Goal: Transaction & Acquisition: Book appointment/travel/reservation

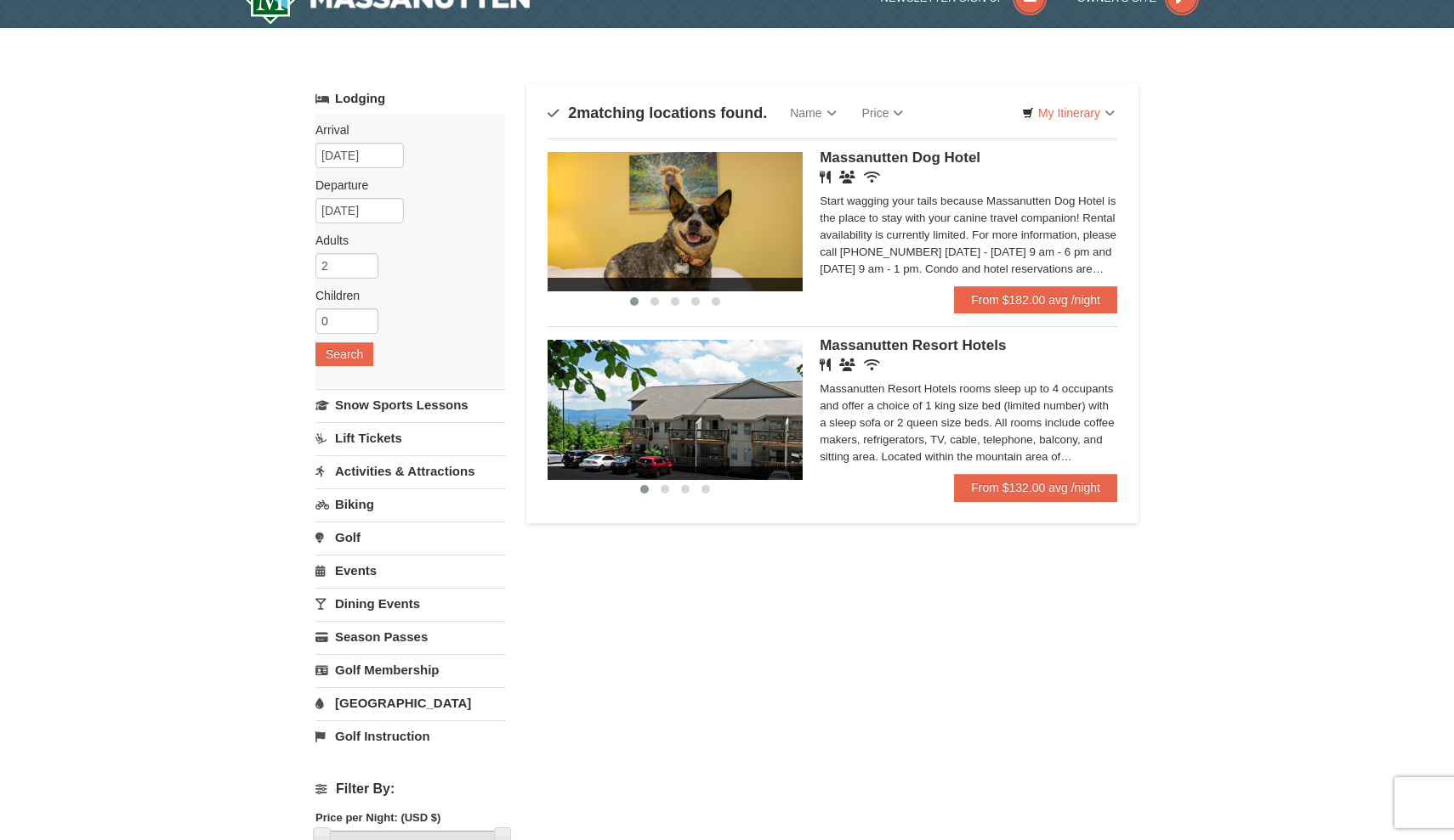
scroll to position [29, 0]
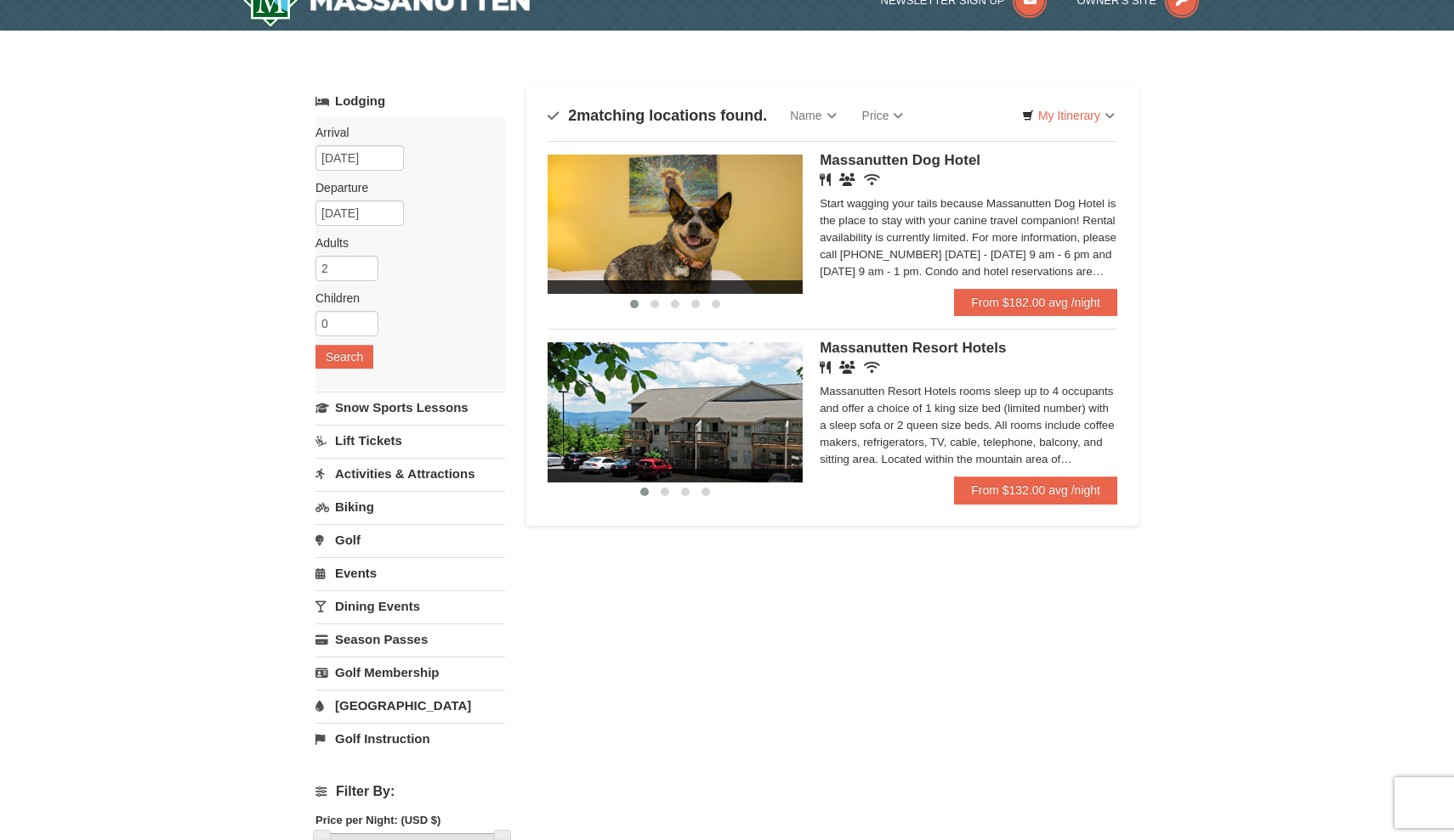
click at [895, 351] on span "Massanutten Resort Hotels" at bounding box center [912, 347] width 186 height 16
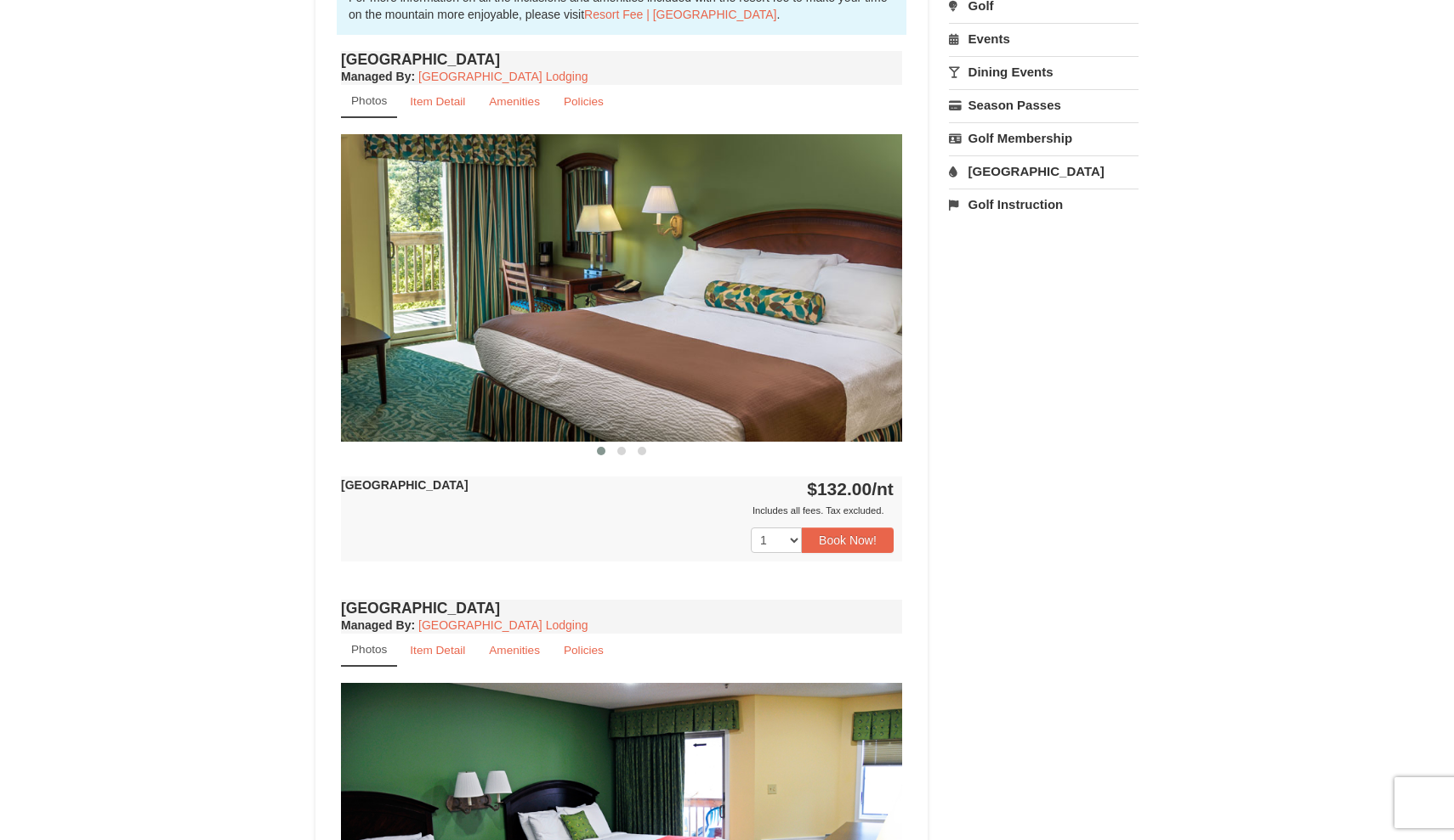
scroll to position [594, 0]
click at [915, 293] on div "Book from $132.00! 1822 Resort Drive, Massanutten, VA Availability Amenities Po…" at bounding box center [621, 520] width 612 height 1898
click at [864, 287] on img at bounding box center [620, 288] width 561 height 307
click at [870, 280] on img at bounding box center [620, 288] width 561 height 307
click at [621, 449] on span at bounding box center [621, 452] width 9 height 9
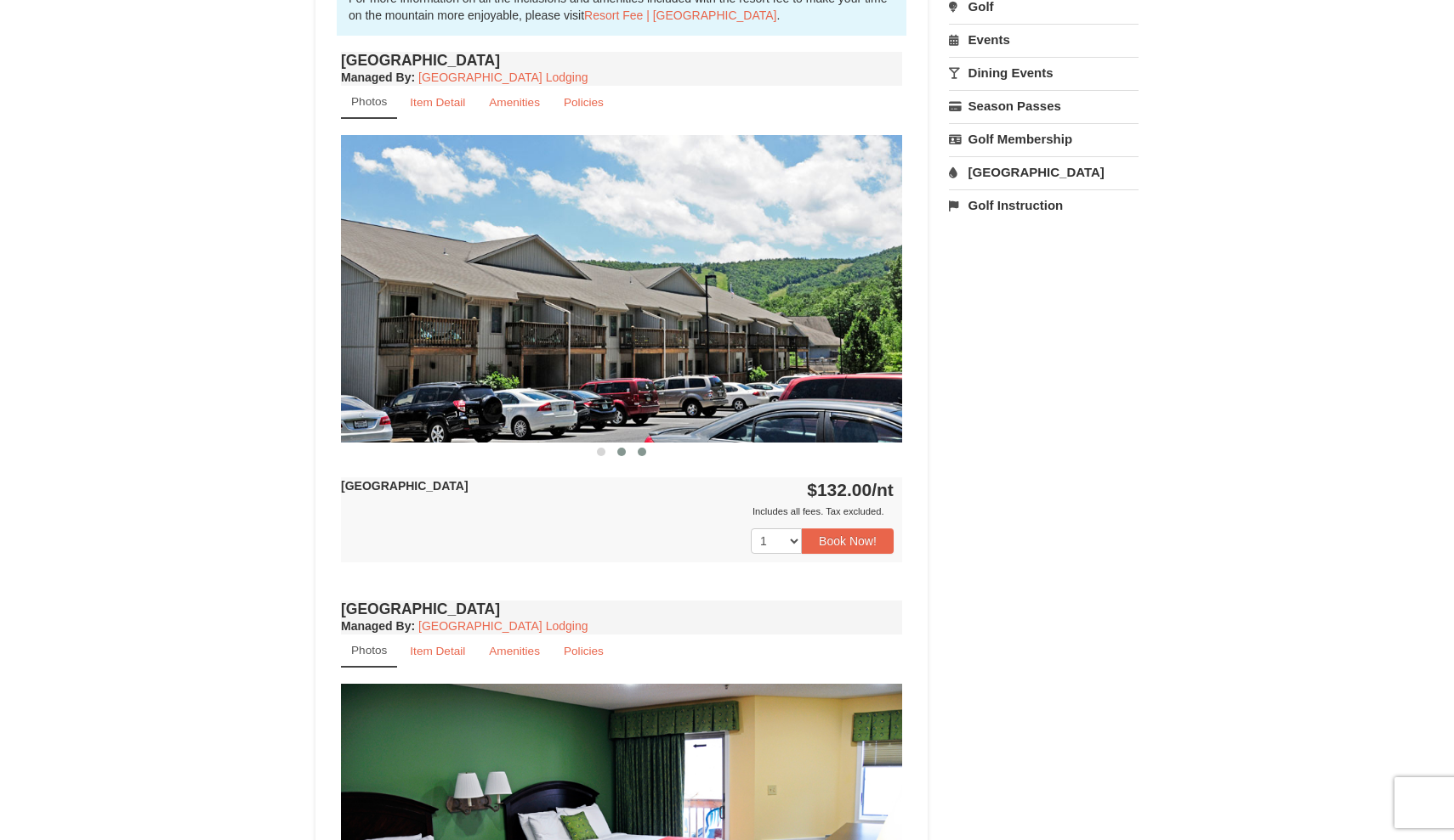
click at [643, 452] on span at bounding box center [642, 452] width 9 height 9
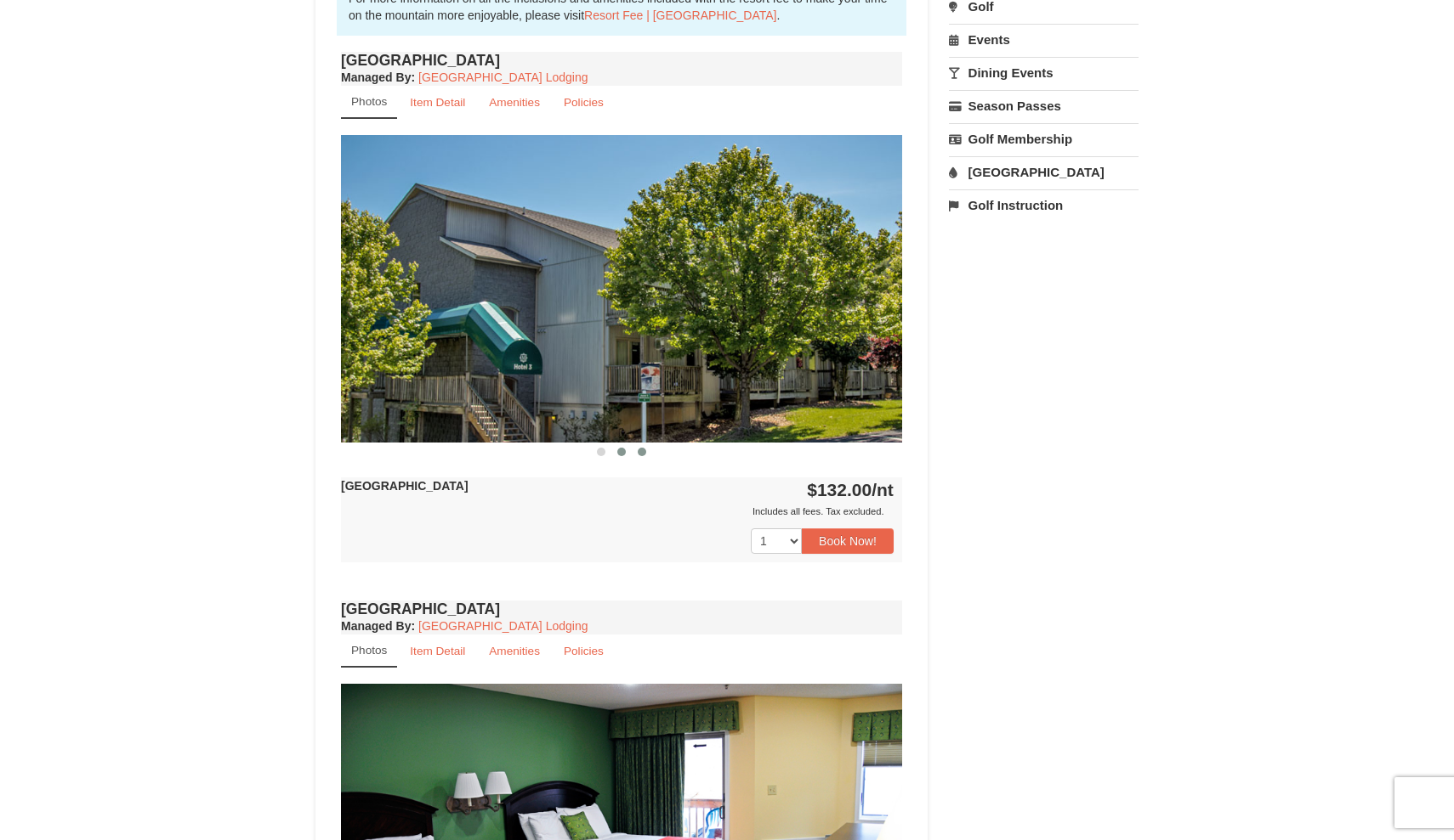
click at [616, 455] on button at bounding box center [621, 452] width 20 height 17
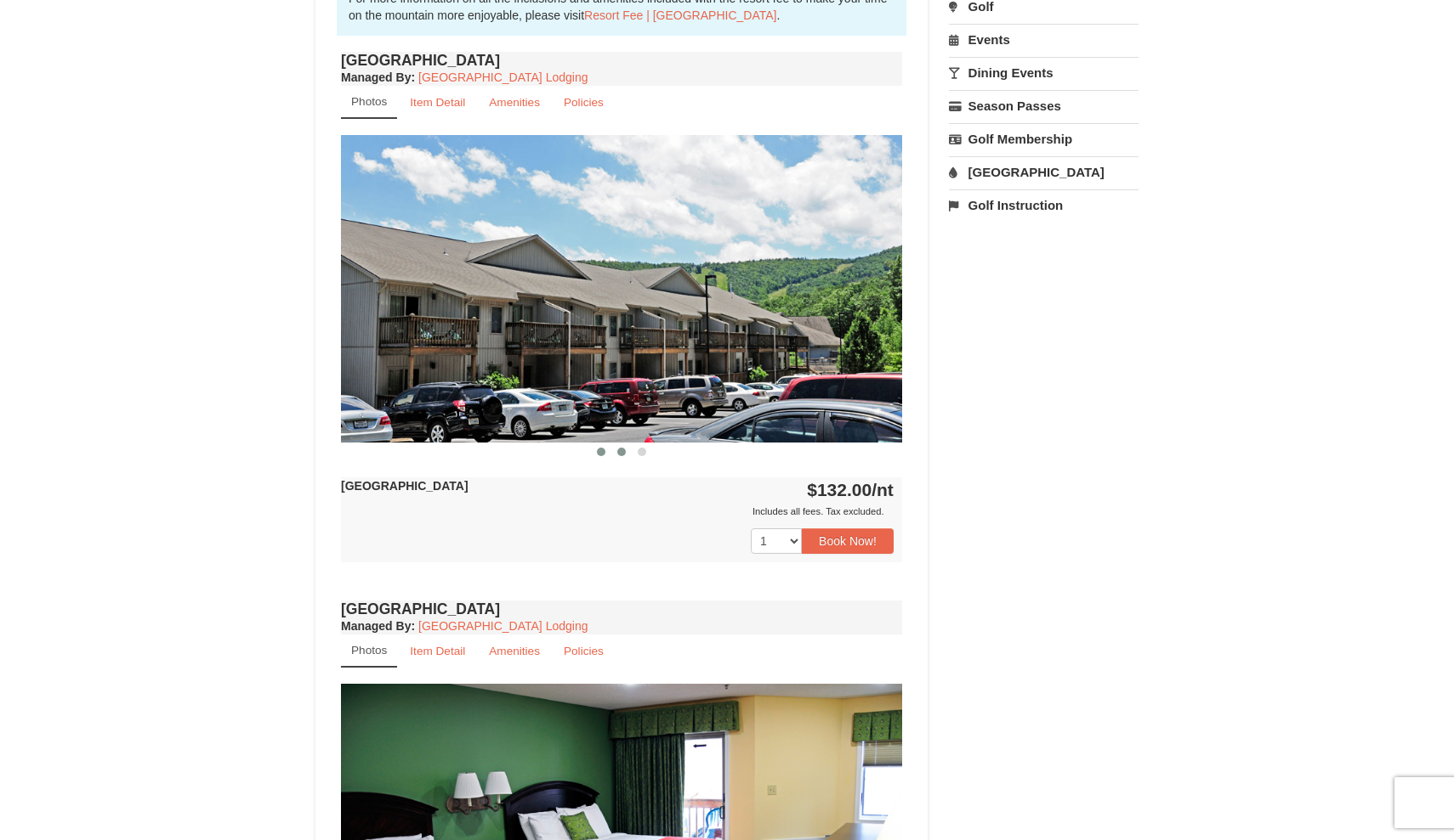
click at [600, 453] on span at bounding box center [601, 452] width 9 height 9
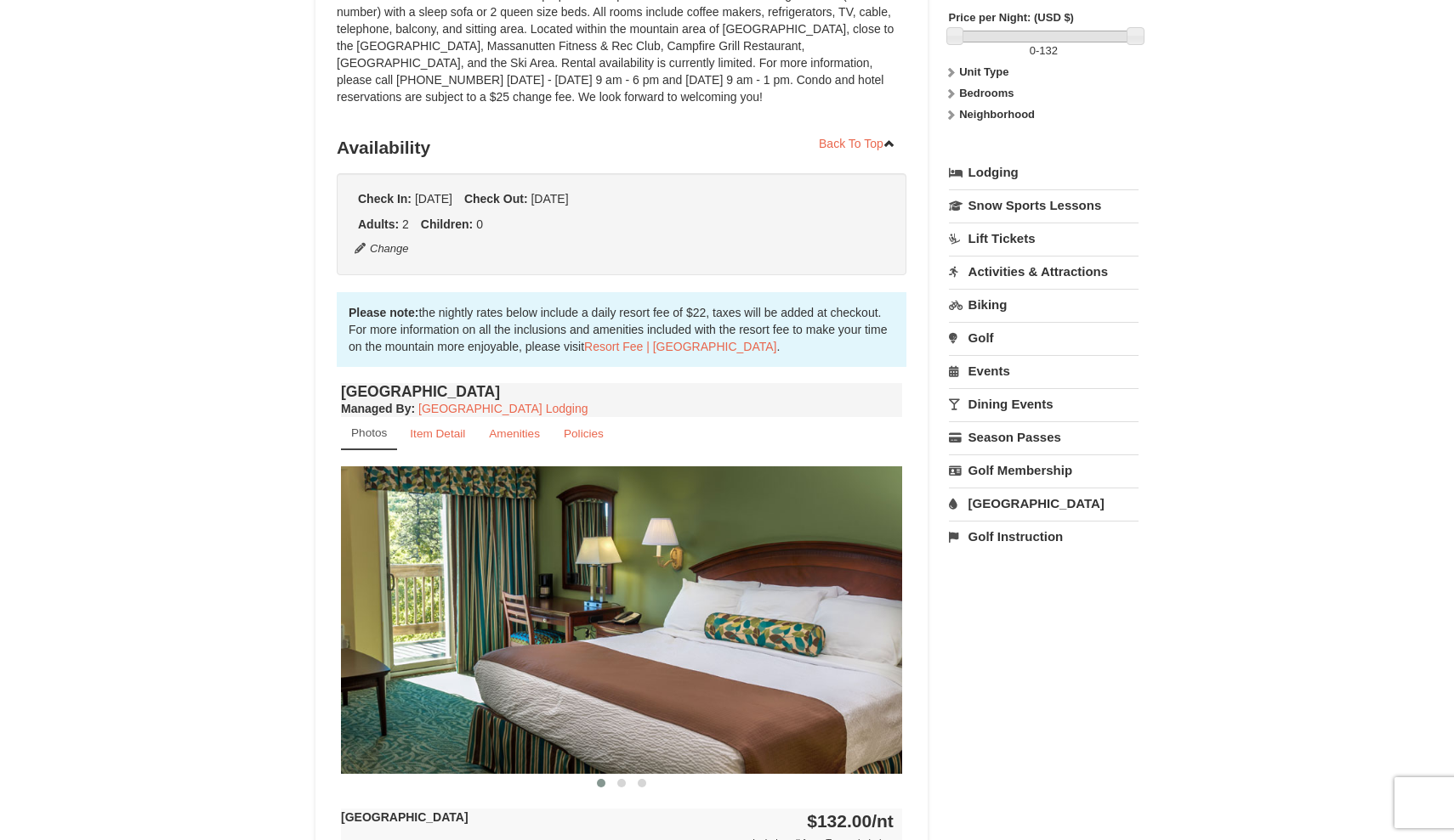
scroll to position [267, 0]
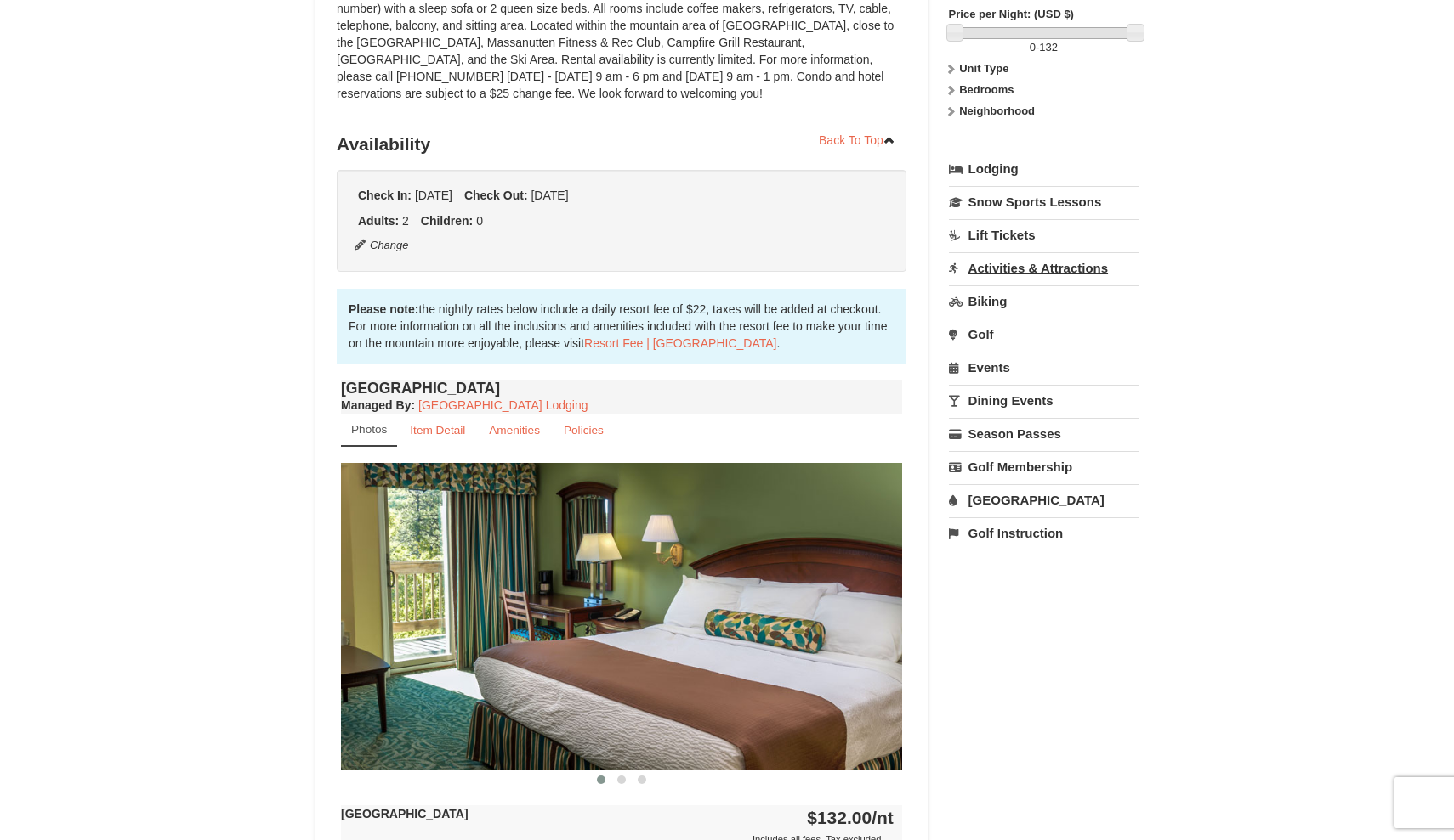
click at [1019, 269] on link "Activities & Attractions" at bounding box center [1044, 268] width 189 height 32
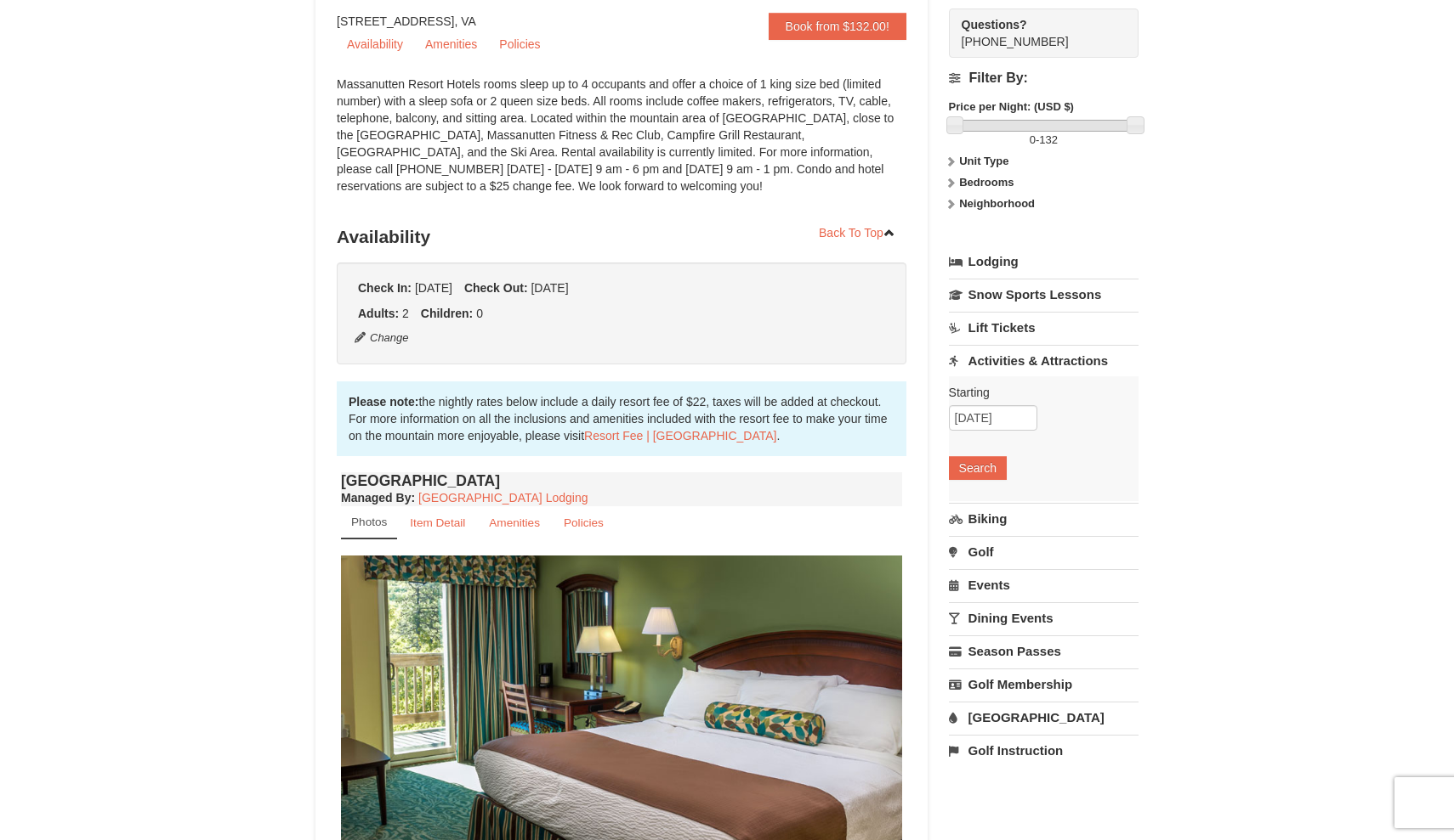
scroll to position [206, 0]
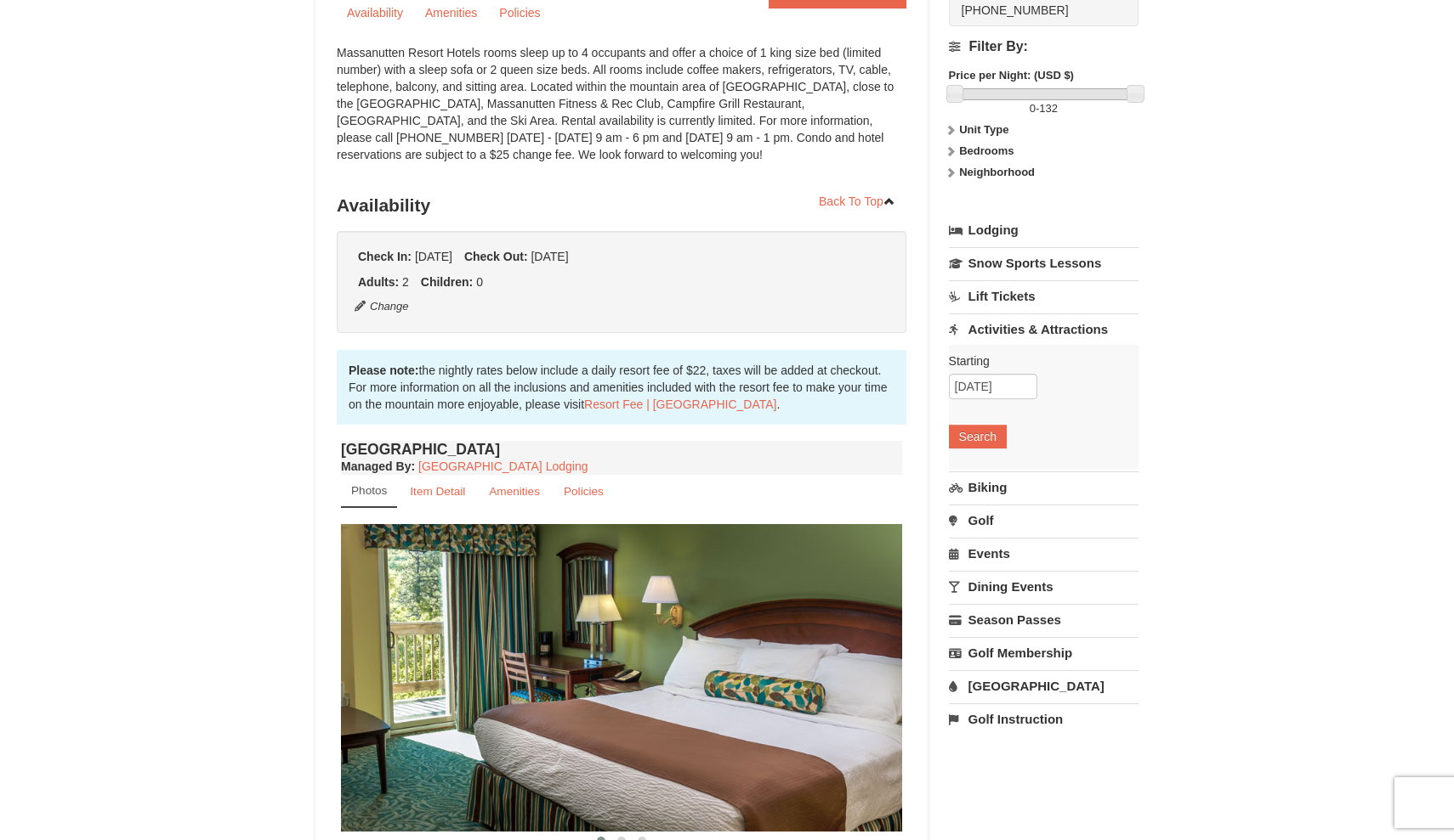
click at [981, 454] on div "Starting Please format dates MM/DD/YYYY Please format dates MM/DD/YYYY 10/19/20…" at bounding box center [1044, 407] width 189 height 125
click at [981, 432] on button "Search" at bounding box center [978, 437] width 58 height 24
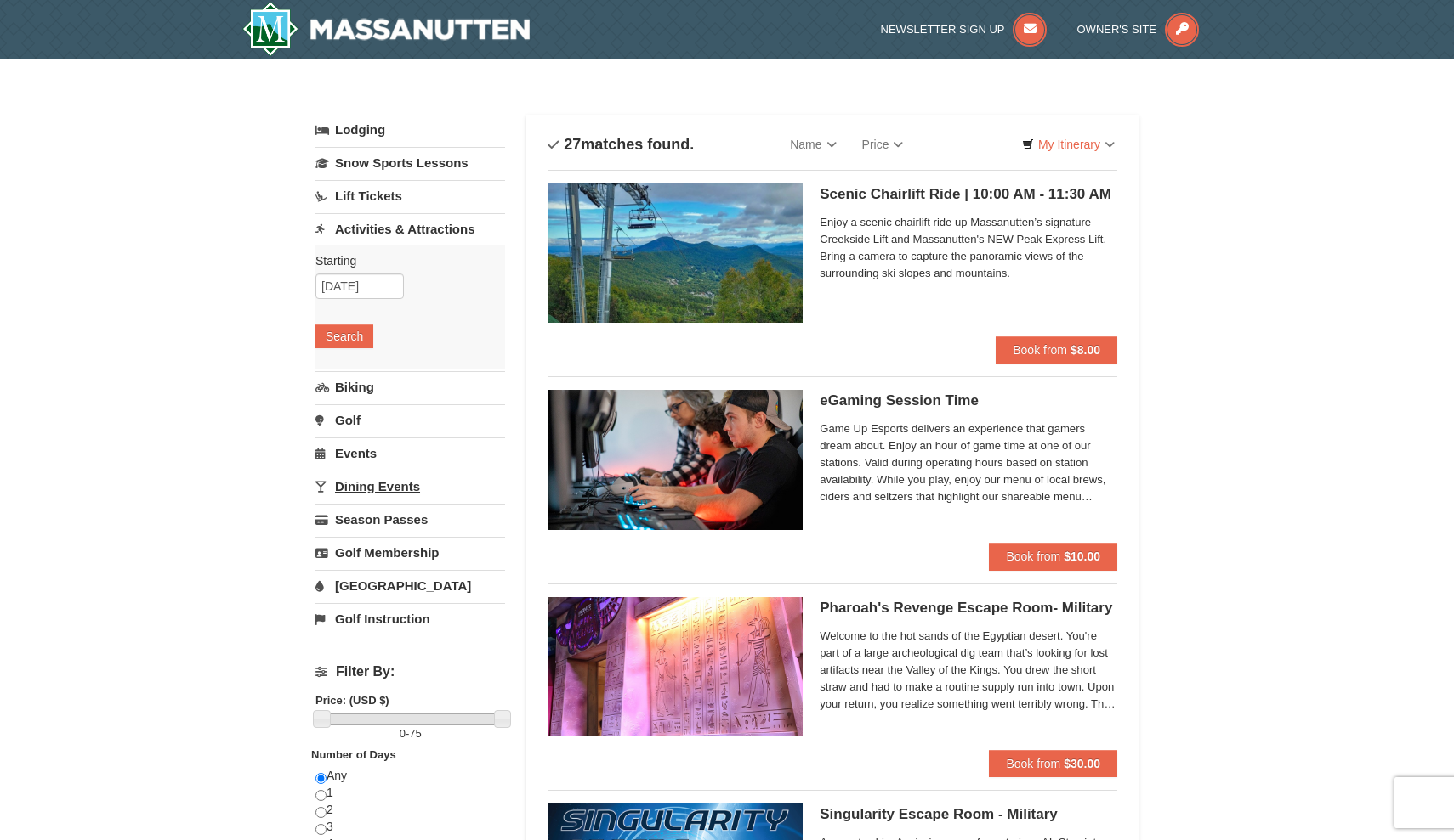
click at [410, 498] on link "Dining Events" at bounding box center [410, 486] width 189 height 32
click at [336, 474] on button "Search" at bounding box center [345, 469] width 58 height 24
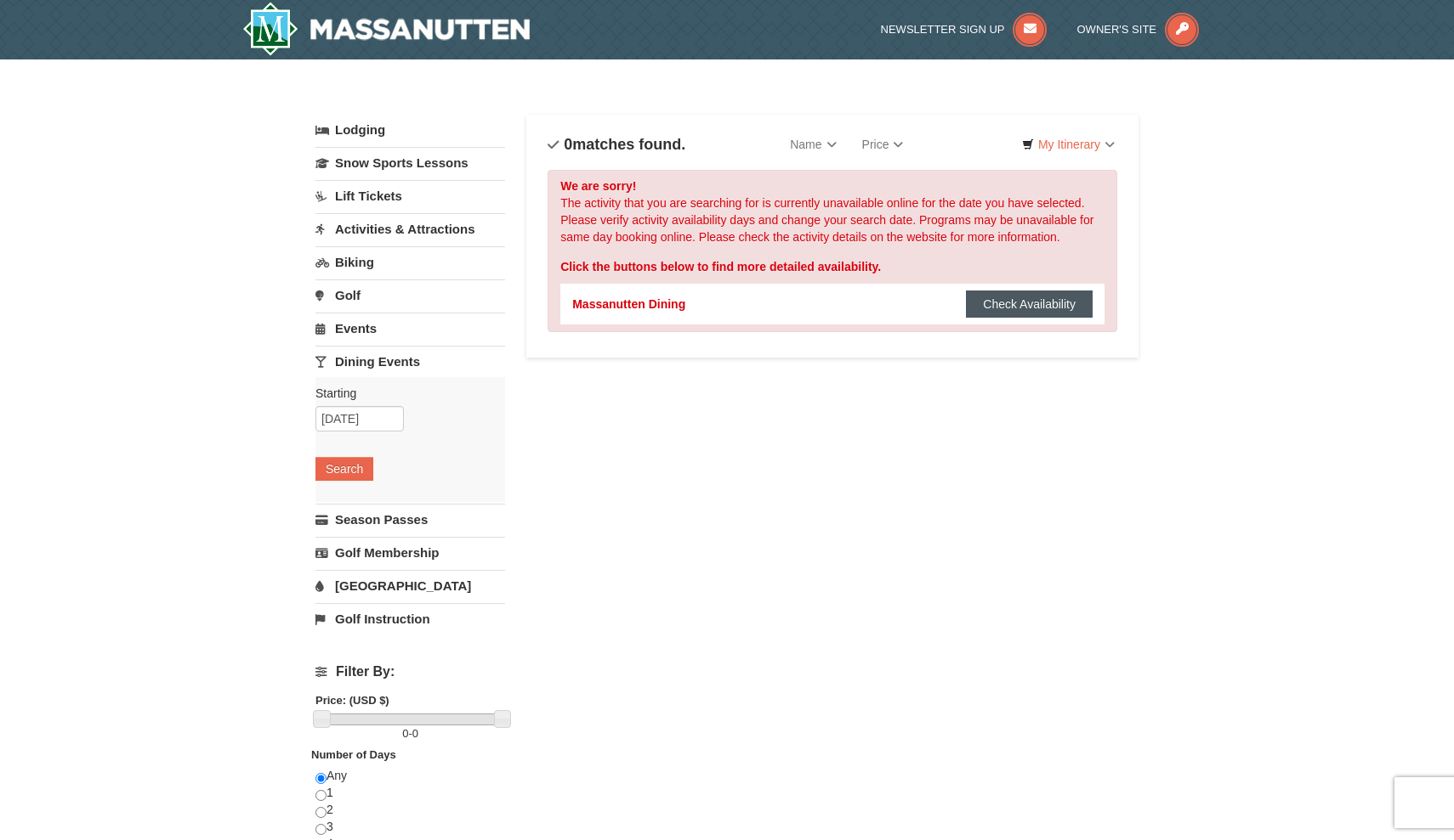
click at [1004, 300] on button "Check Availability" at bounding box center [1029, 304] width 126 height 27
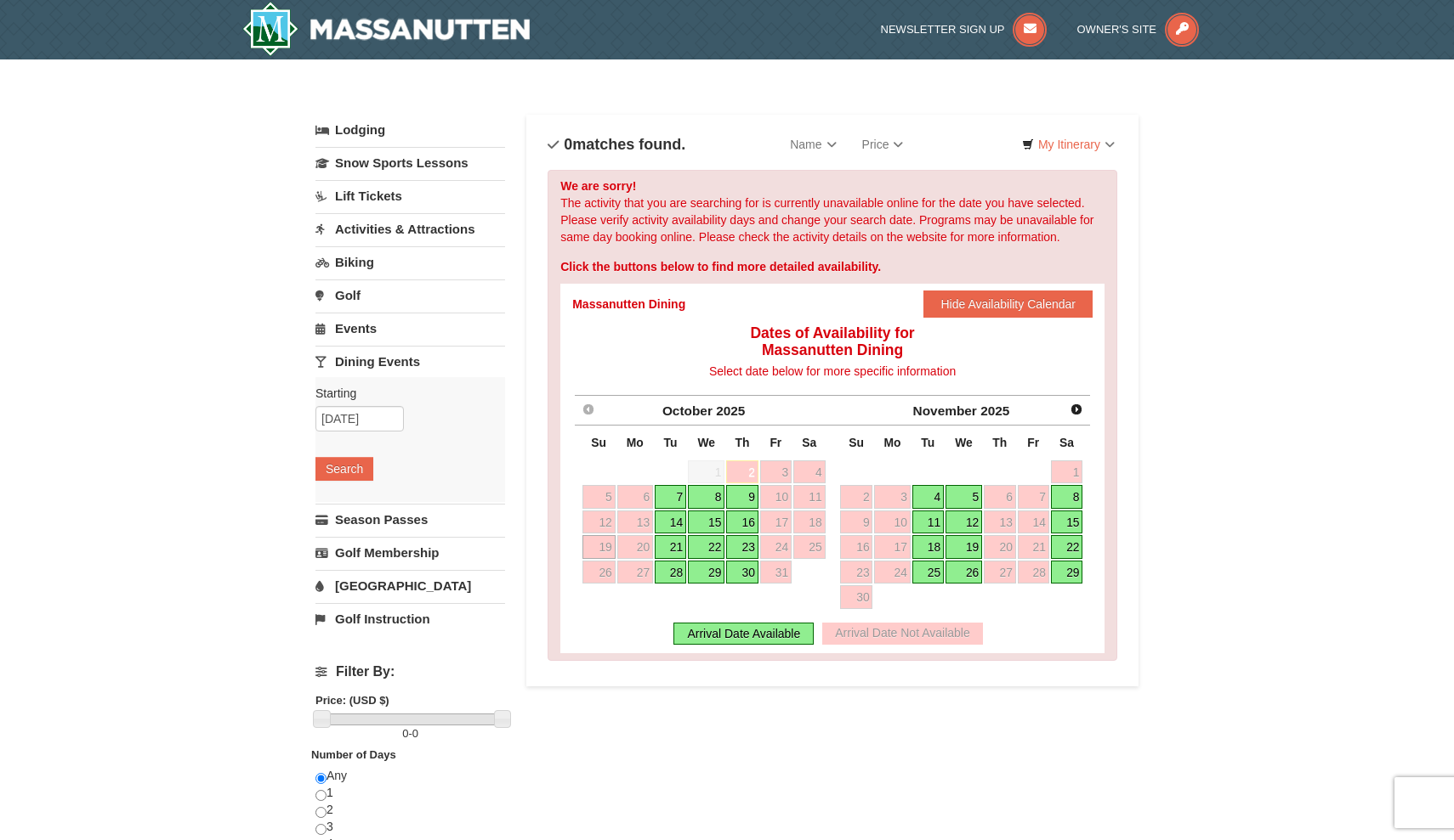
click at [672, 544] on link "21" at bounding box center [670, 547] width 32 height 24
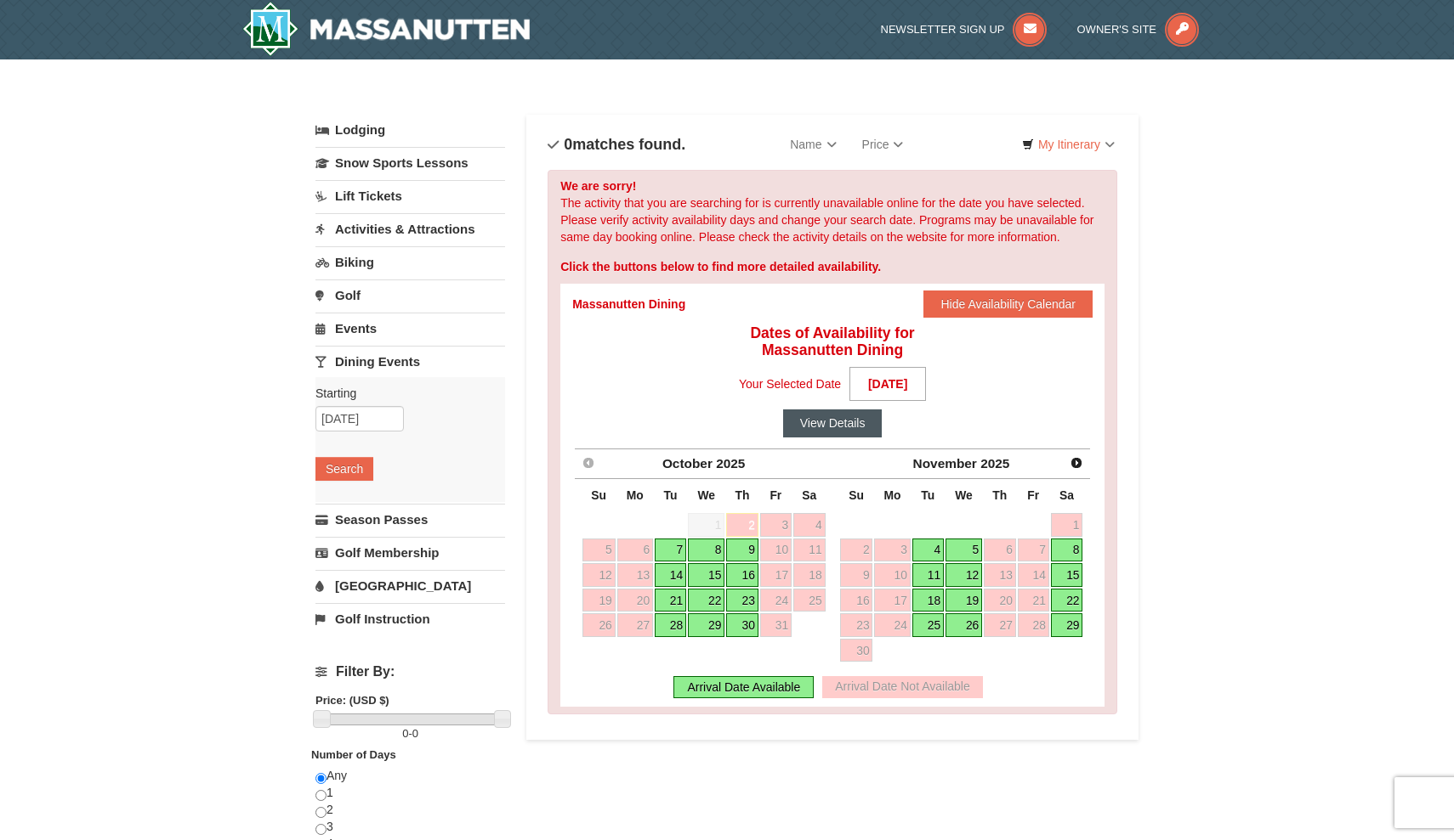
click at [846, 413] on button "View Details" at bounding box center [833, 423] width 100 height 27
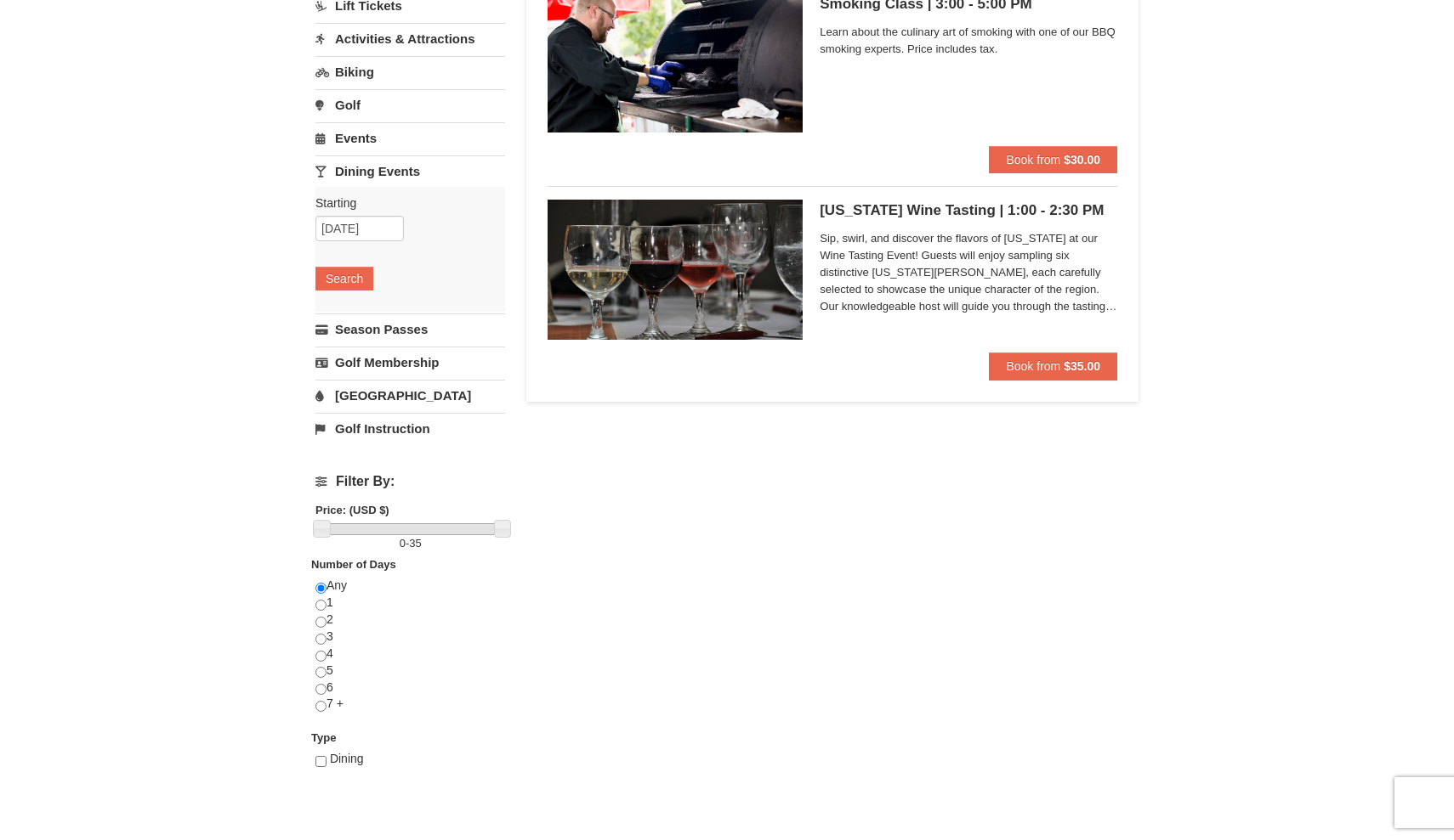
scroll to position [190, 0]
click at [386, 322] on link "Season Passes" at bounding box center [410, 329] width 189 height 32
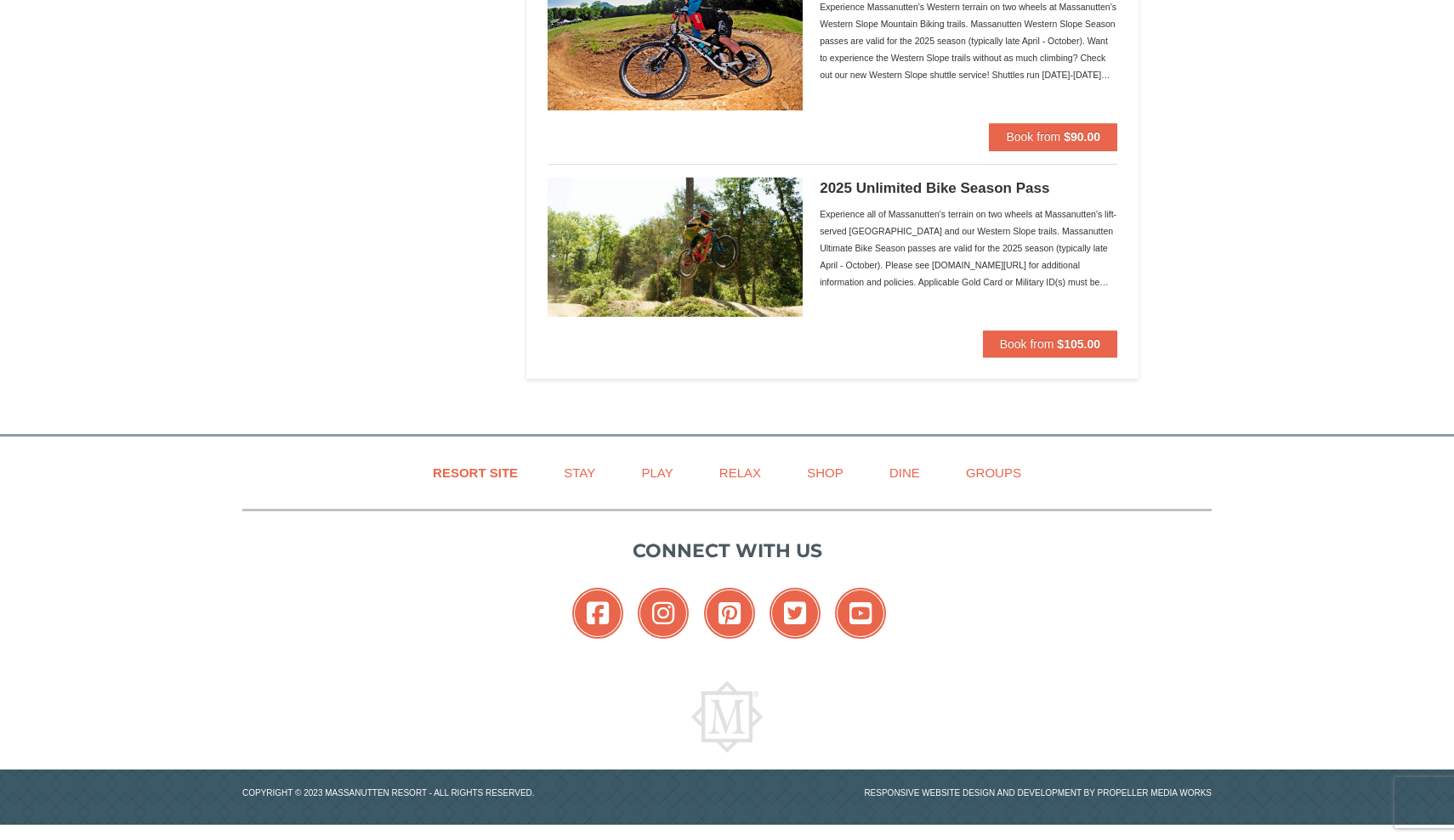
scroll to position [1866, 0]
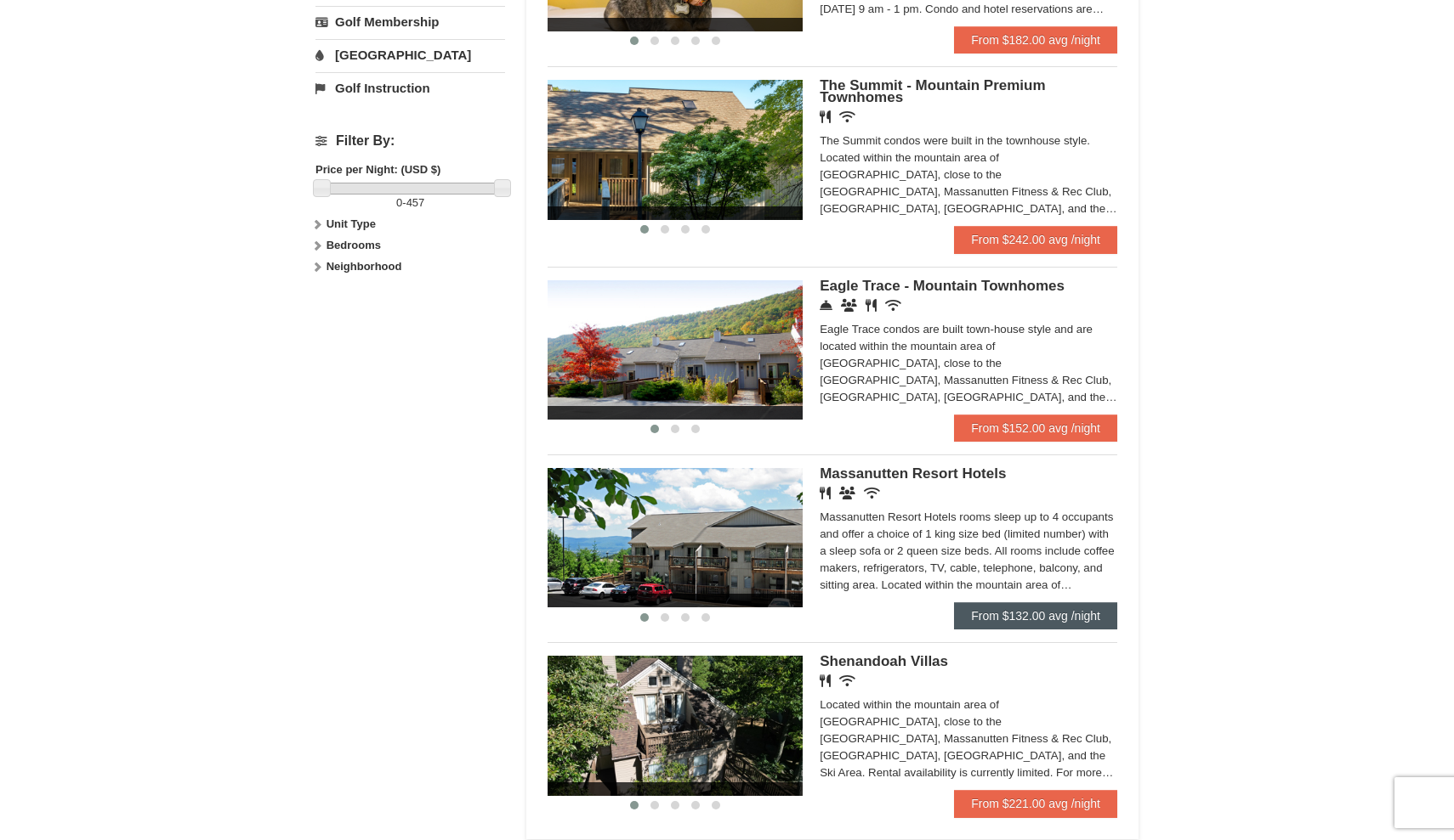
scroll to position [679, 0]
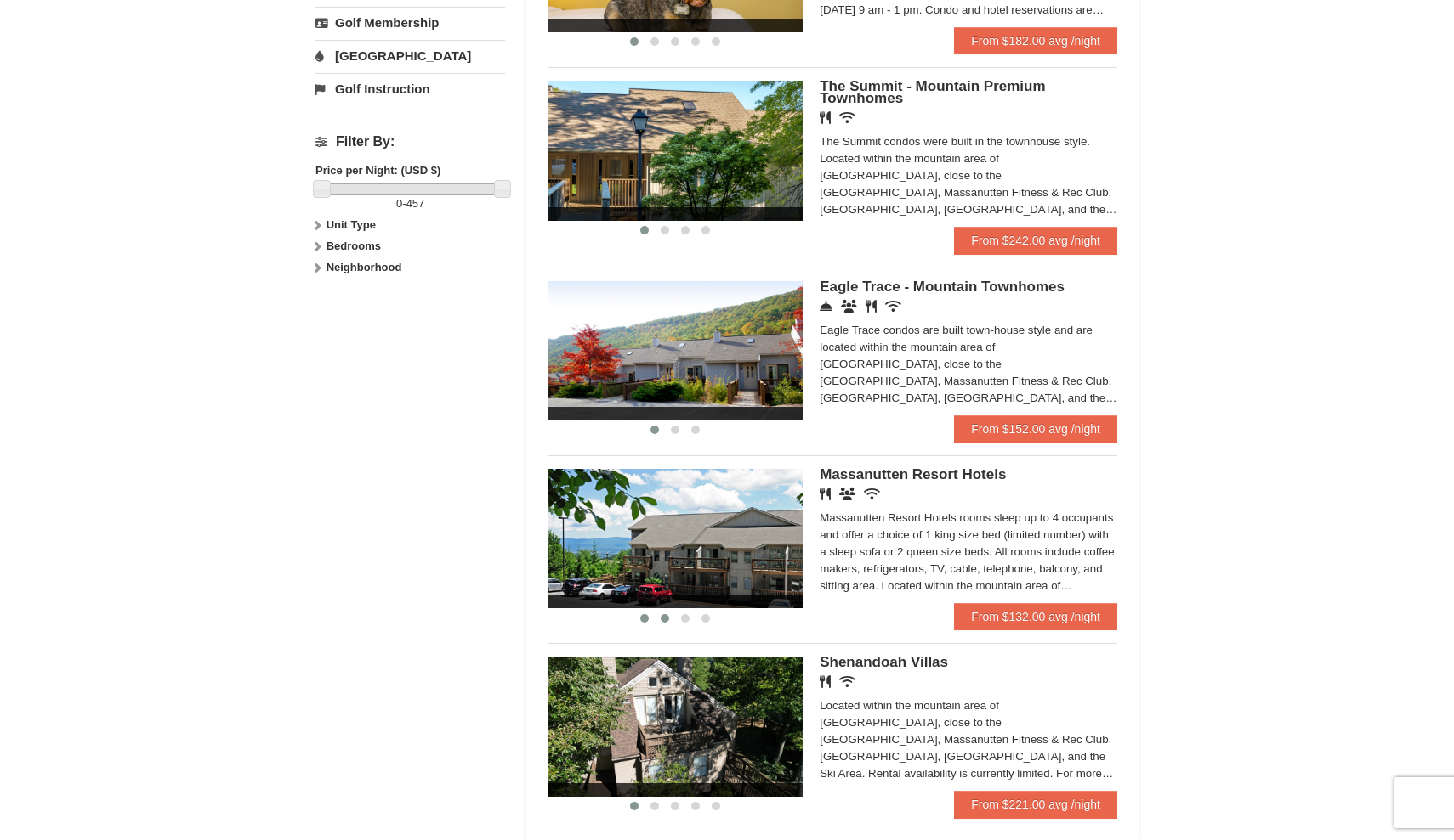
click at [663, 615] on span at bounding box center [665, 618] width 9 height 9
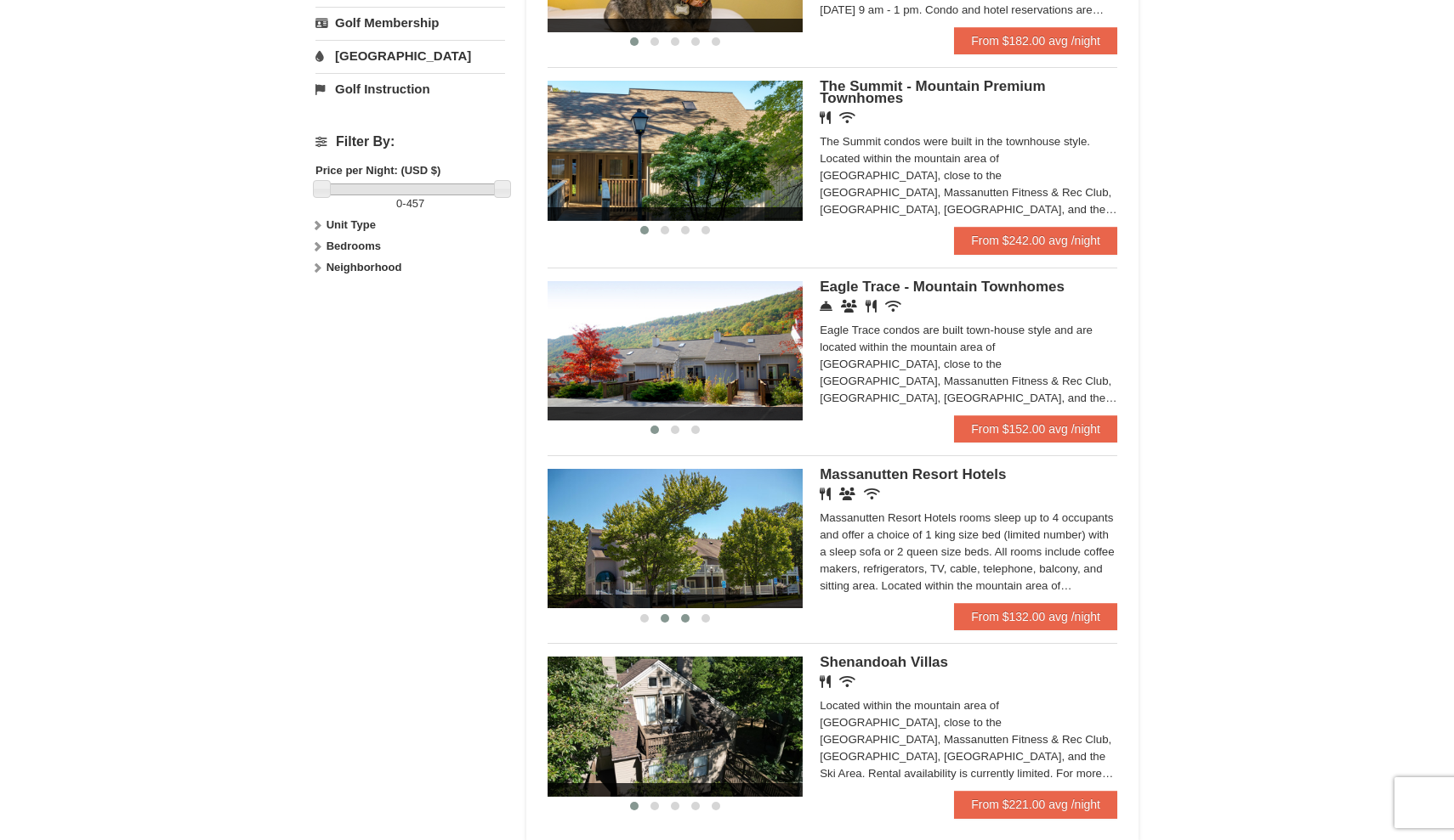
click at [676, 615] on button at bounding box center [685, 618] width 20 height 17
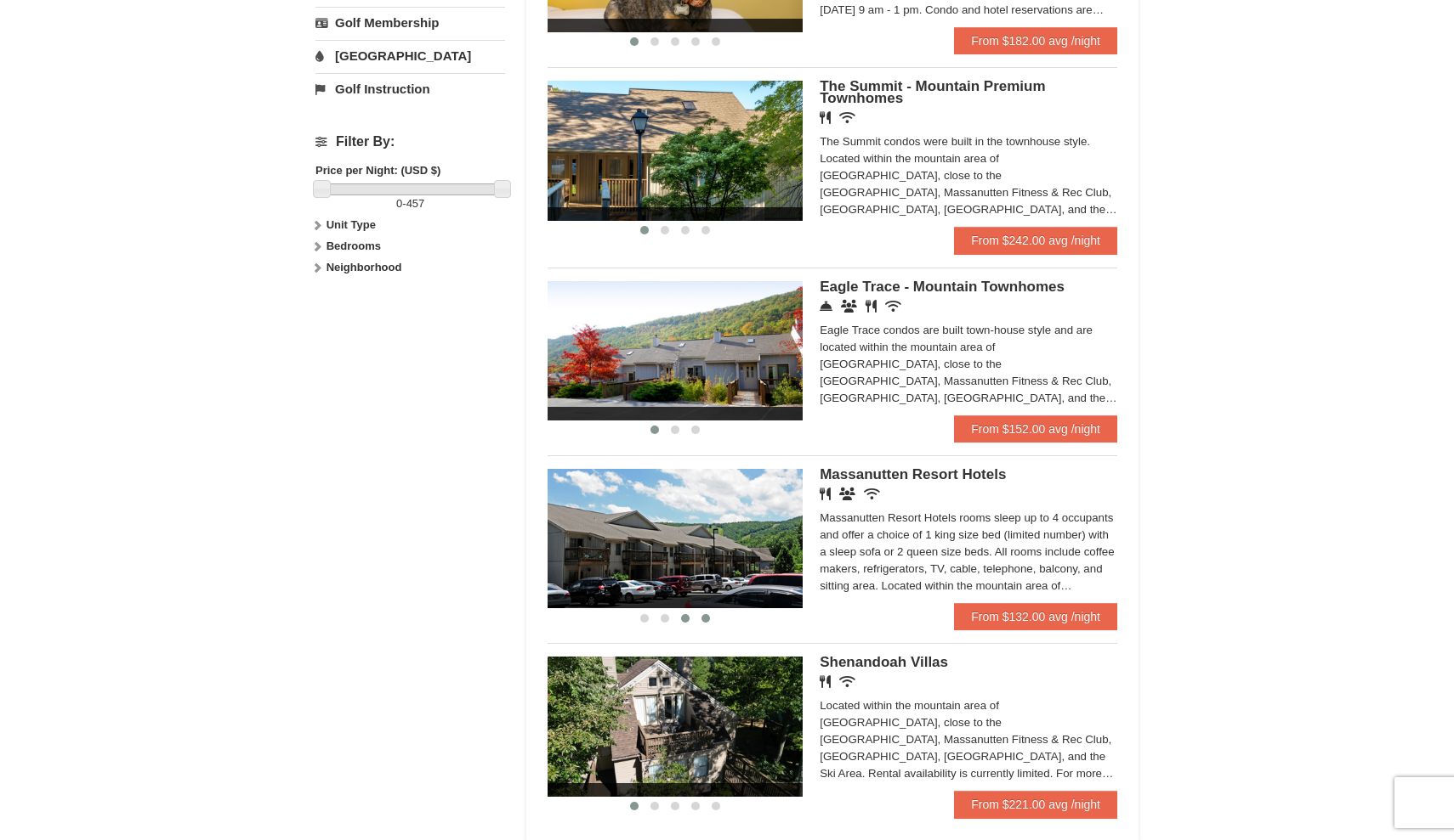
click at [705, 619] on span at bounding box center [706, 618] width 9 height 9
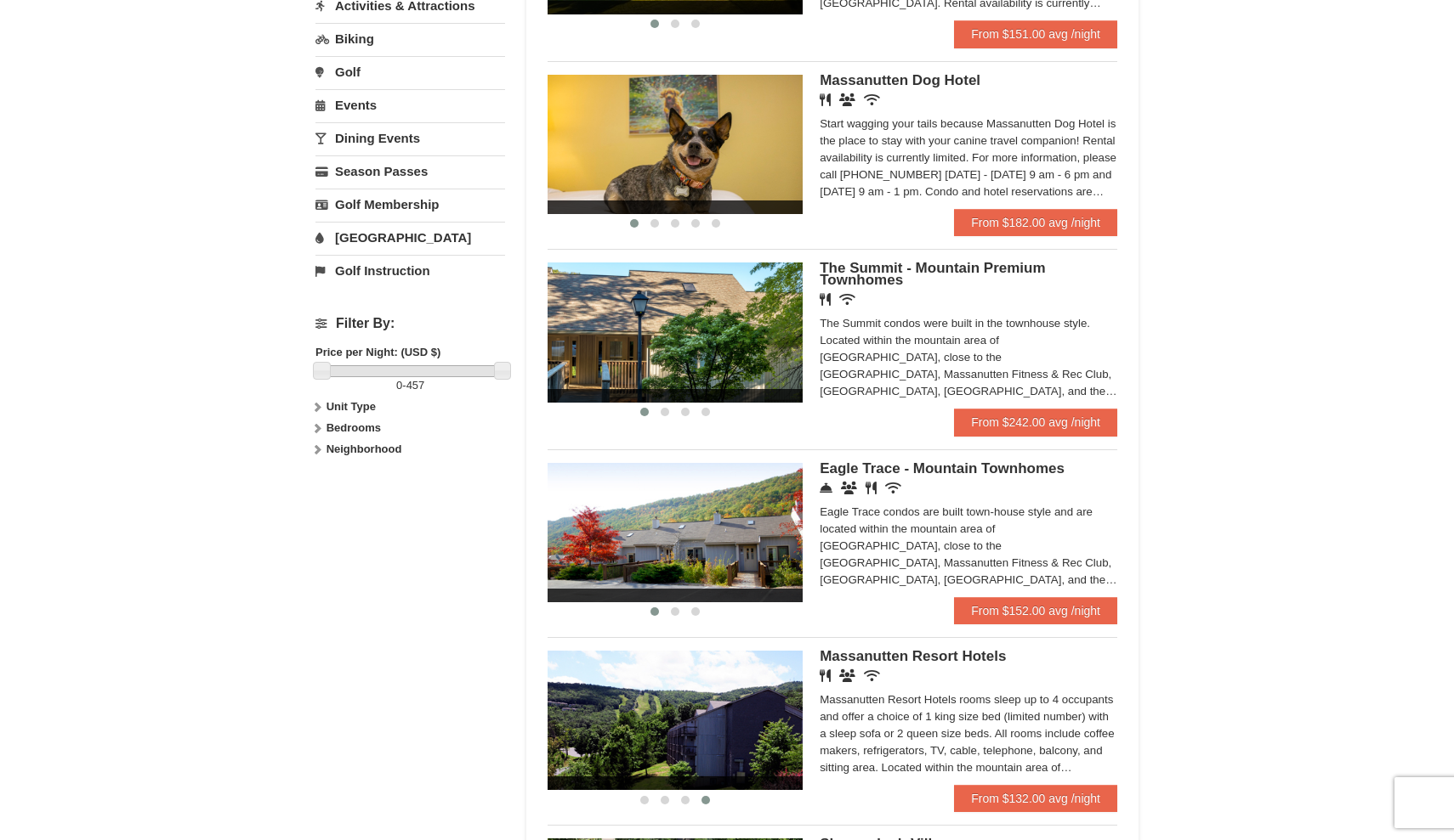
scroll to position [496, 0]
click at [666, 414] on span at bounding box center [665, 413] width 9 height 9
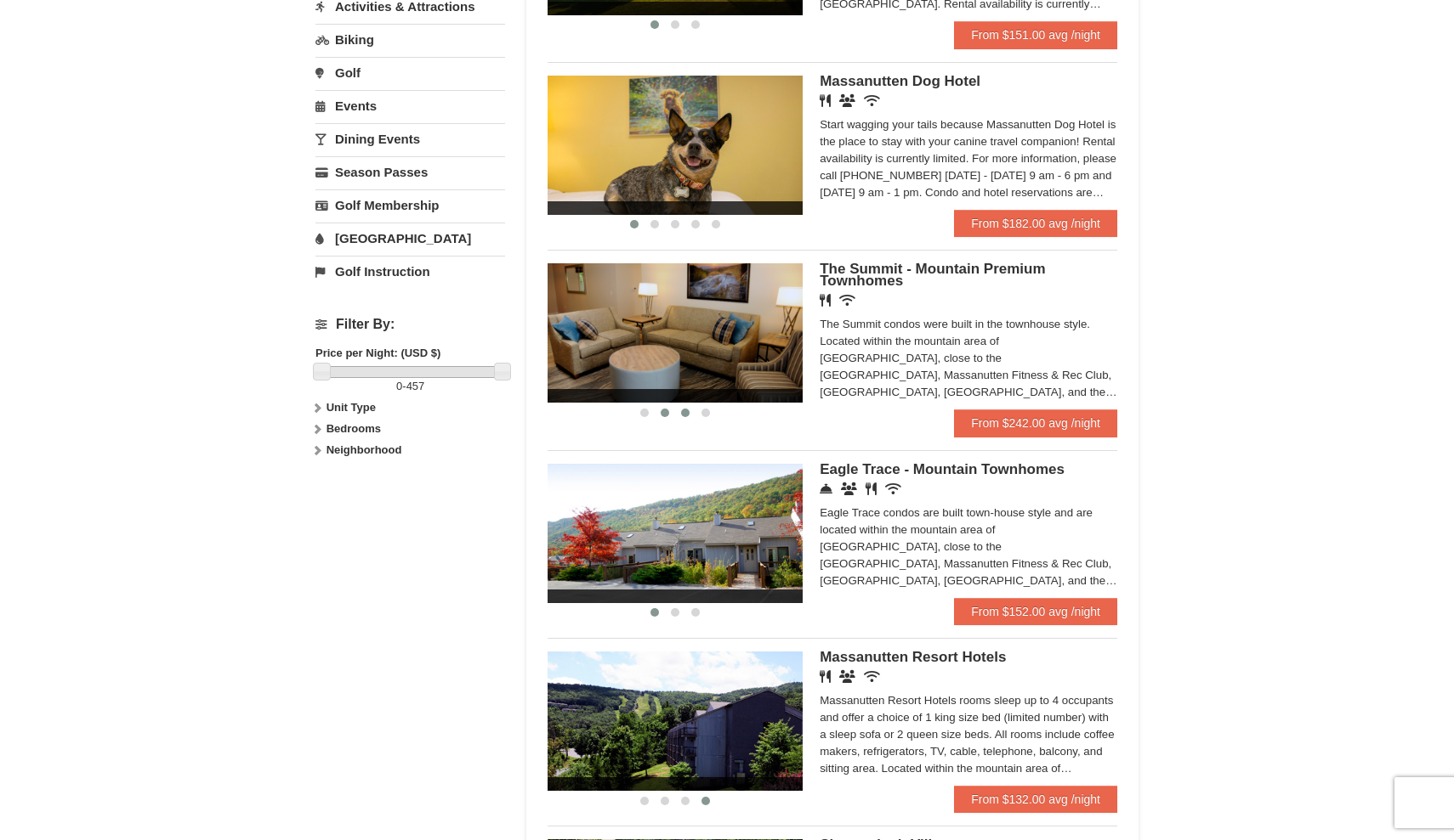
click at [684, 415] on span at bounding box center [685, 413] width 9 height 9
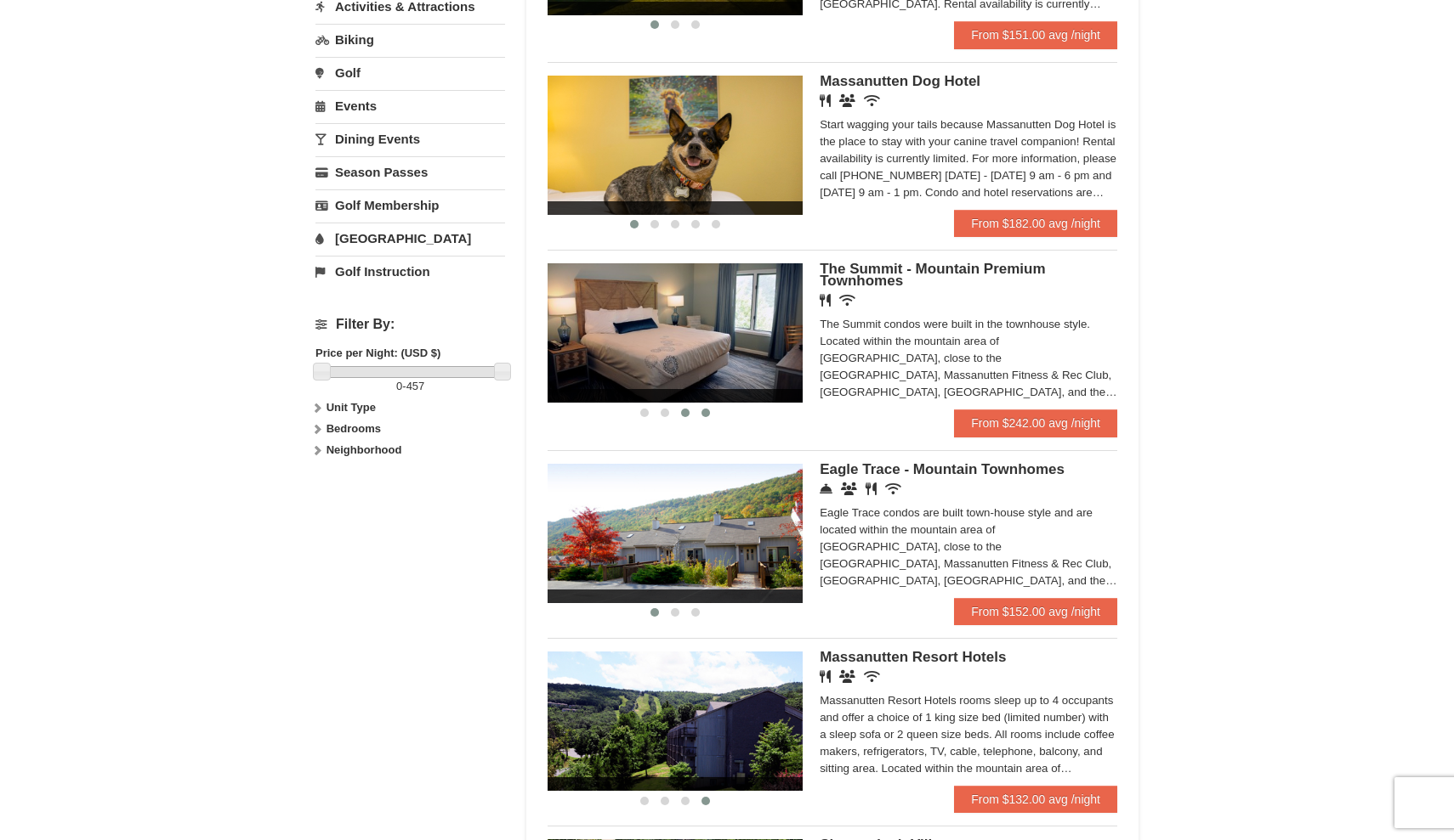
click at [706, 414] on span at bounding box center [706, 413] width 9 height 9
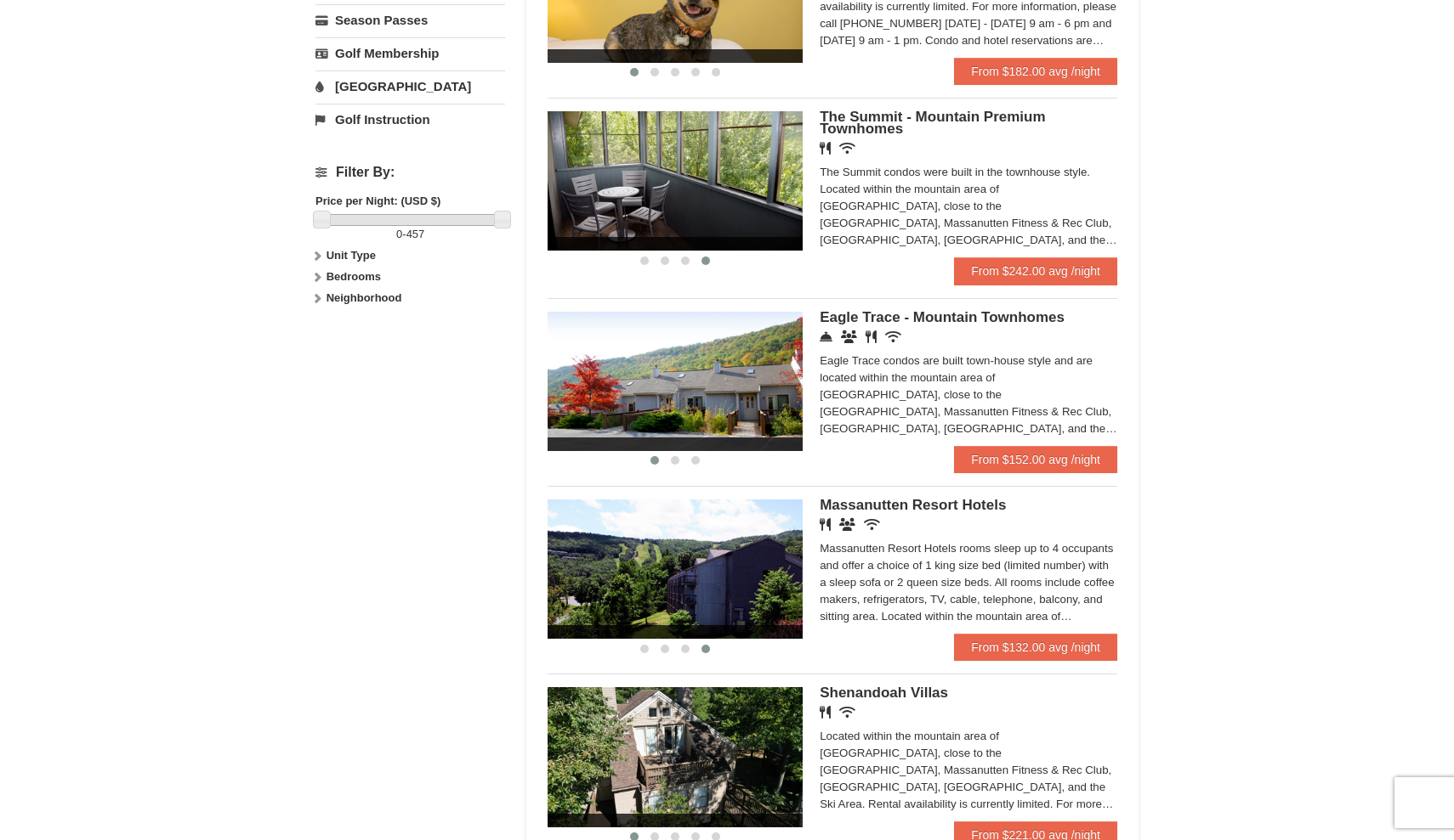
scroll to position [649, 0]
click at [681, 461] on button at bounding box center [675, 460] width 20 height 17
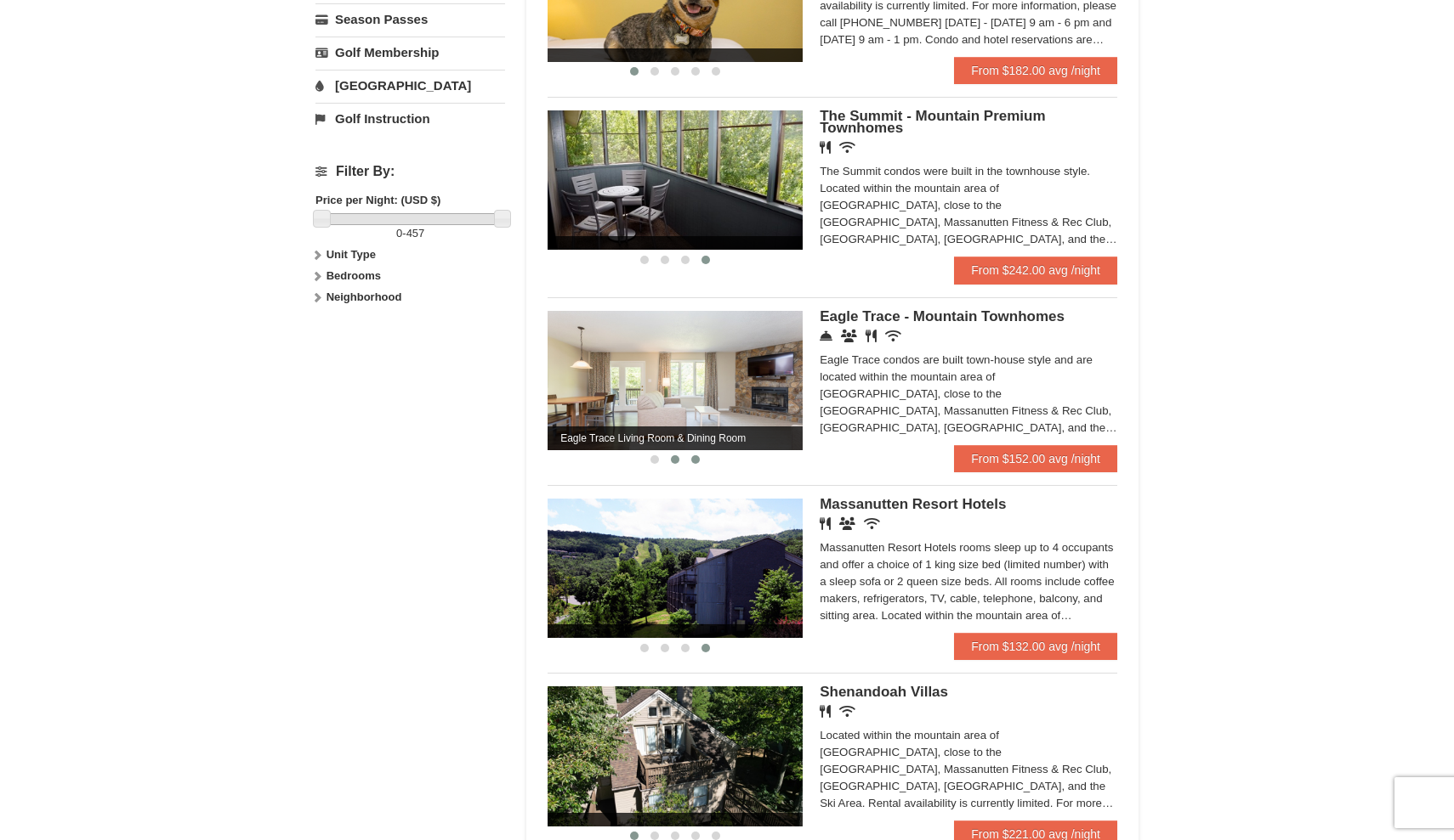
click at [699, 461] on span at bounding box center [695, 460] width 9 height 9
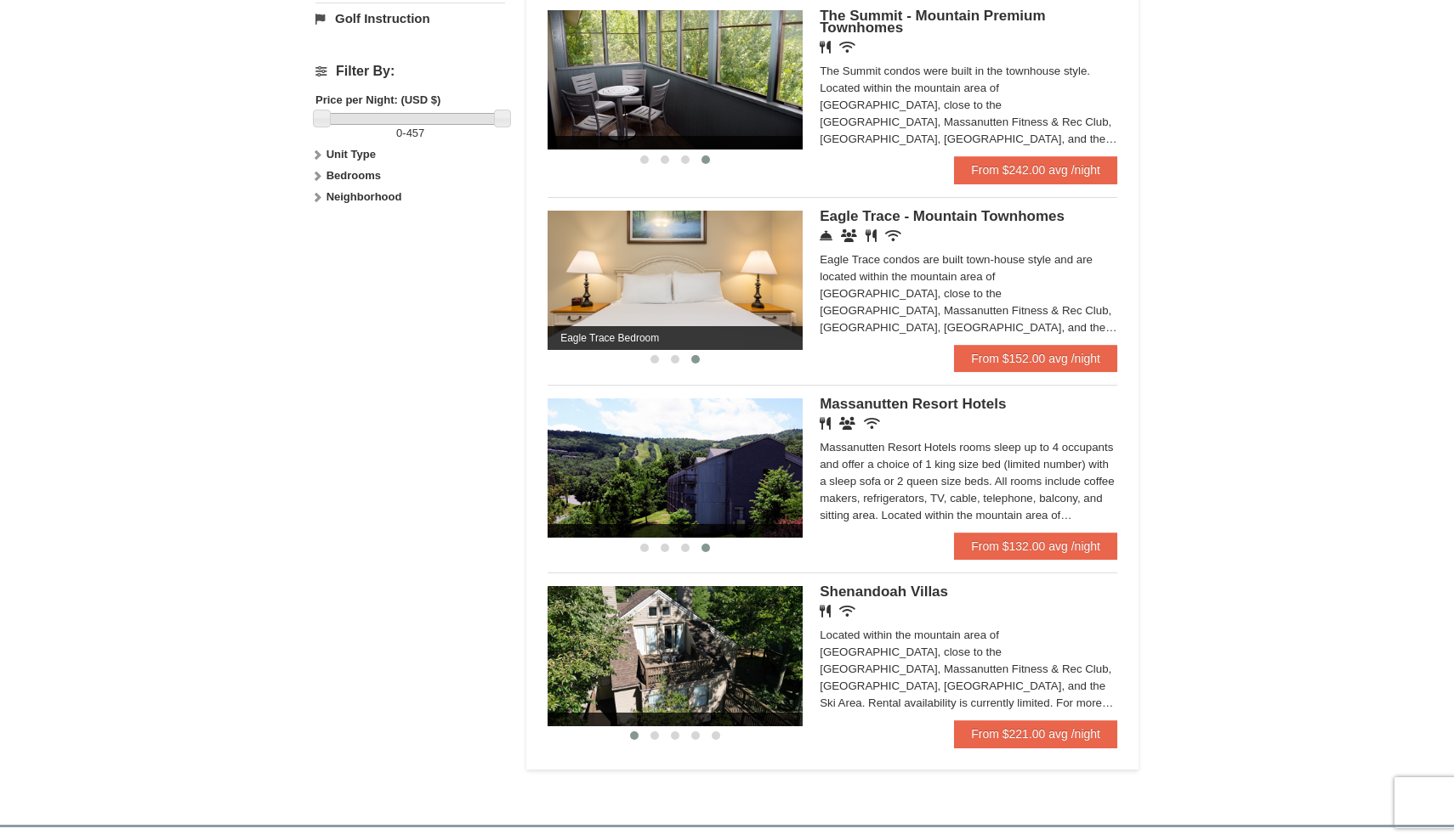
scroll to position [751, 0]
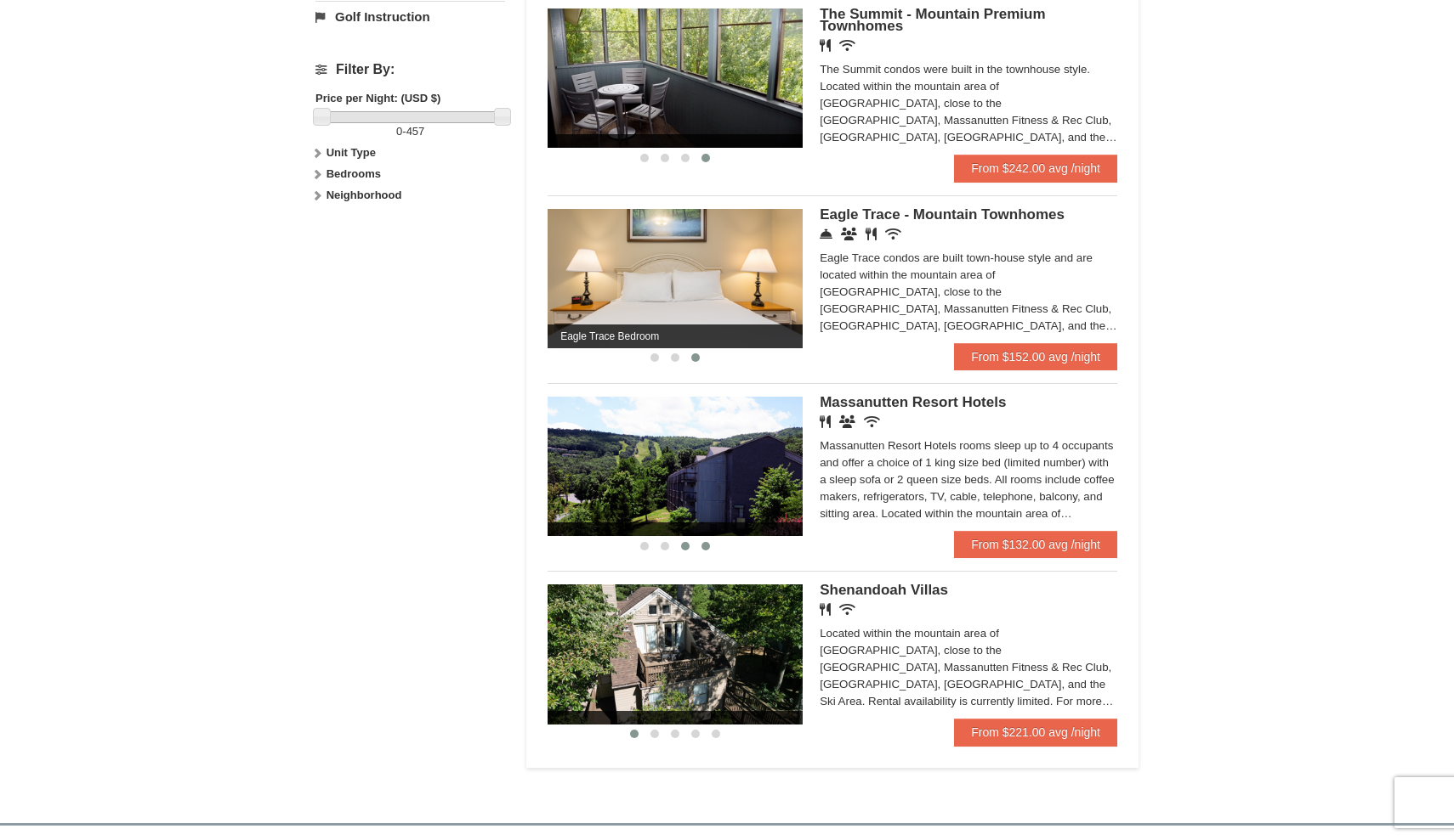
click at [684, 547] on span at bounding box center [685, 547] width 9 height 9
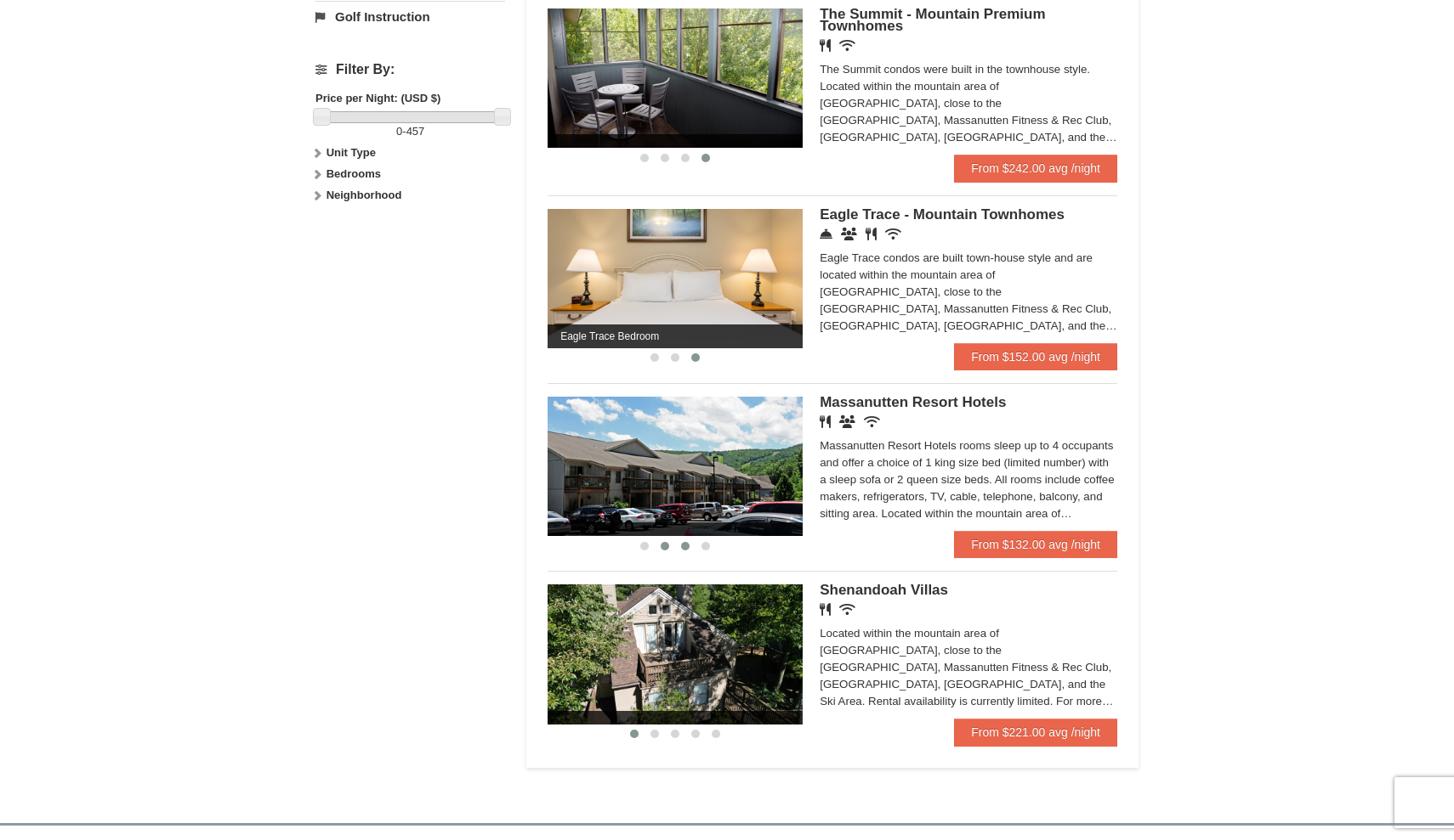
click at [663, 548] on span at bounding box center [665, 547] width 9 height 9
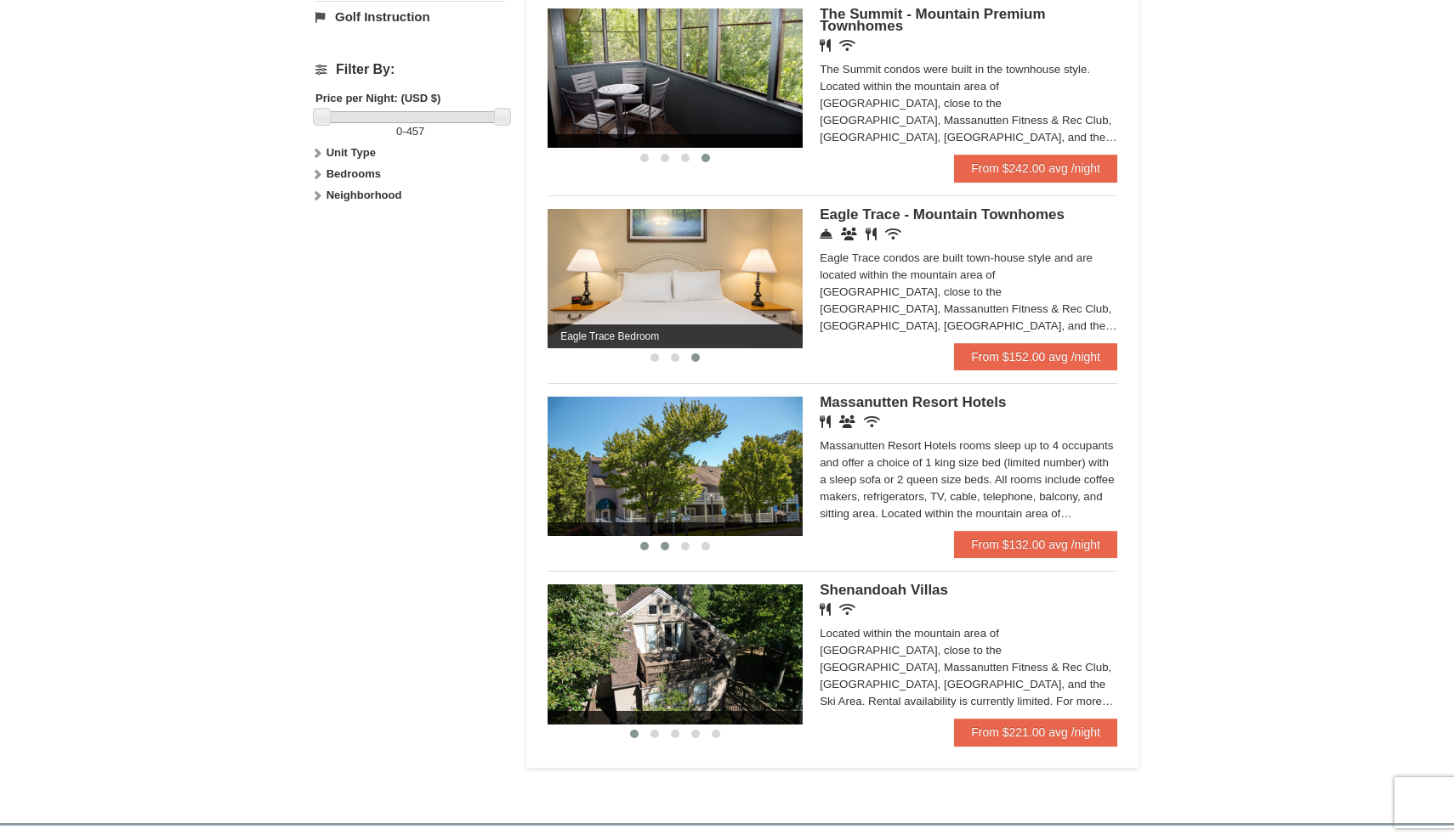
click at [643, 547] on span at bounding box center [644, 547] width 9 height 9
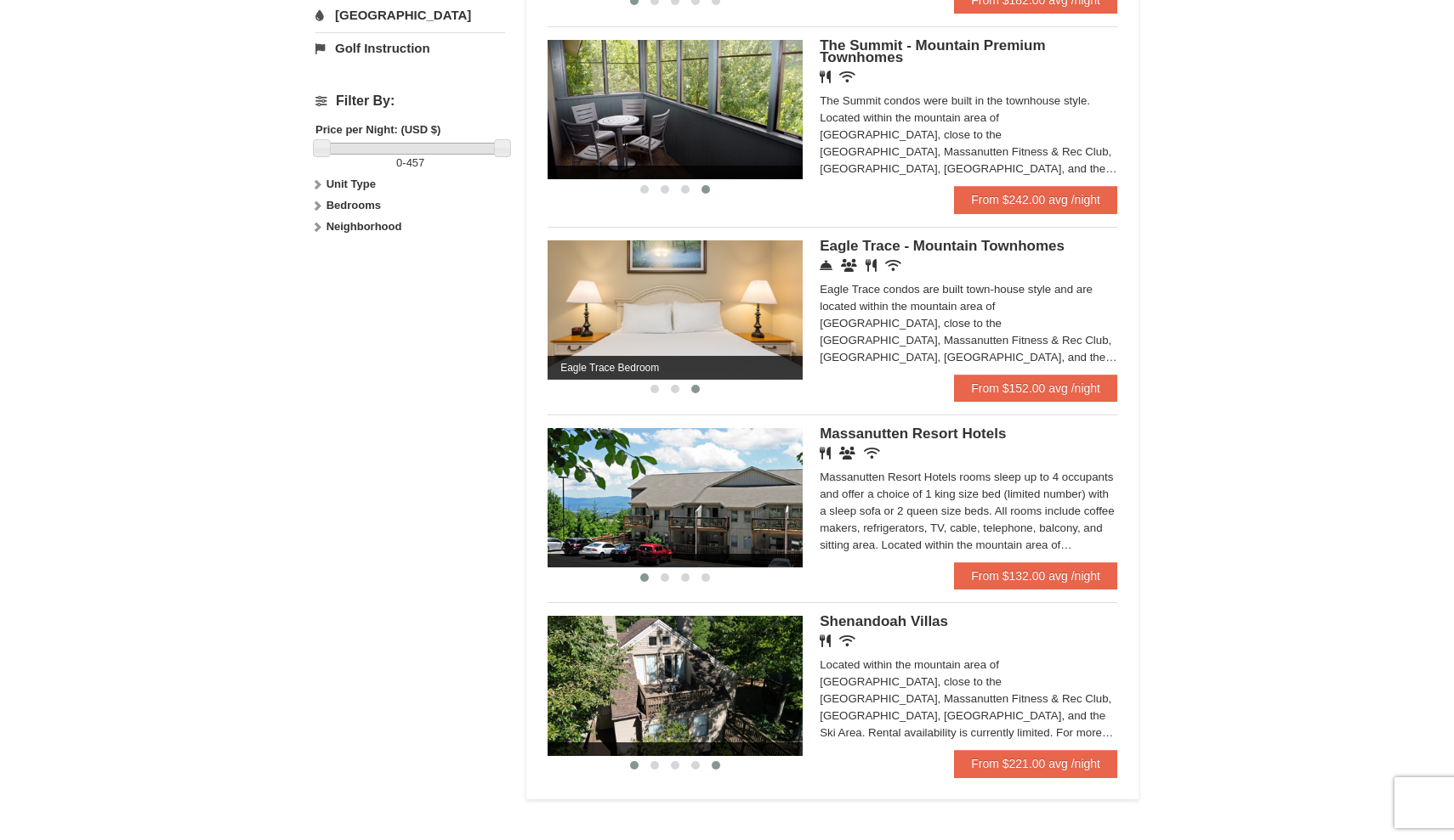
scroll to position [720, 0]
click at [1031, 580] on link "From $132.00 avg /night" at bounding box center [1035, 576] width 163 height 27
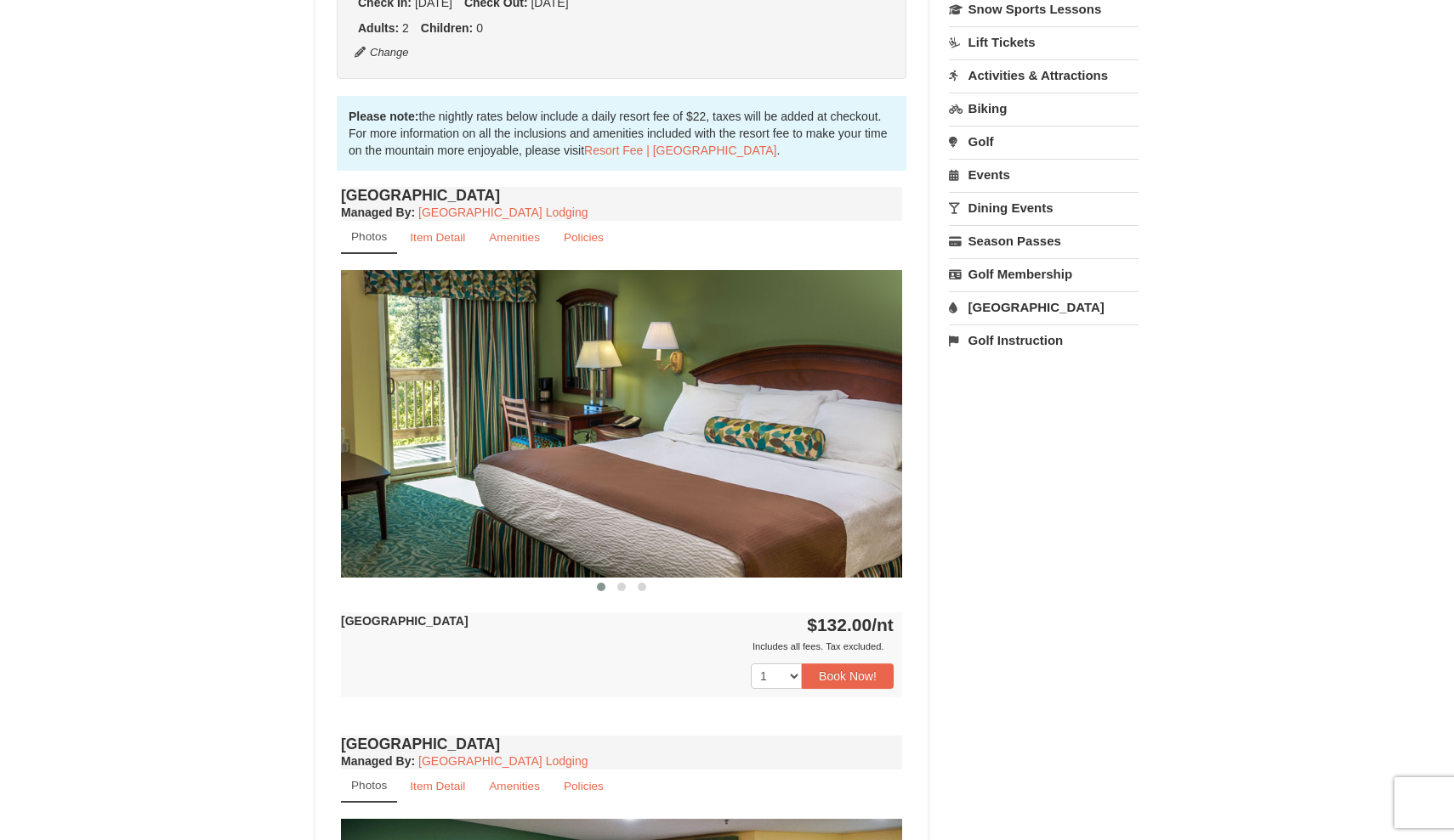
scroll to position [473, 0]
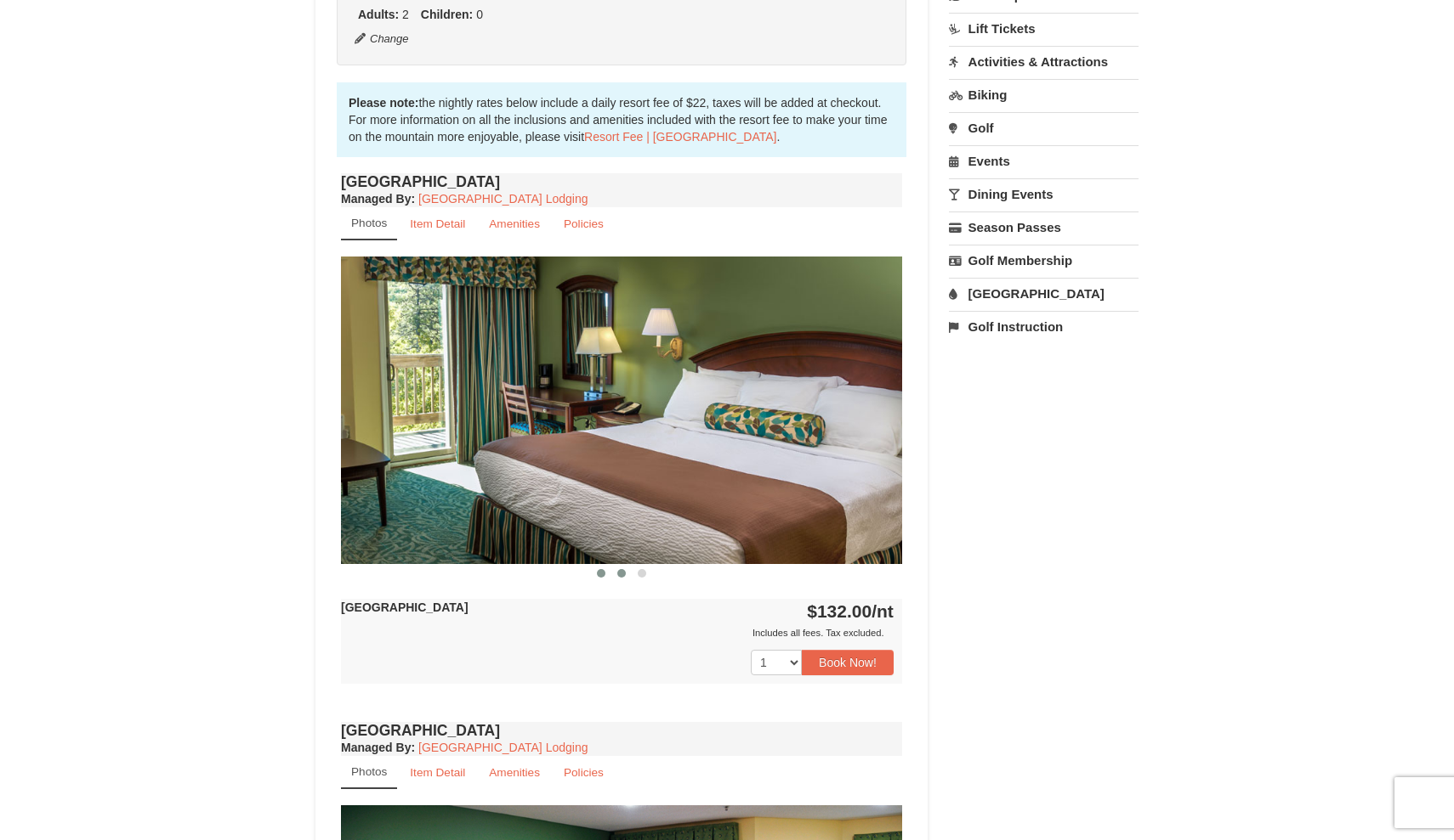
click at [619, 572] on span at bounding box center [621, 573] width 9 height 9
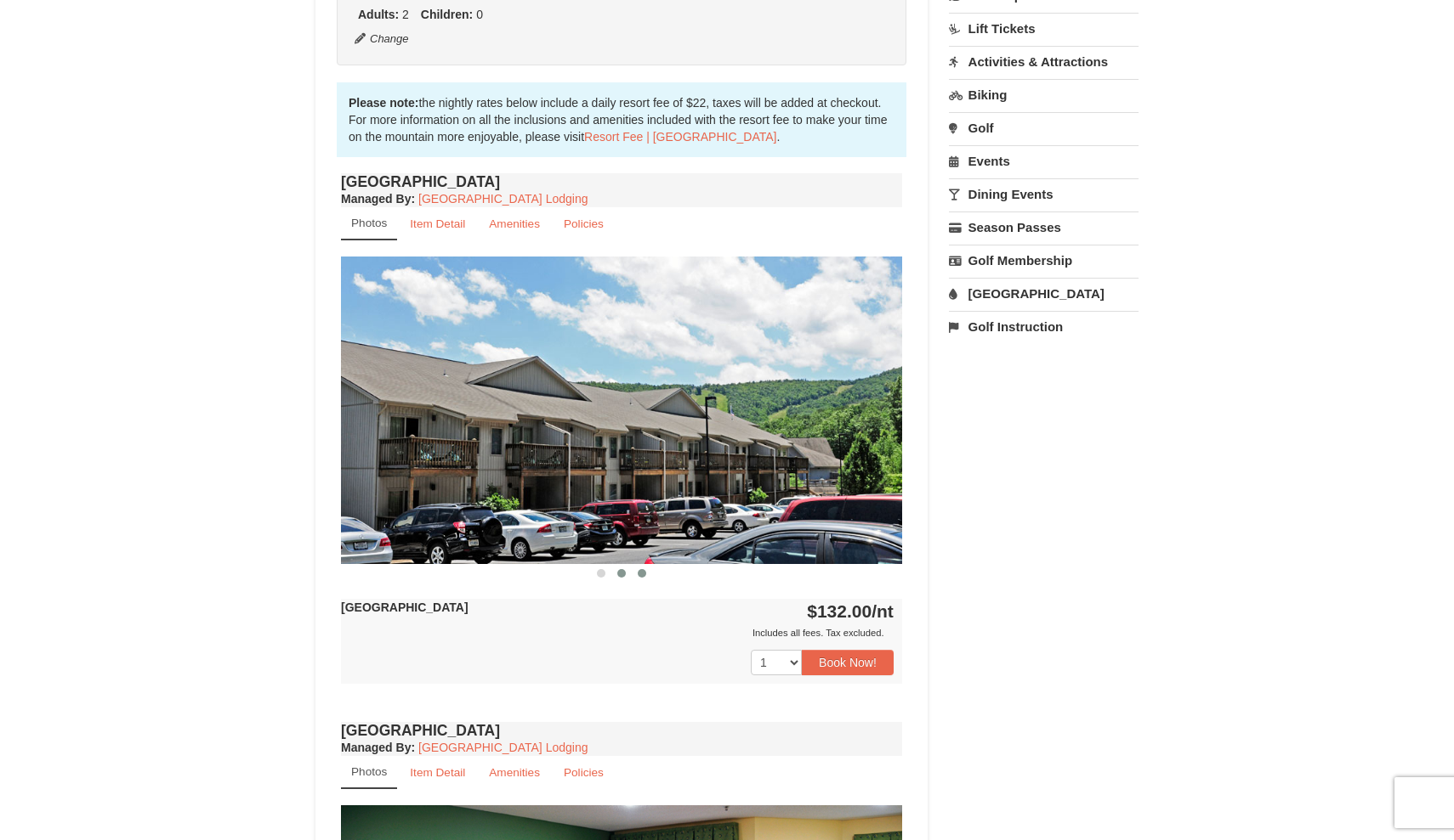
click at [636, 577] on button at bounding box center [642, 573] width 20 height 17
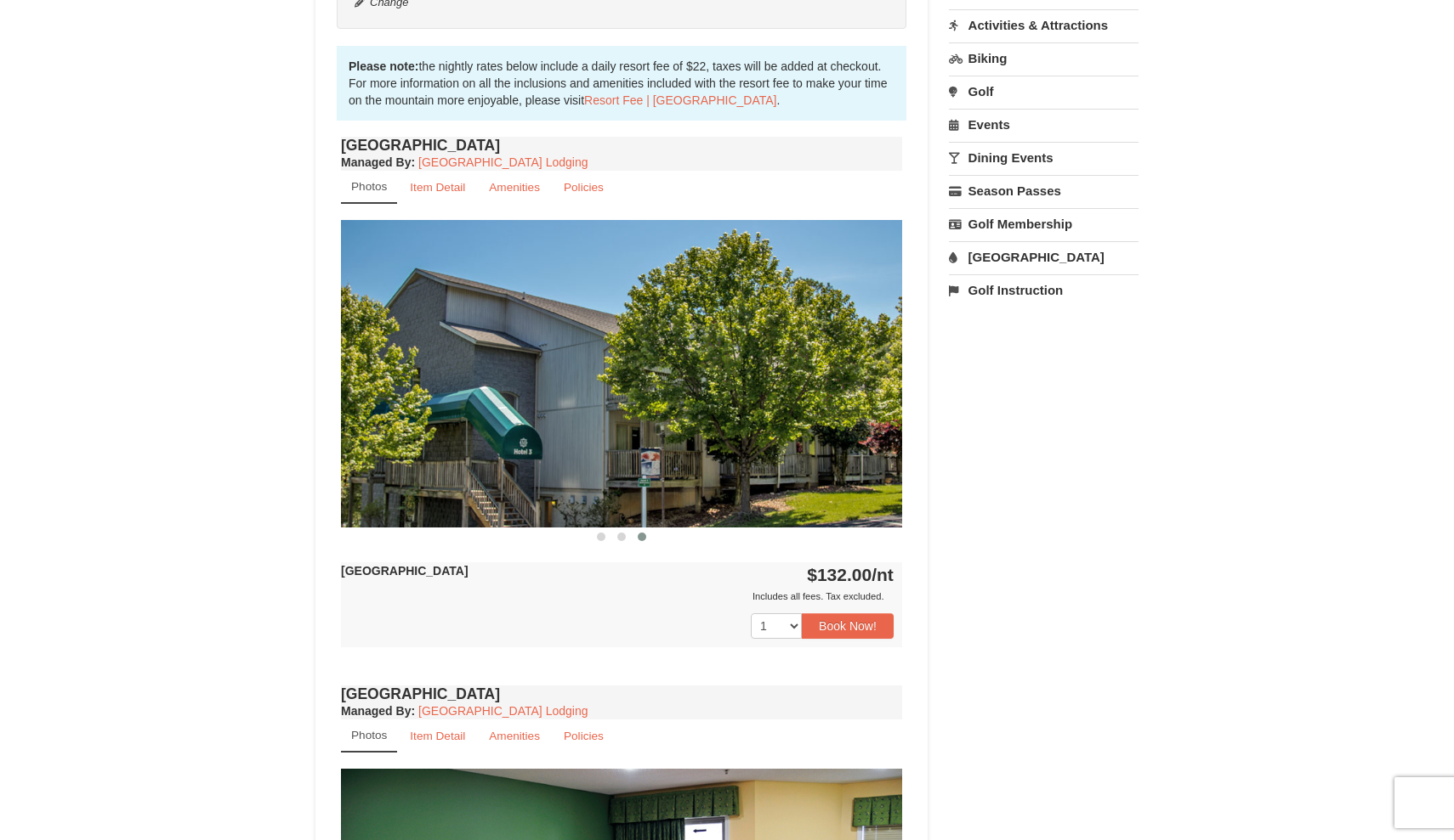
scroll to position [514, 0]
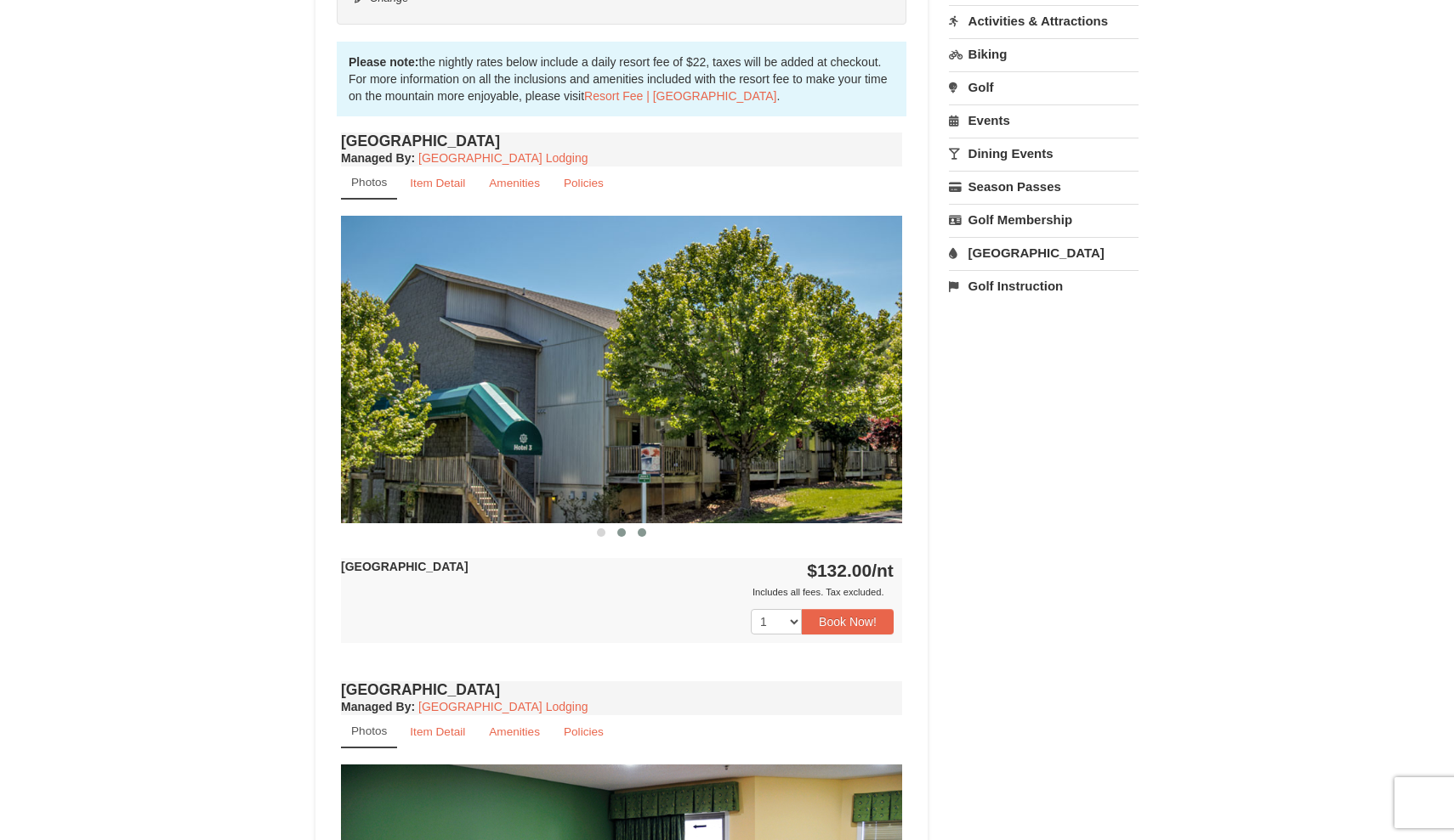
click at [619, 534] on span at bounding box center [621, 533] width 9 height 9
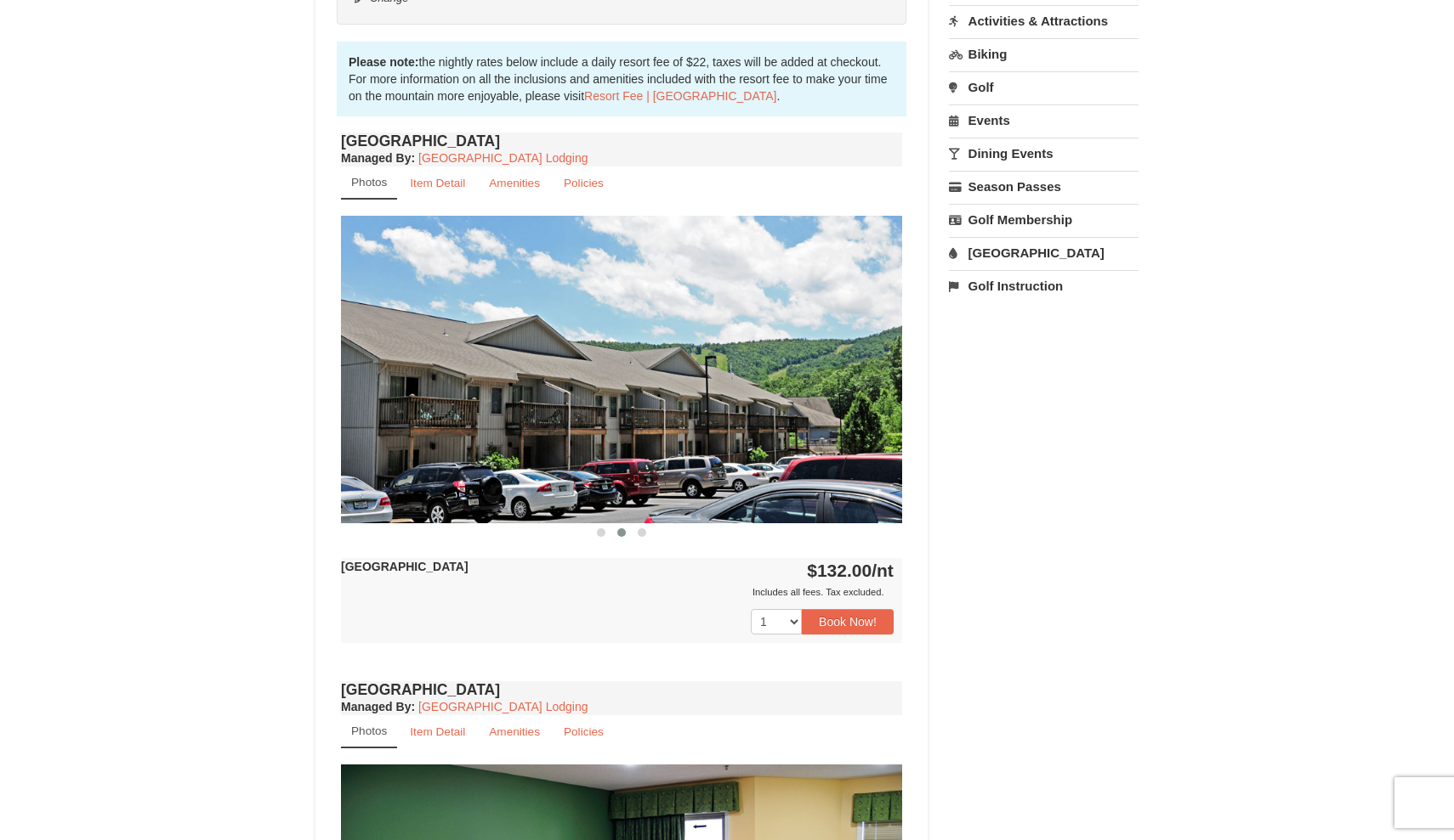
click at [619, 534] on span at bounding box center [621, 533] width 9 height 9
click at [636, 532] on button at bounding box center [642, 533] width 20 height 17
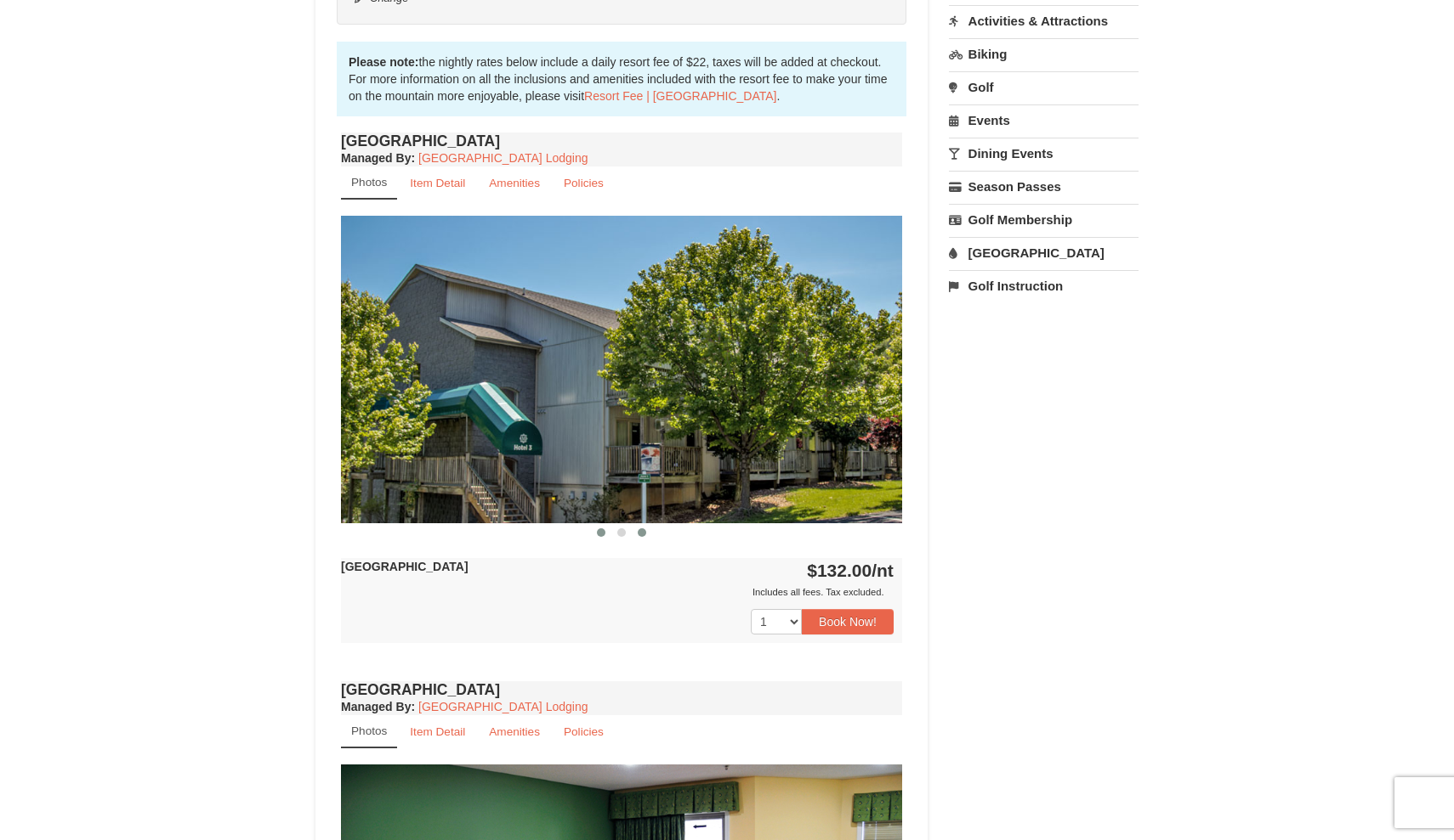
click at [598, 529] on span at bounding box center [601, 533] width 9 height 9
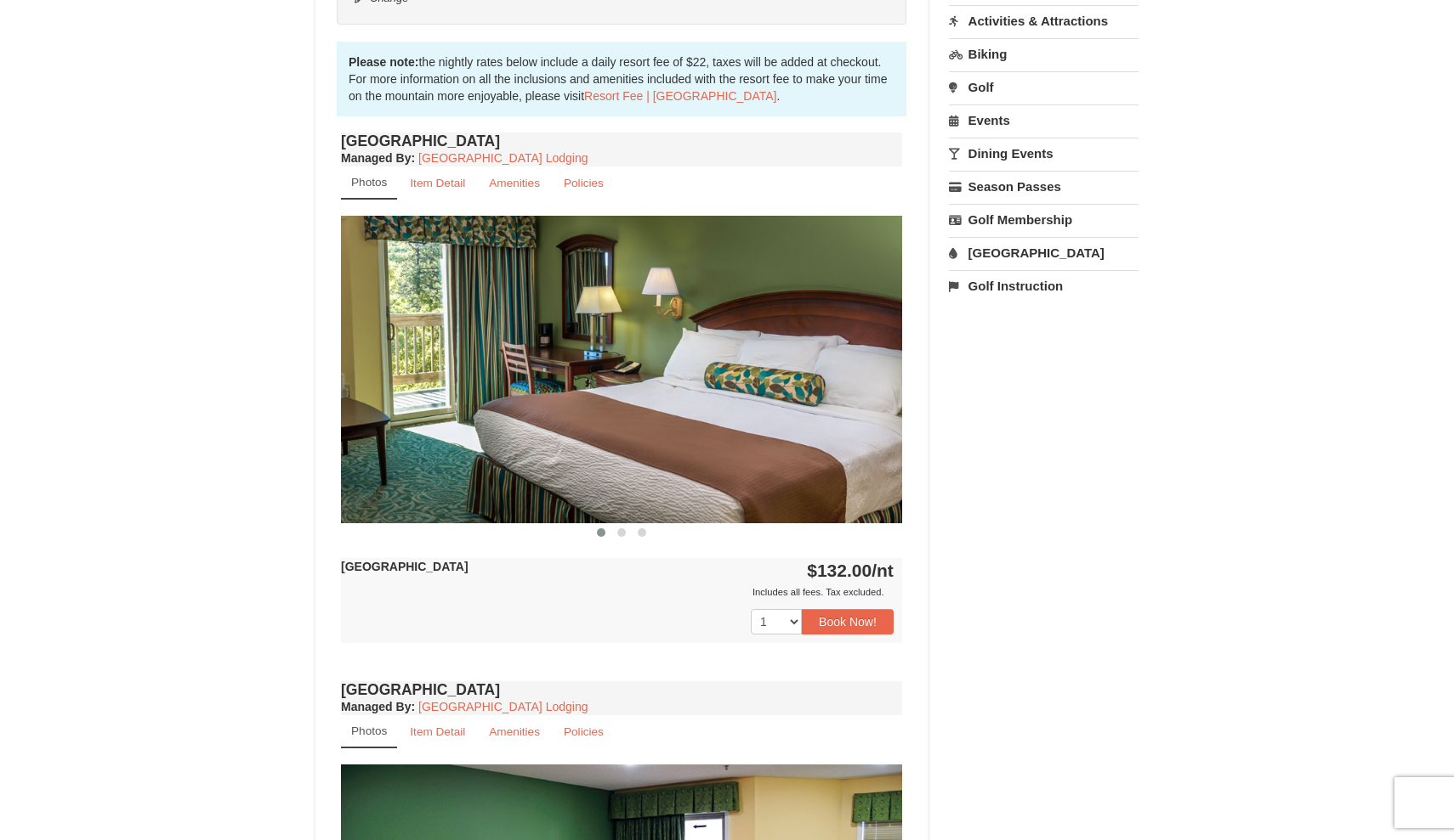
click at [799, 432] on img at bounding box center [620, 369] width 561 height 307
click at [468, 178] on link "Item Detail" at bounding box center [437, 182] width 78 height 33
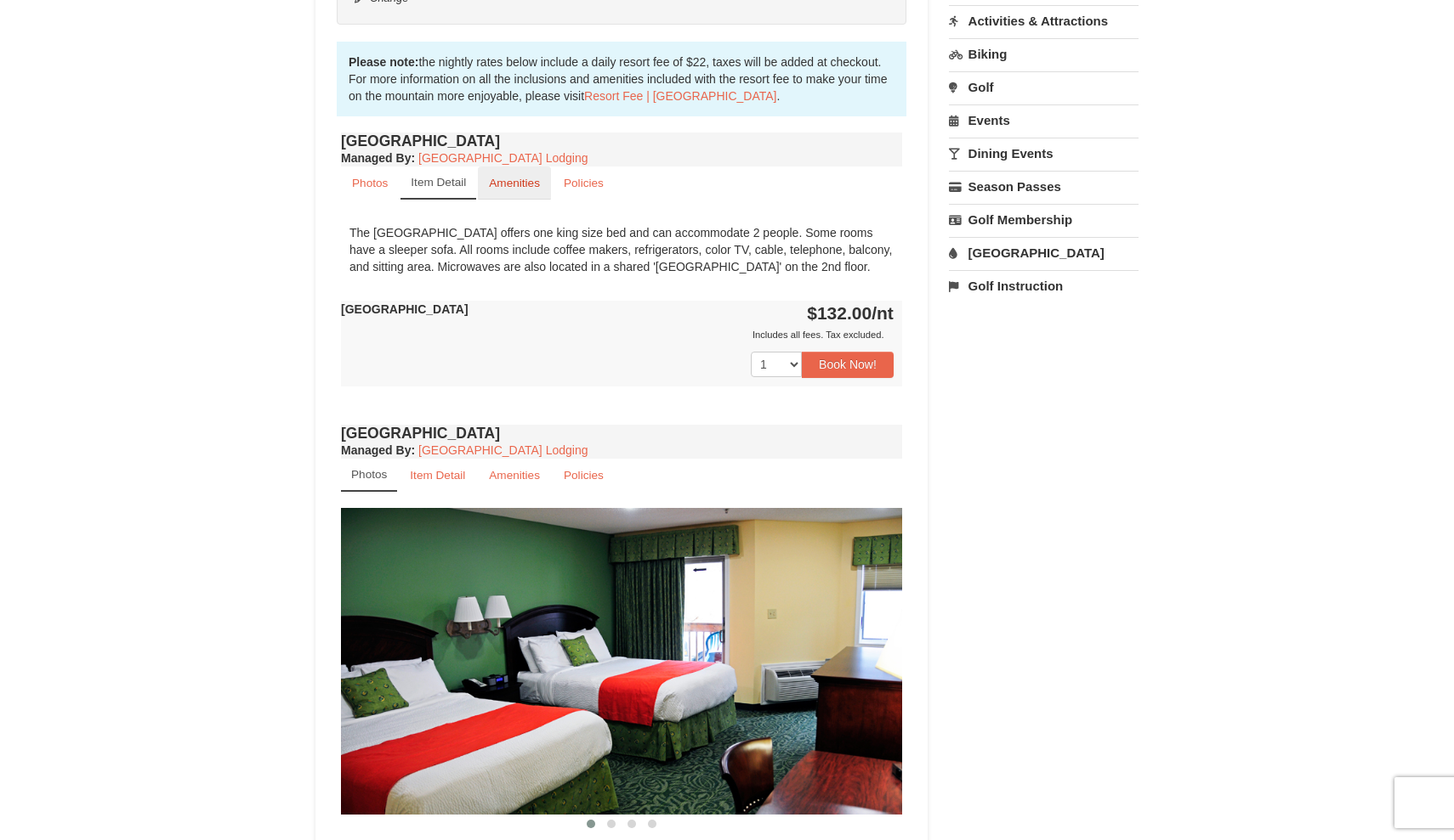
click at [514, 179] on small "Amenities" at bounding box center [515, 182] width 51 height 13
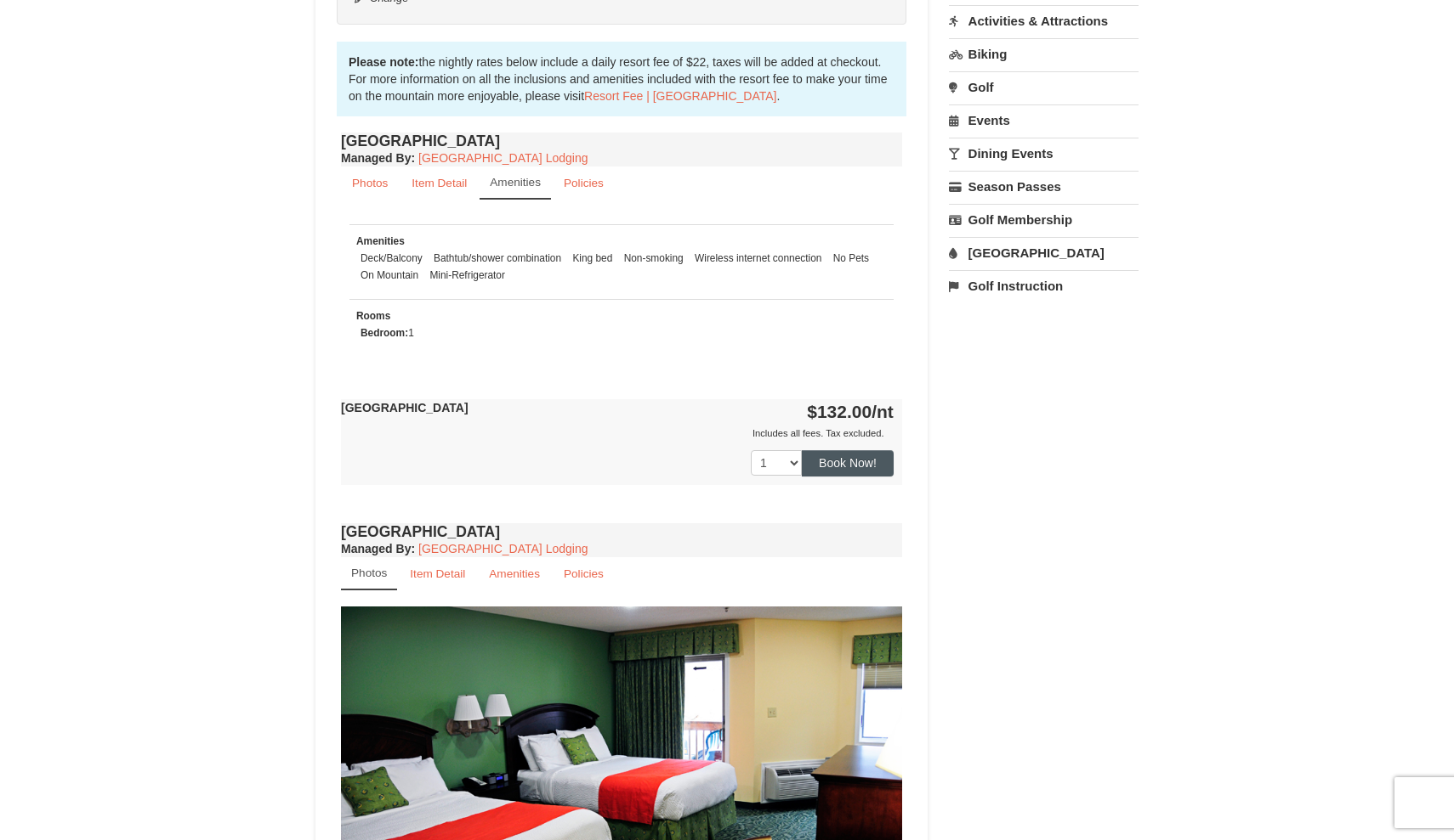
click at [844, 461] on button "Book Now!" at bounding box center [847, 463] width 92 height 26
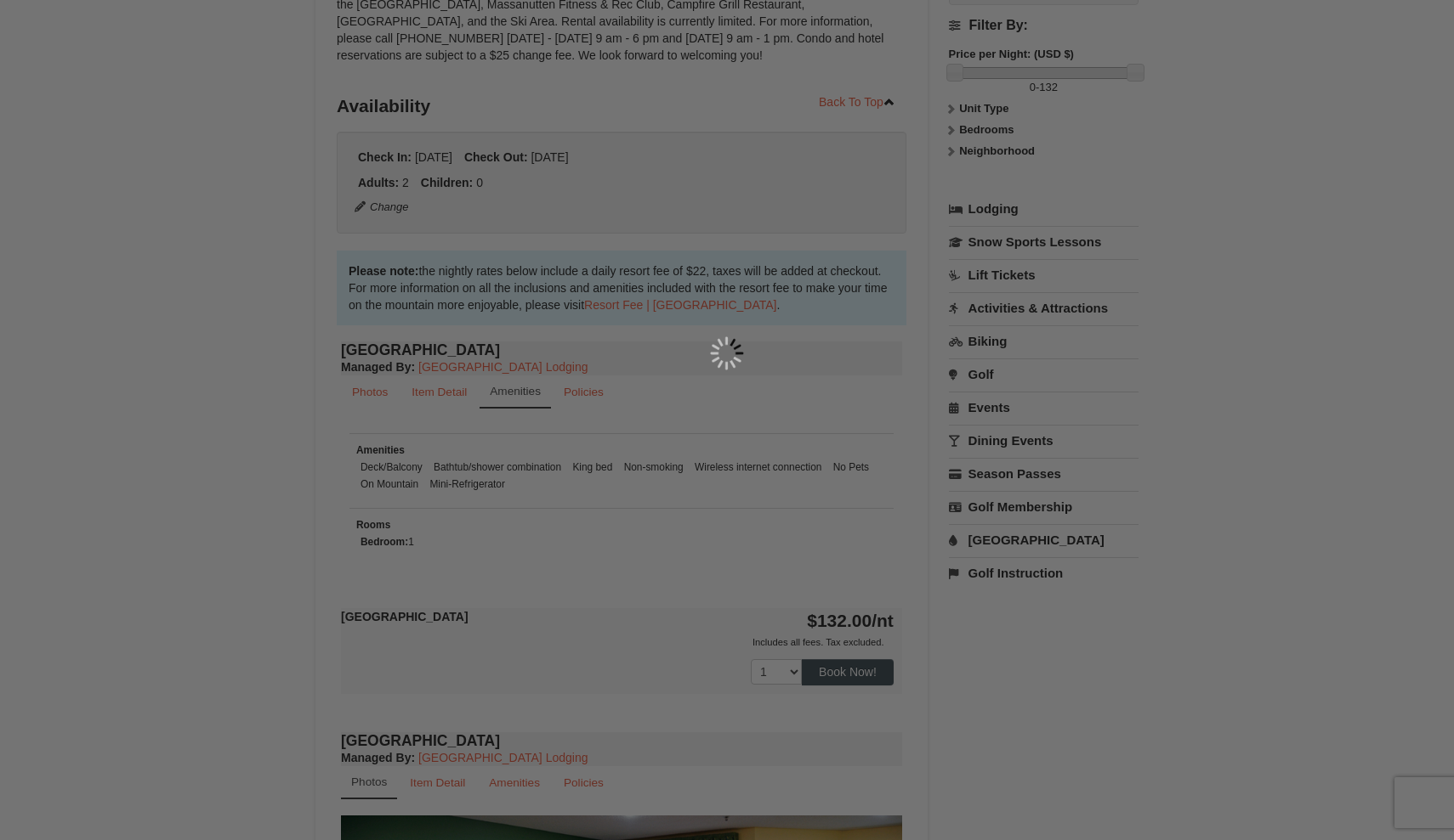
scroll to position [165, 0]
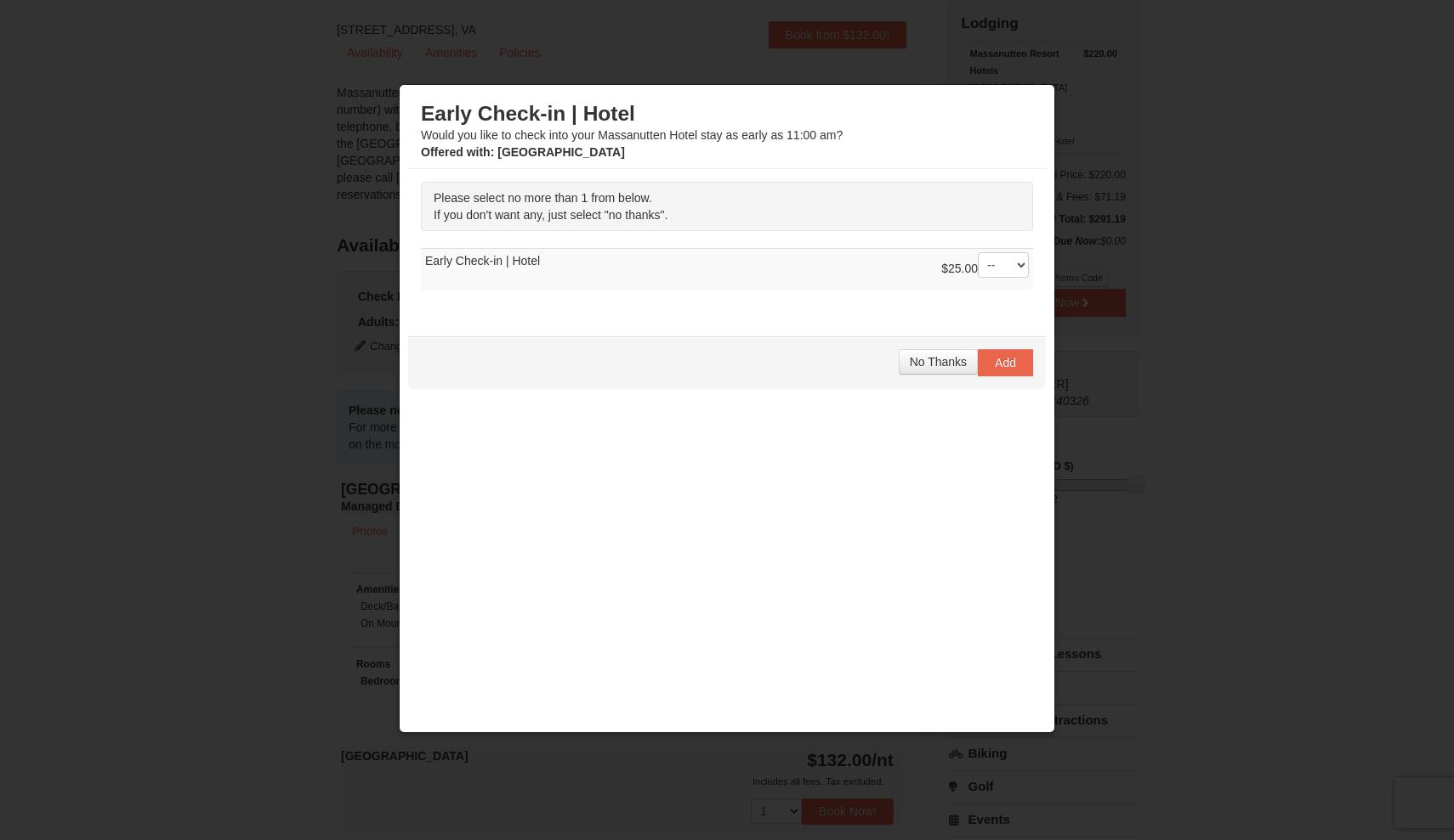
click at [1108, 99] on div at bounding box center [727, 420] width 1454 height 840
click at [940, 362] on span "No Thanks" at bounding box center [938, 362] width 57 height 14
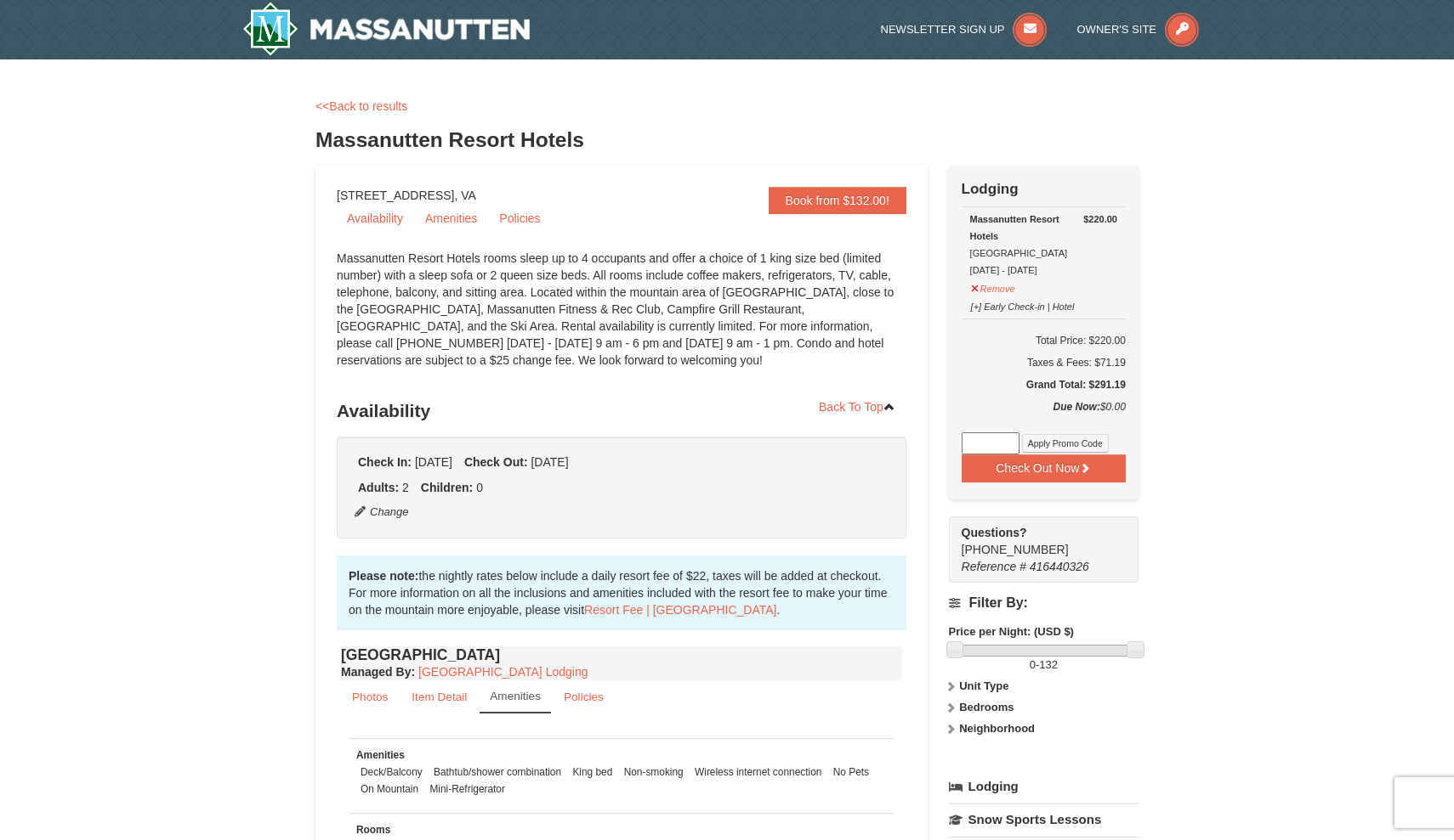
scroll to position [0, 0]
click at [1039, 480] on button "Check Out Now" at bounding box center [1044, 468] width 164 height 27
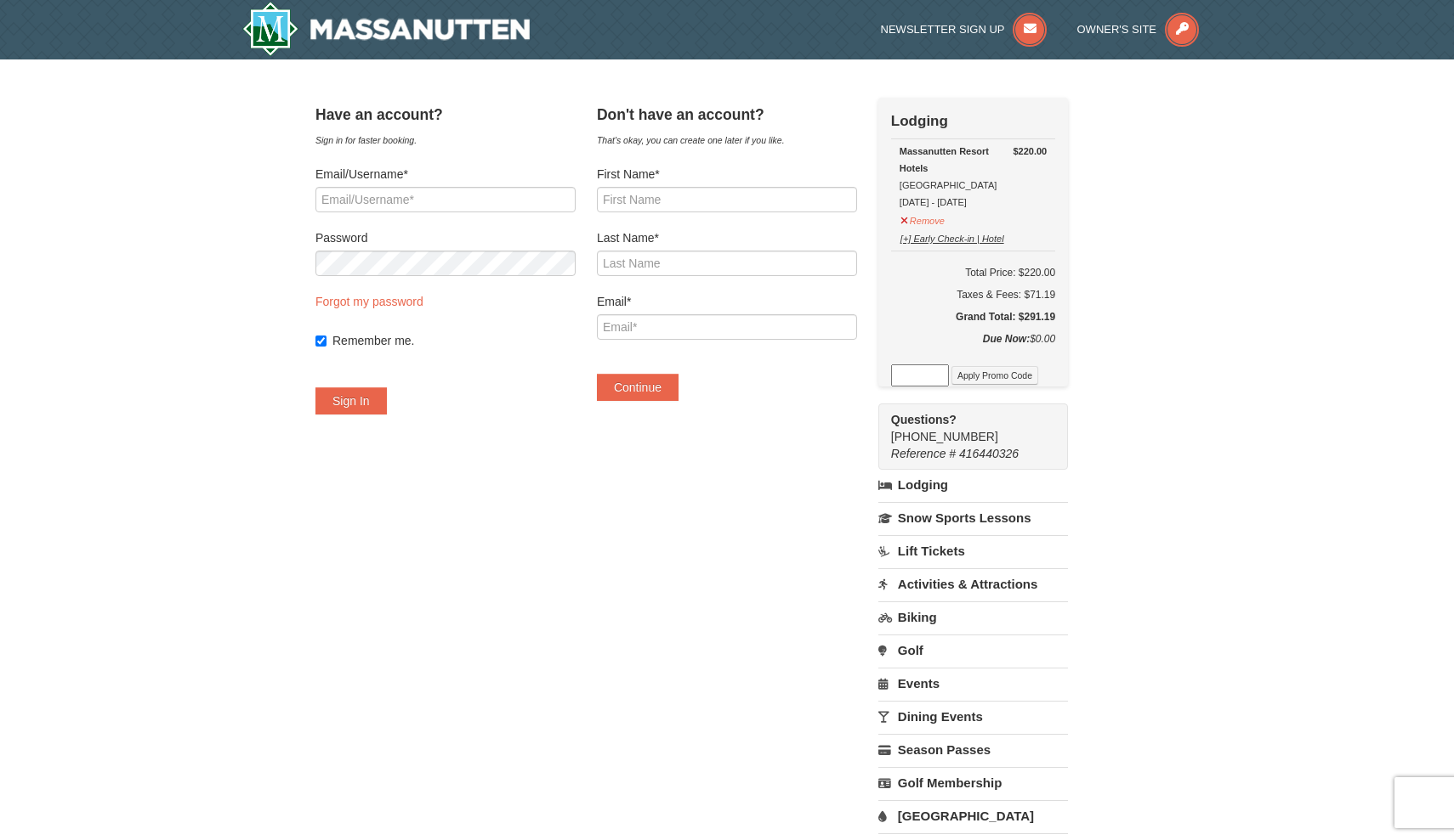
click at [966, 241] on button "[+] Early Check-in | Hotel" at bounding box center [952, 236] width 106 height 21
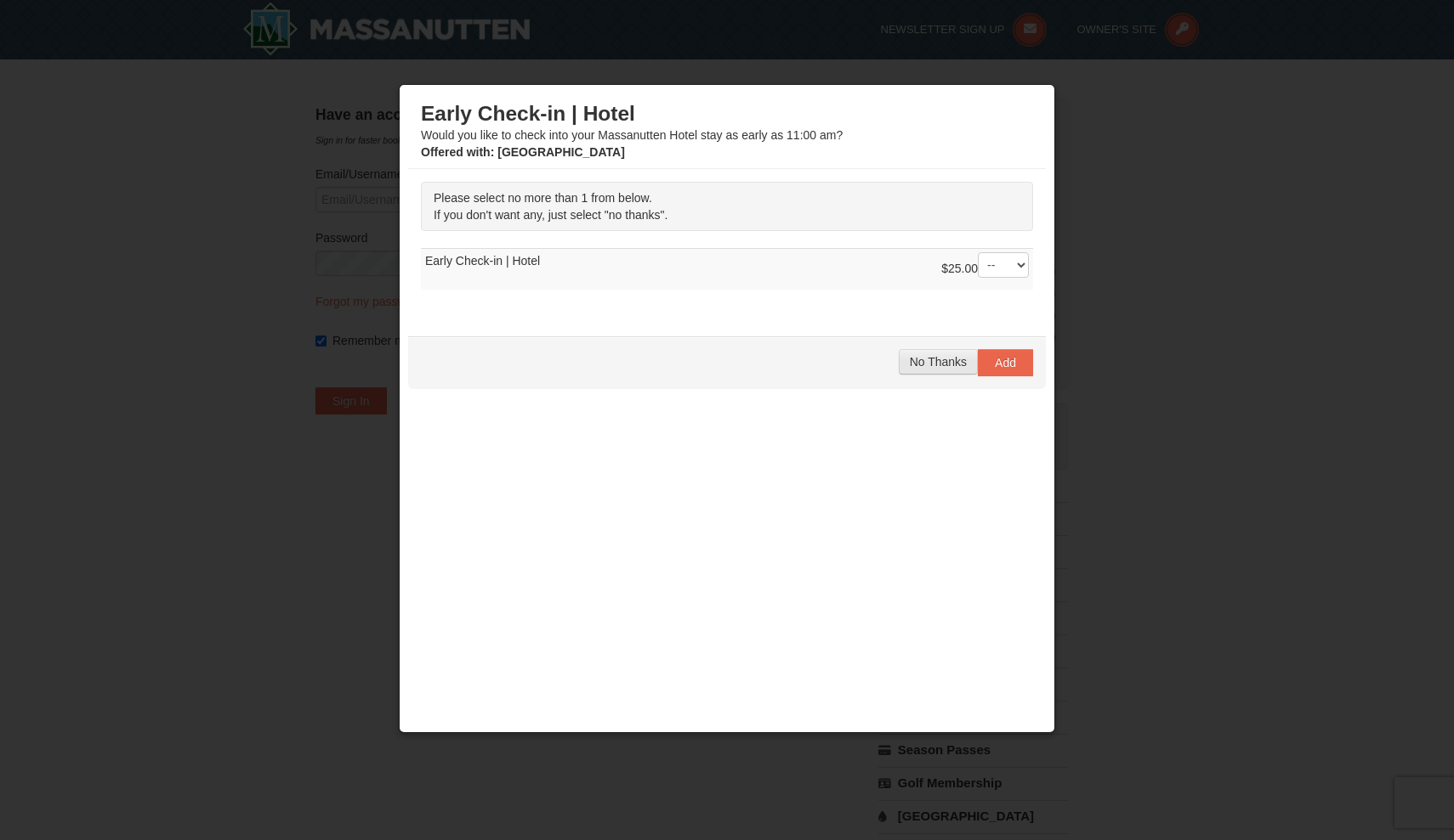
click at [928, 363] on span "No Thanks" at bounding box center [938, 362] width 57 height 14
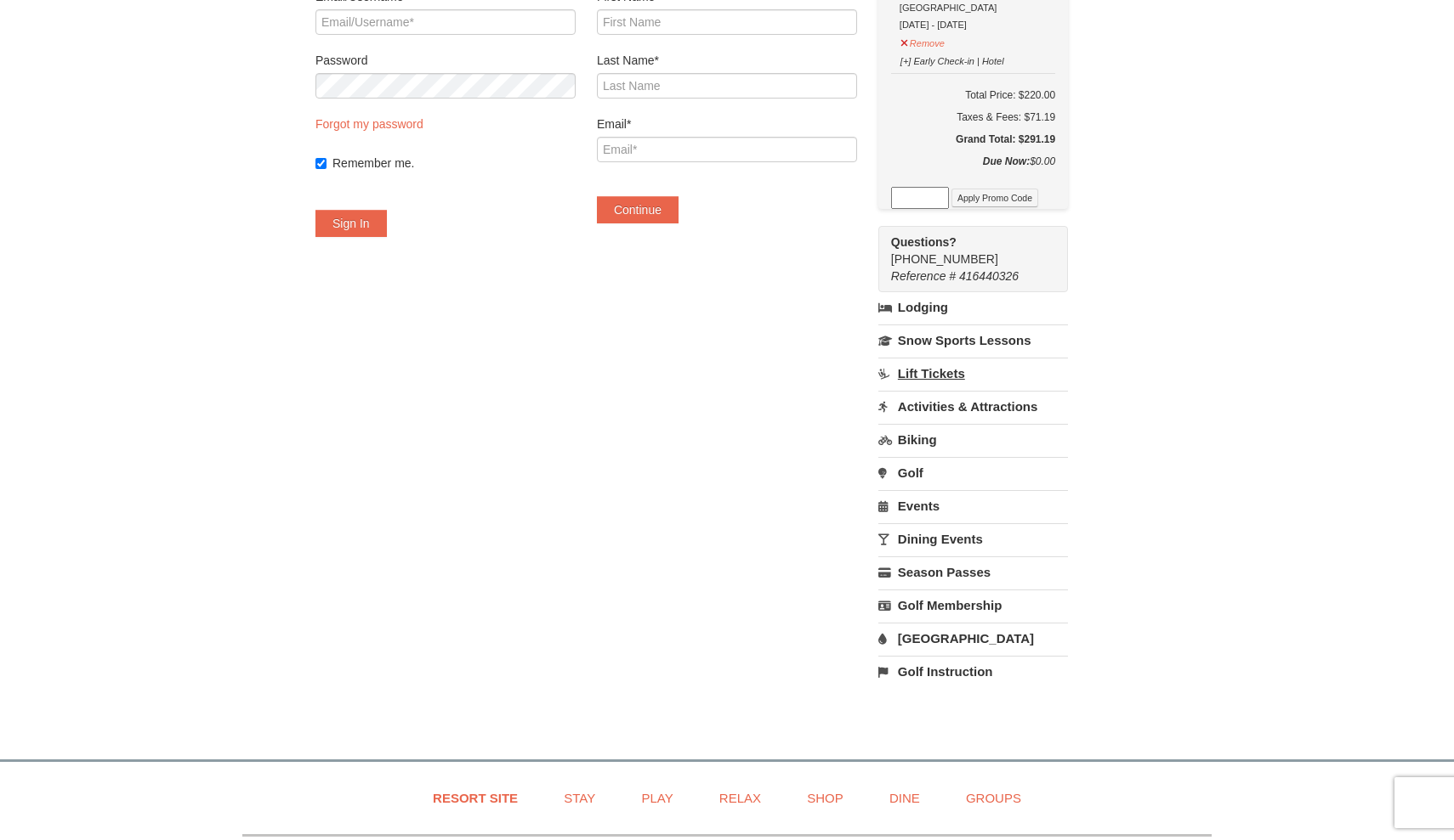
scroll to position [188, 0]
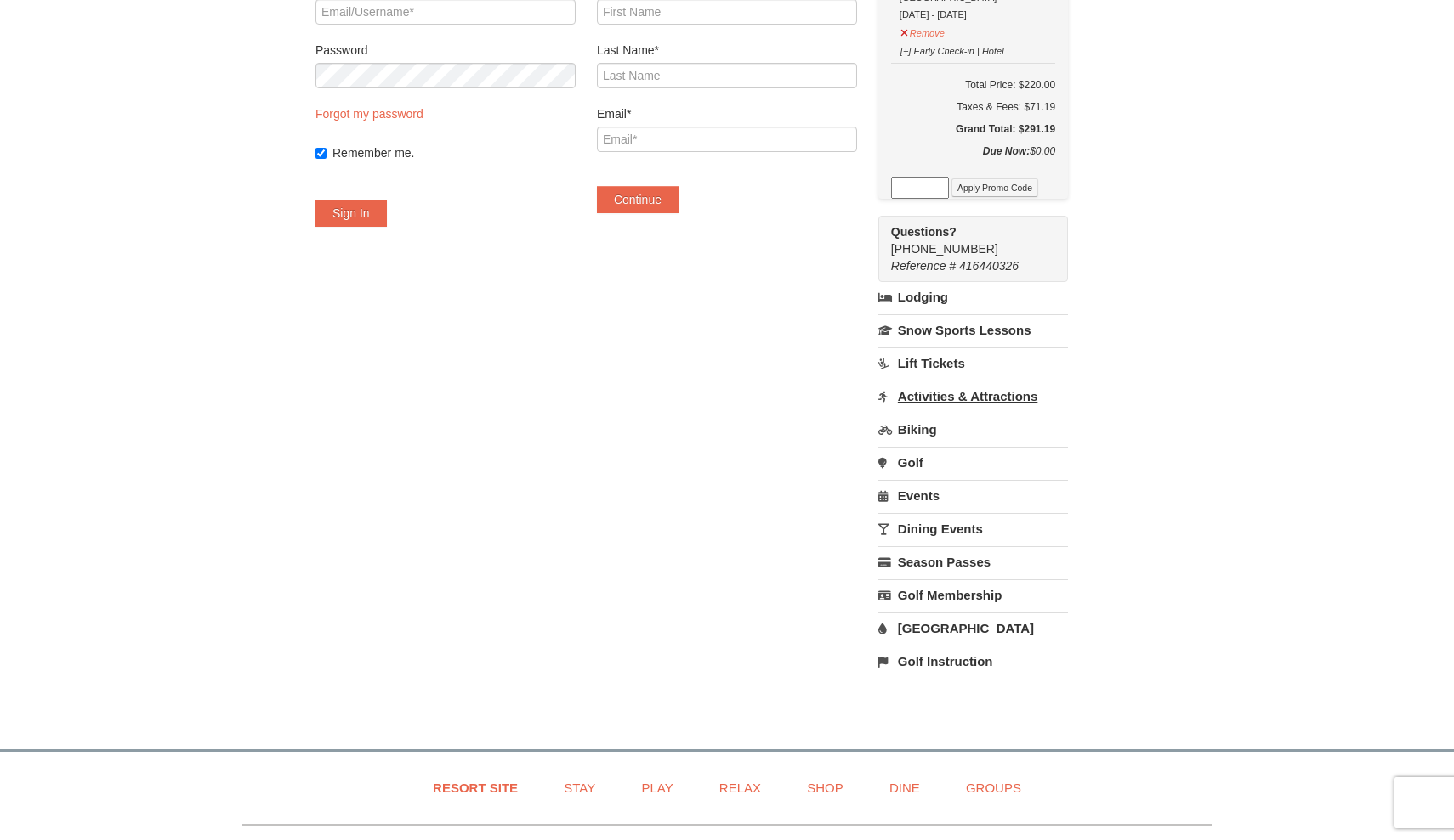
click at [977, 403] on link "Activities & Attractions" at bounding box center [973, 396] width 189 height 32
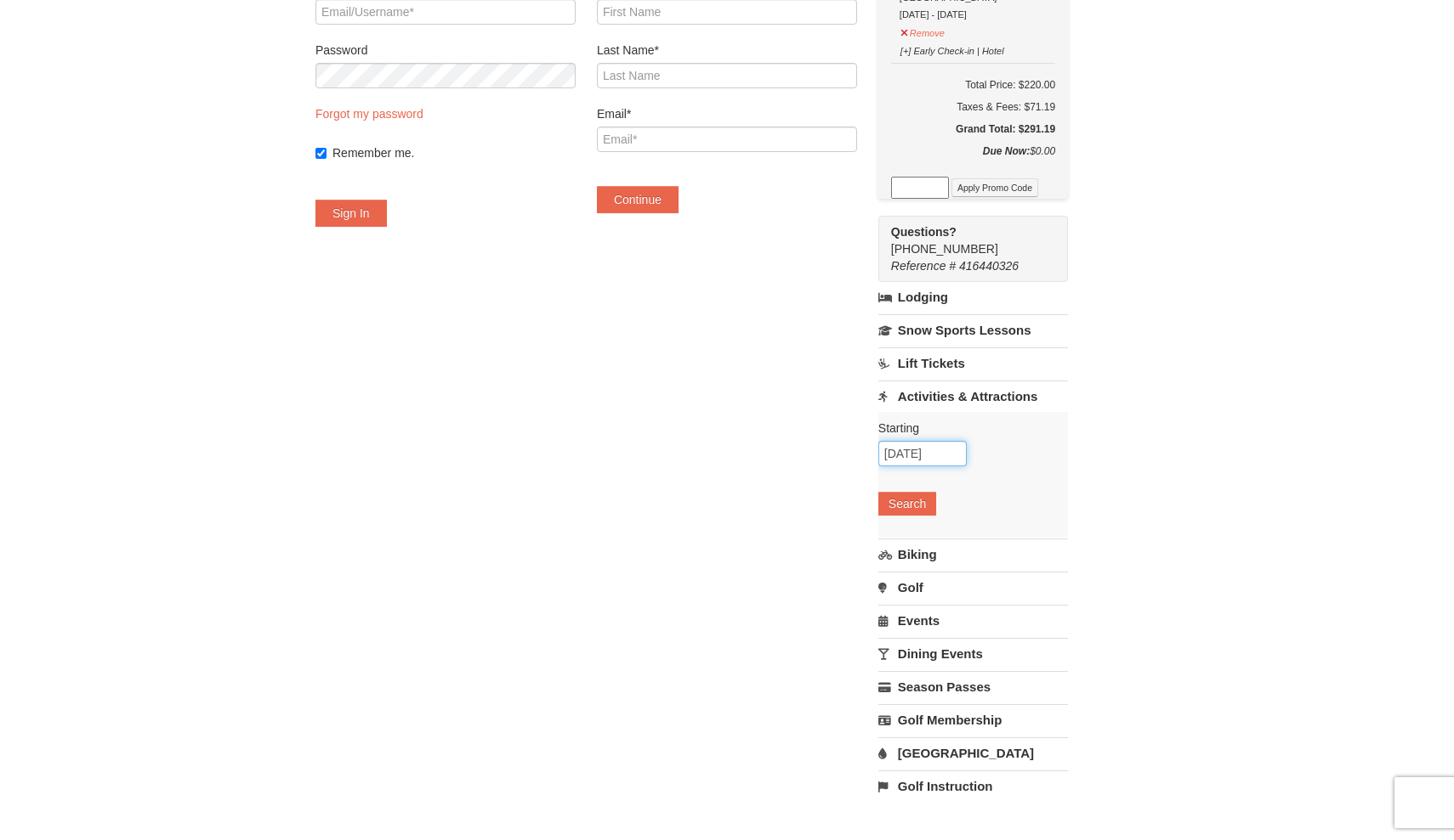
click at [942, 464] on input "[DATE]" at bounding box center [922, 454] width 89 height 26
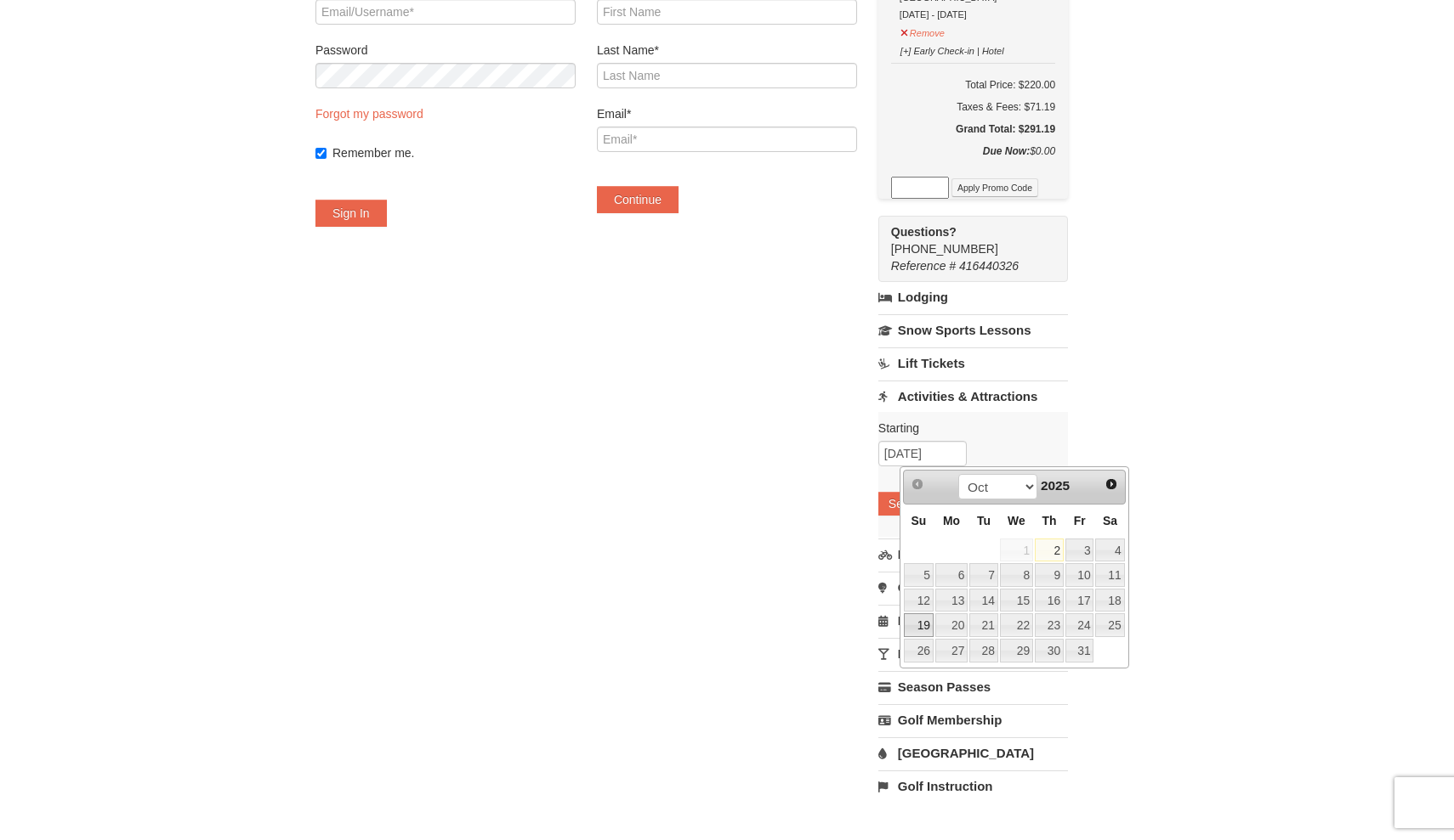
click at [928, 617] on link "19" at bounding box center [918, 625] width 30 height 24
type input "[DATE]"
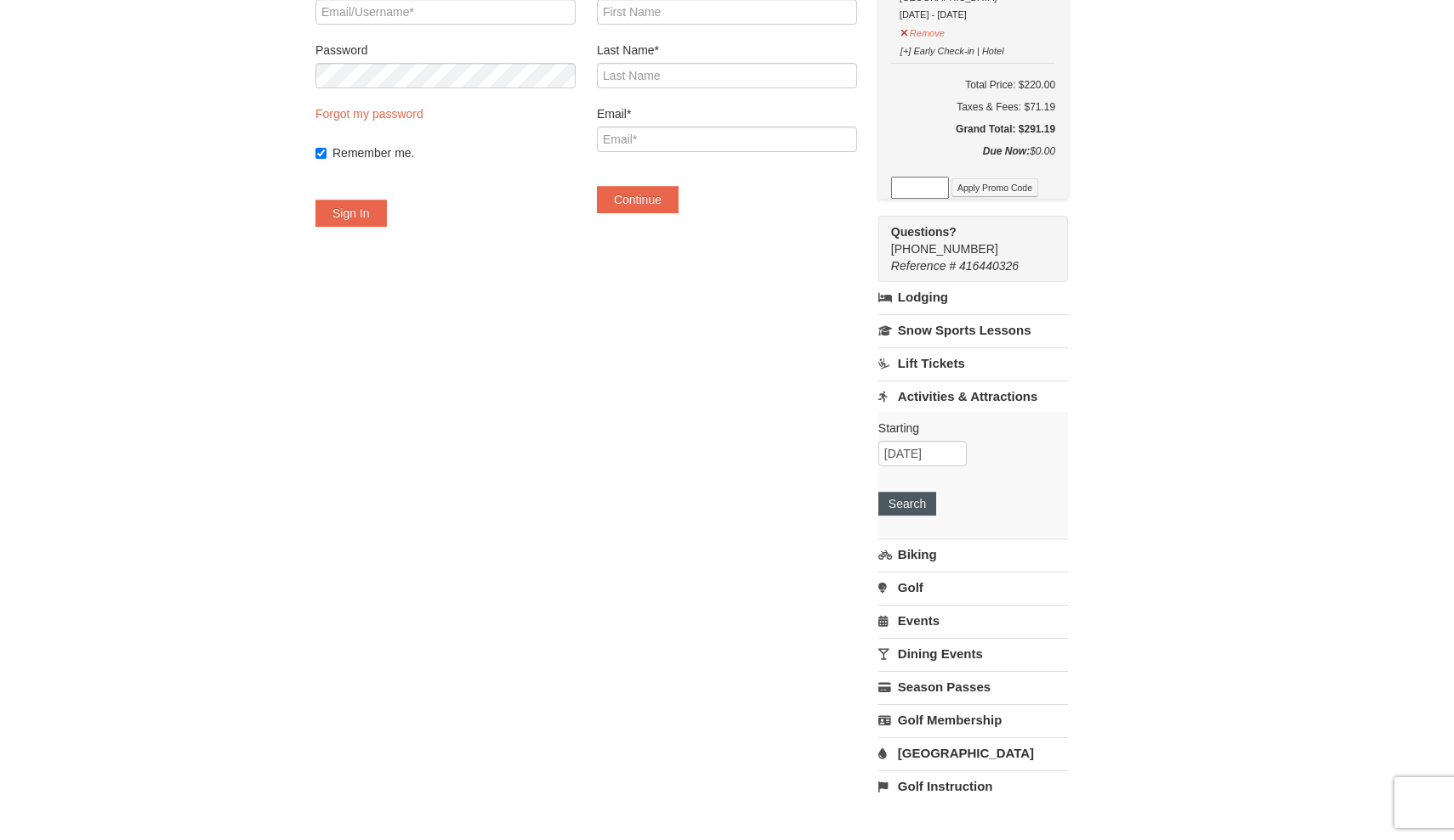
click at [933, 504] on button "Search" at bounding box center [907, 504] width 58 height 24
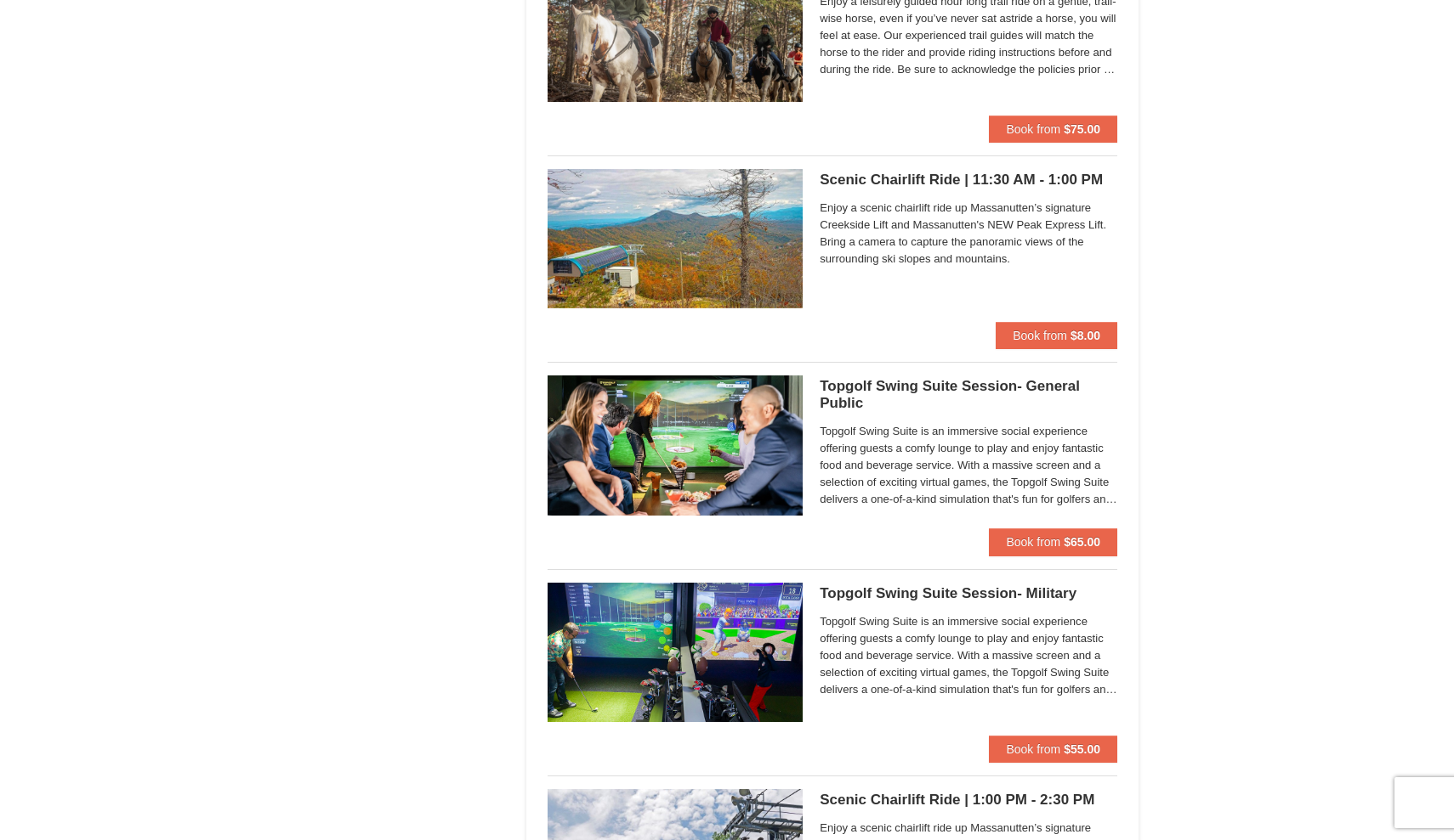
scroll to position [2100, 0]
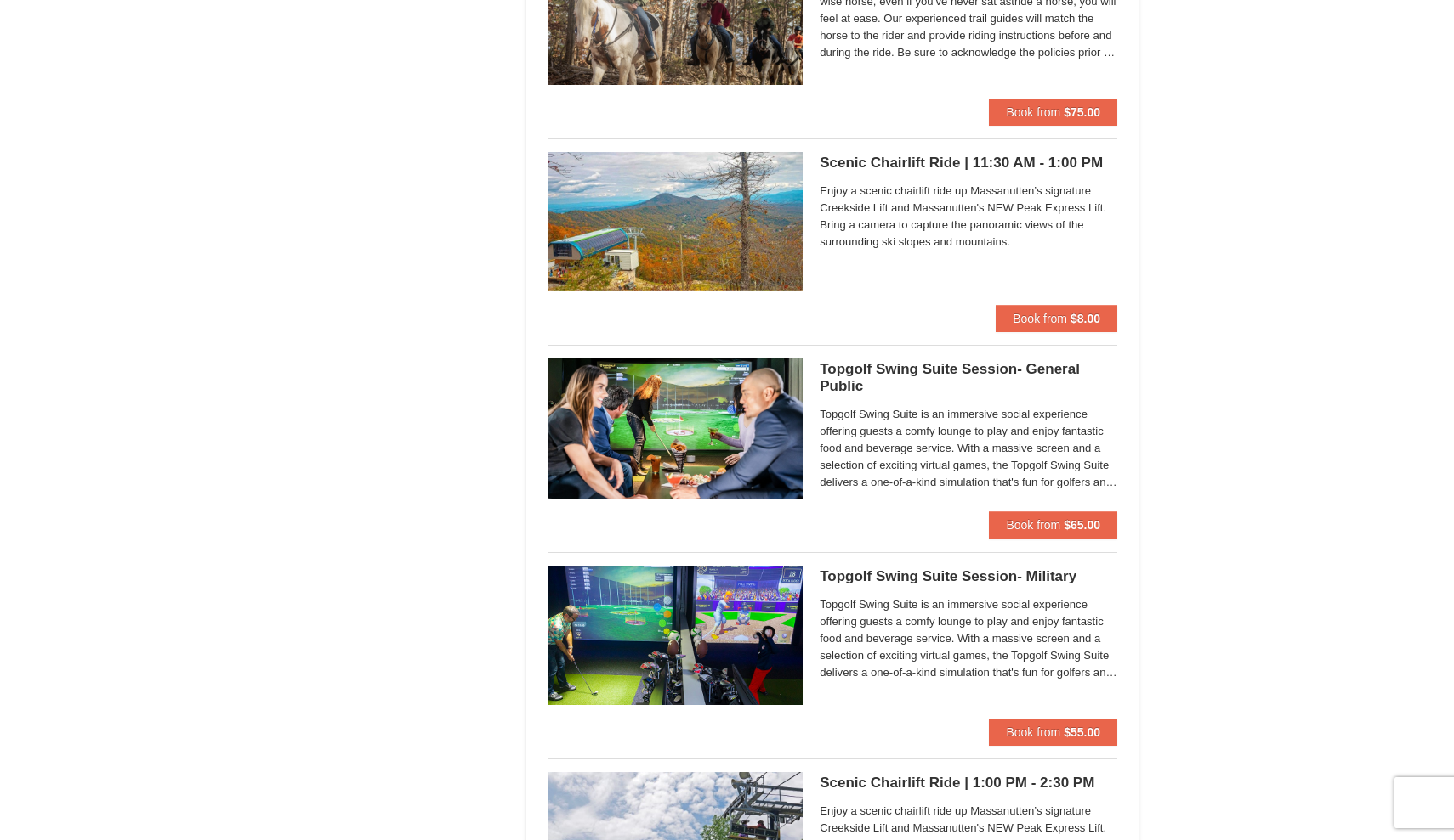
click at [1092, 447] on span "Topgolf Swing Suite is an immersive social experience offering guests a comfy l…" at bounding box center [968, 449] width 298 height 85
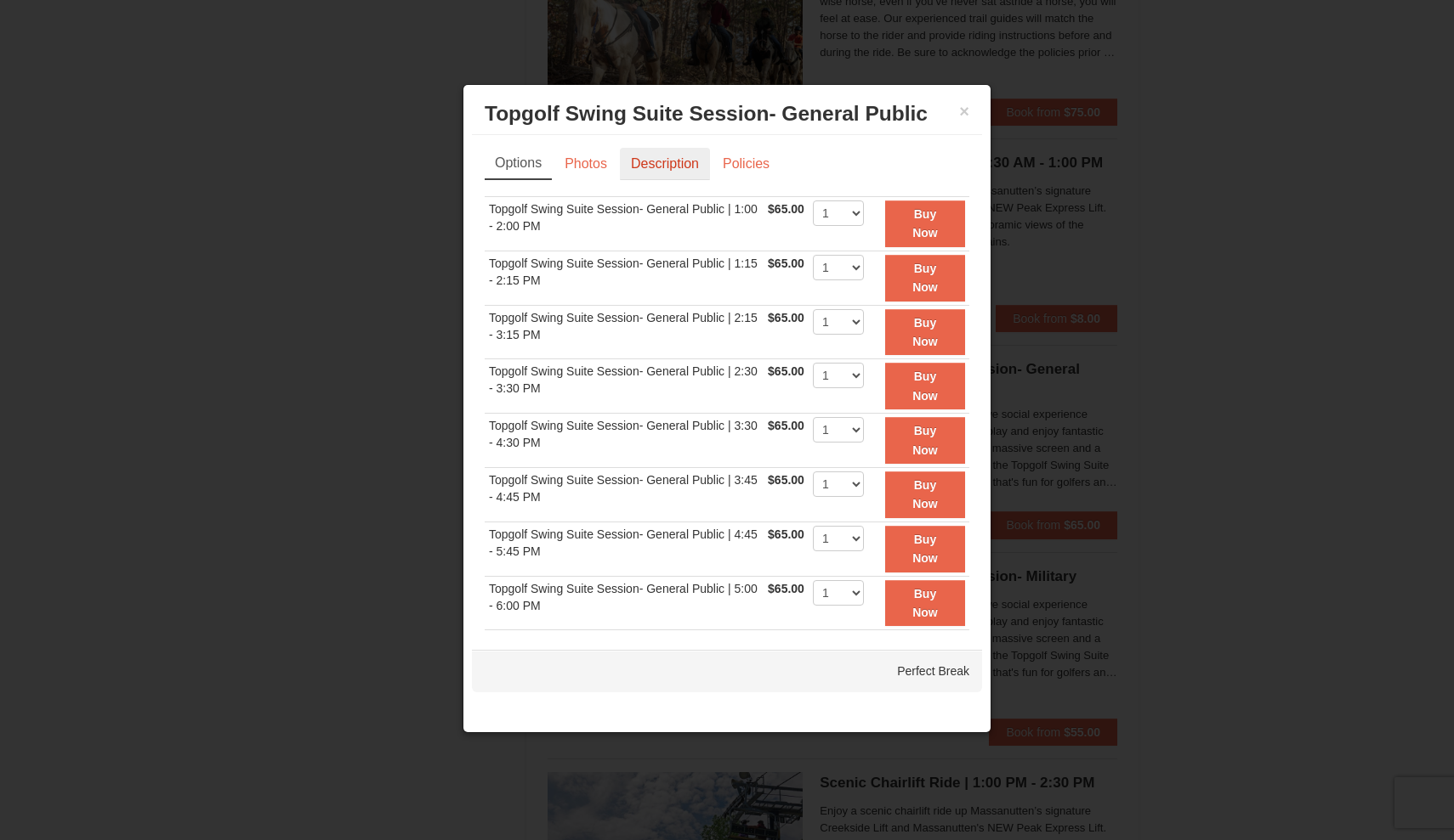
click at [634, 163] on link "Description" at bounding box center [665, 164] width 90 height 32
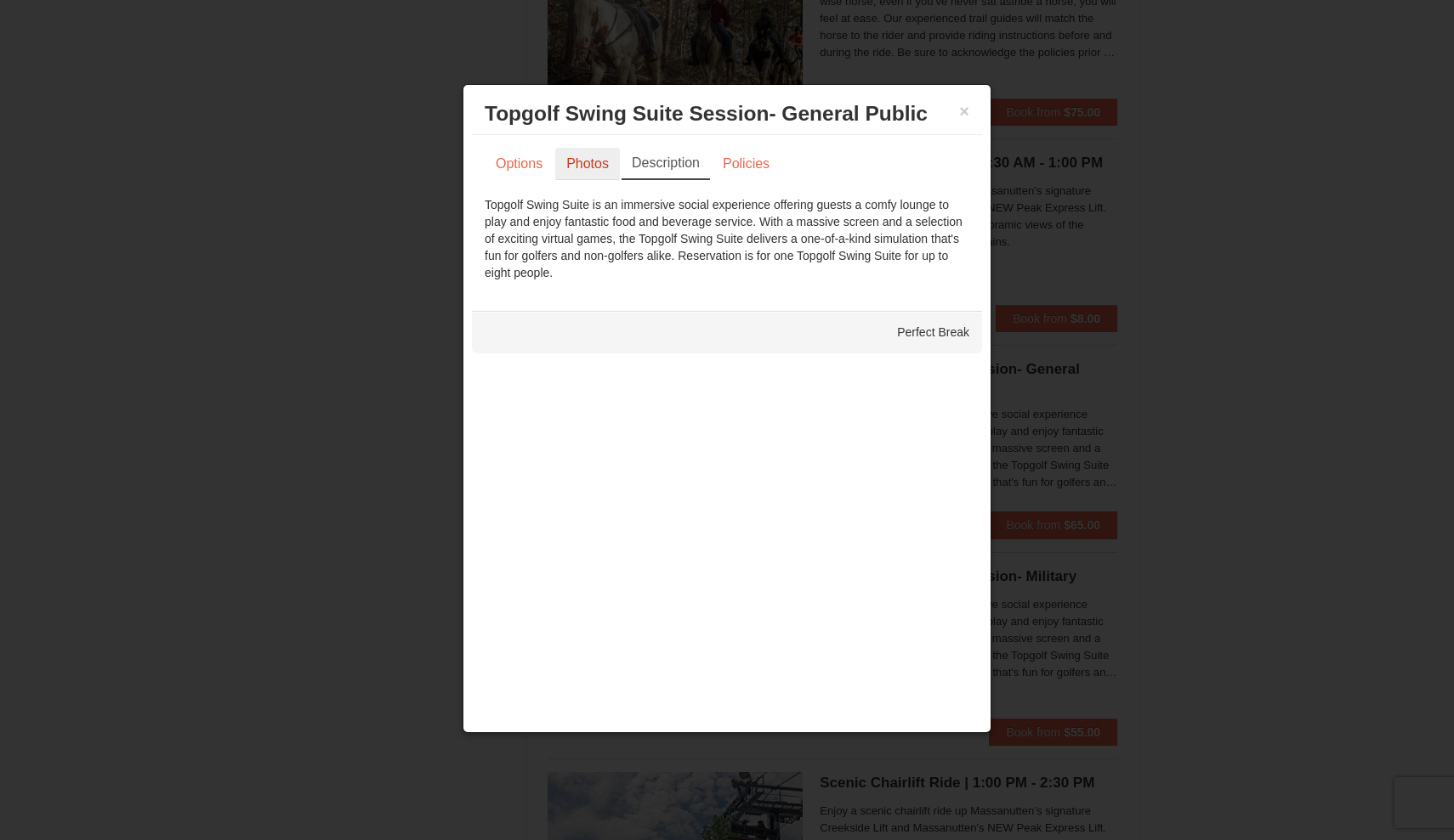
click at [590, 174] on link "Photos" at bounding box center [588, 164] width 65 height 32
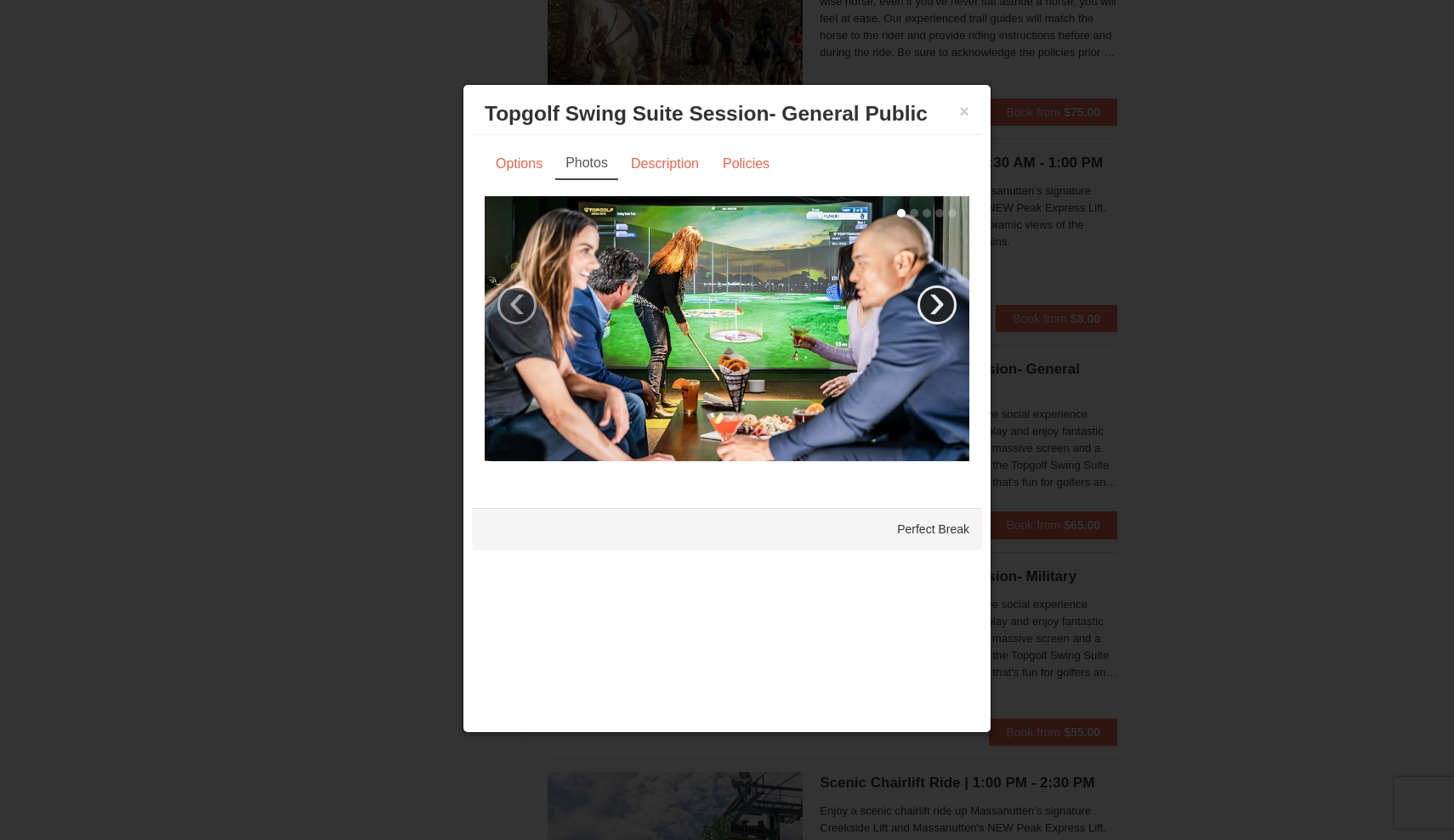
click at [943, 305] on link "›" at bounding box center [937, 305] width 39 height 39
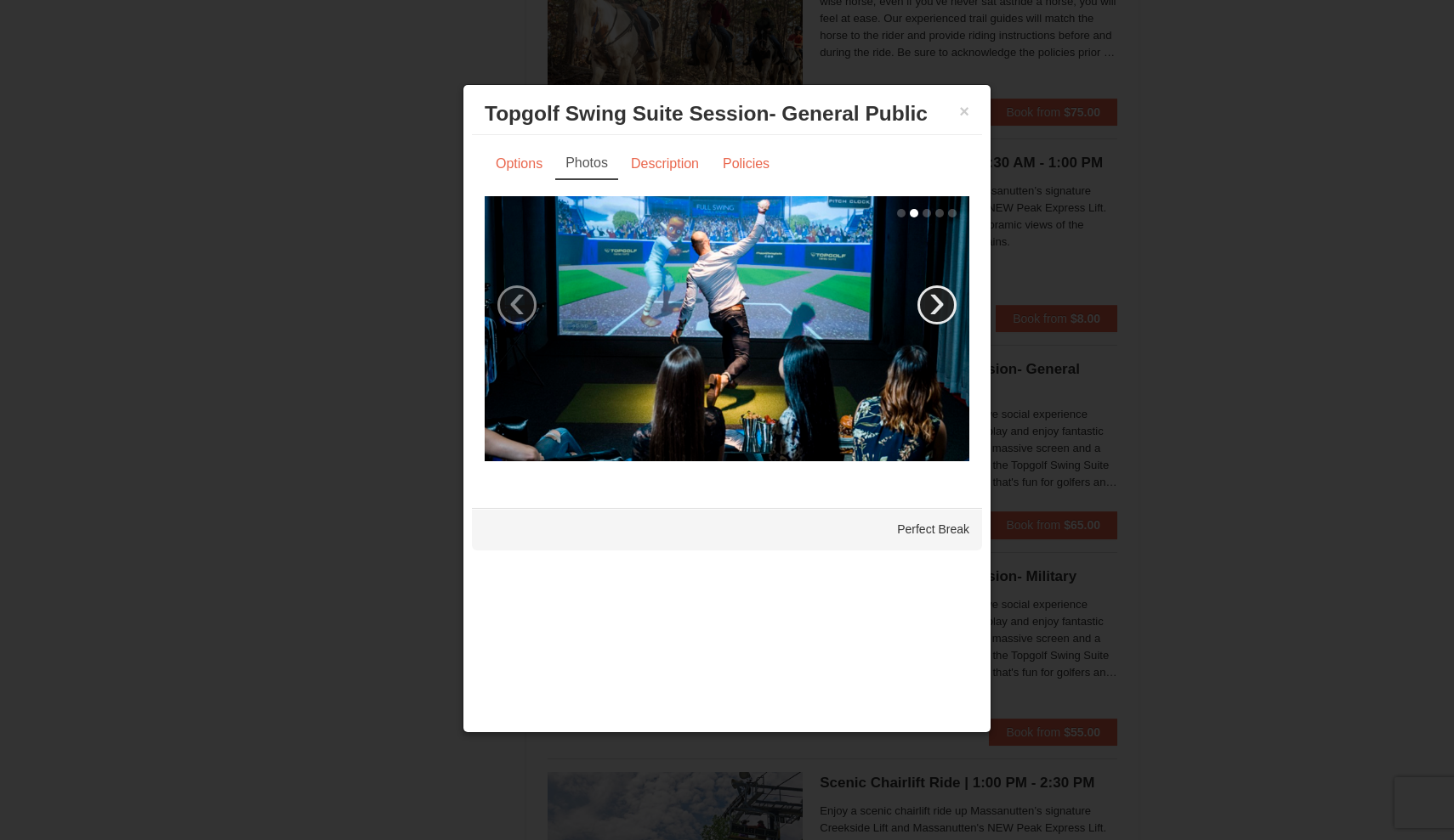
click at [943, 305] on link "›" at bounding box center [937, 305] width 39 height 39
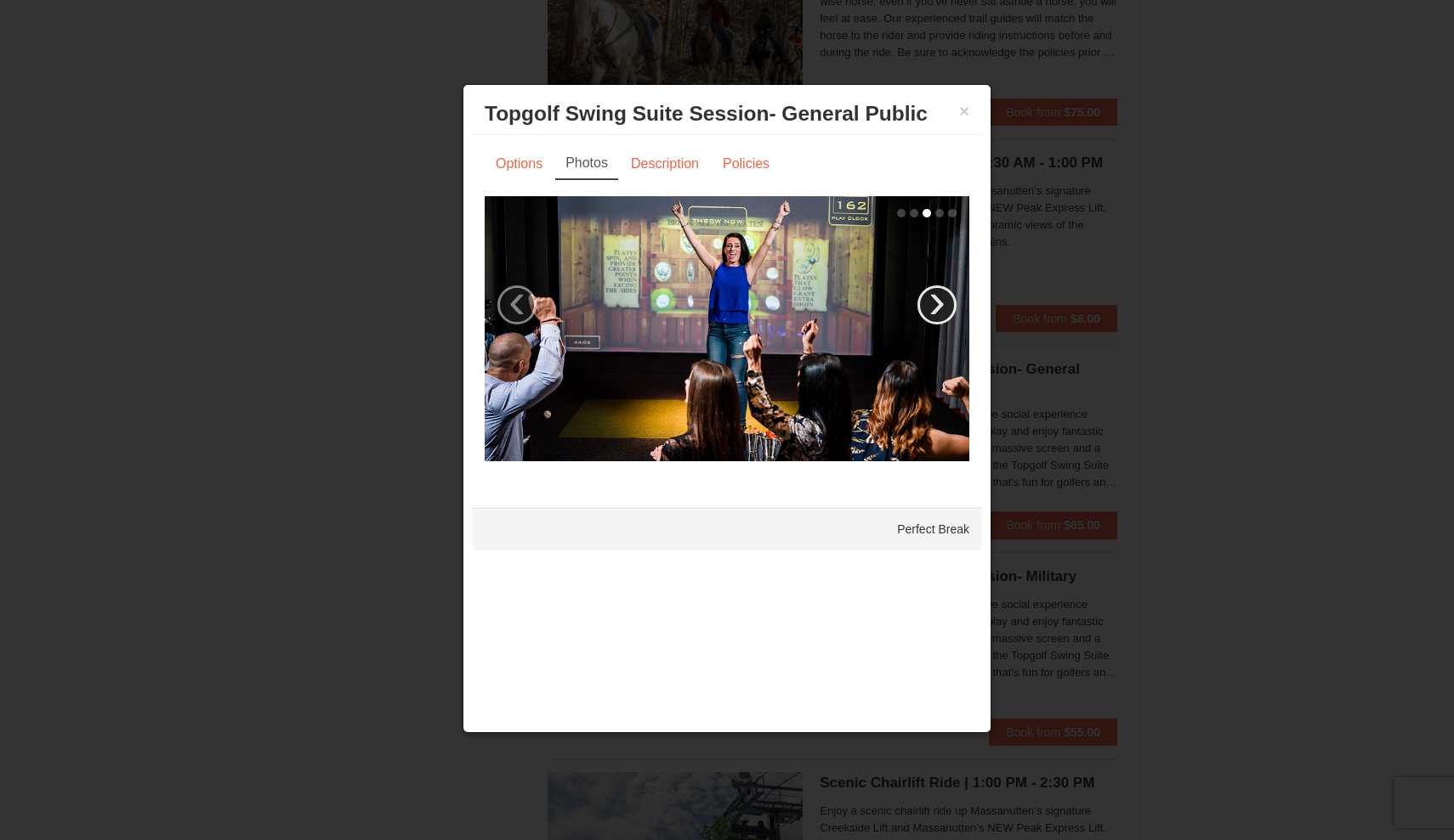
click at [943, 305] on link "›" at bounding box center [937, 305] width 39 height 39
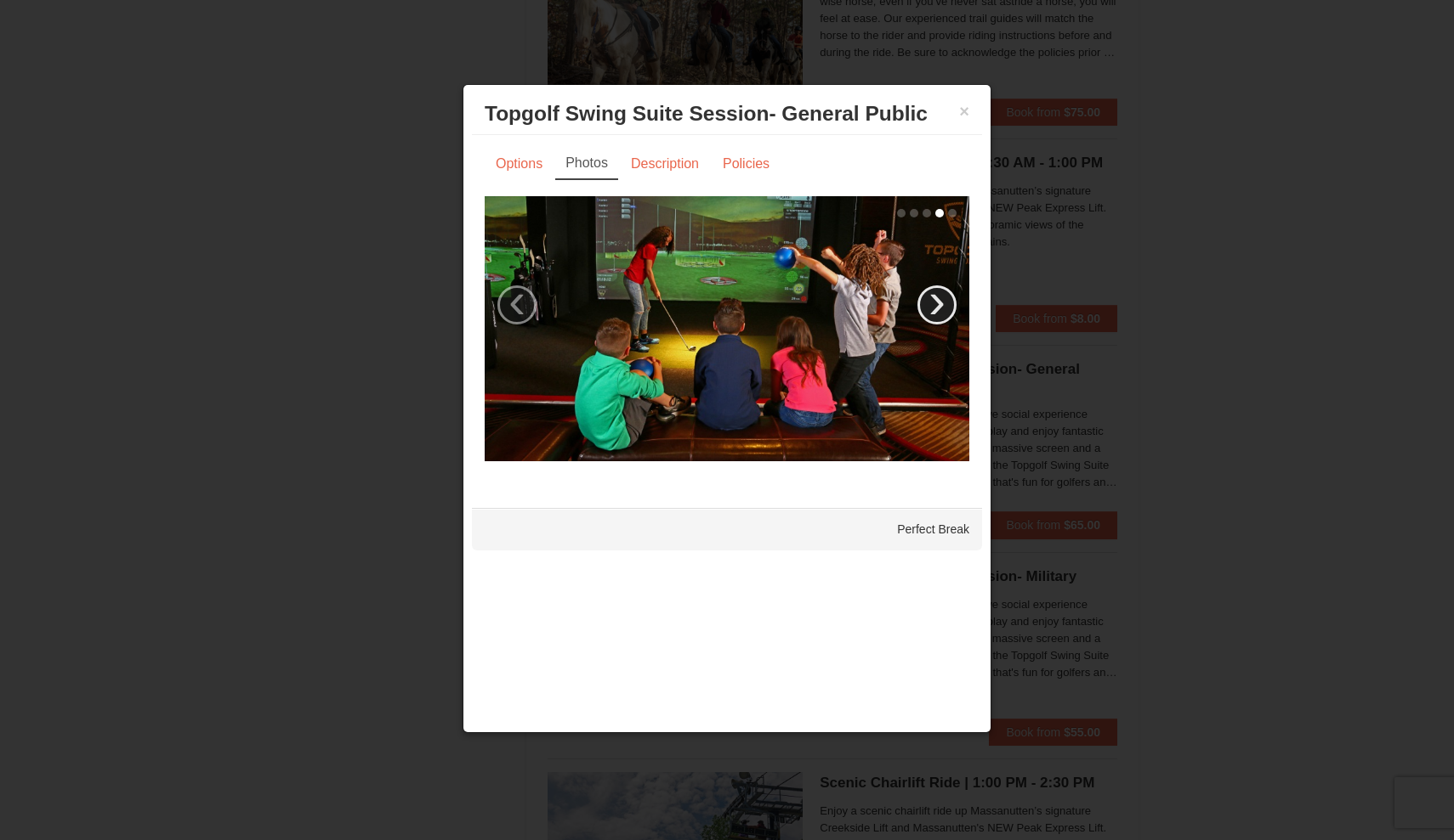
click at [943, 305] on link "›" at bounding box center [937, 305] width 39 height 39
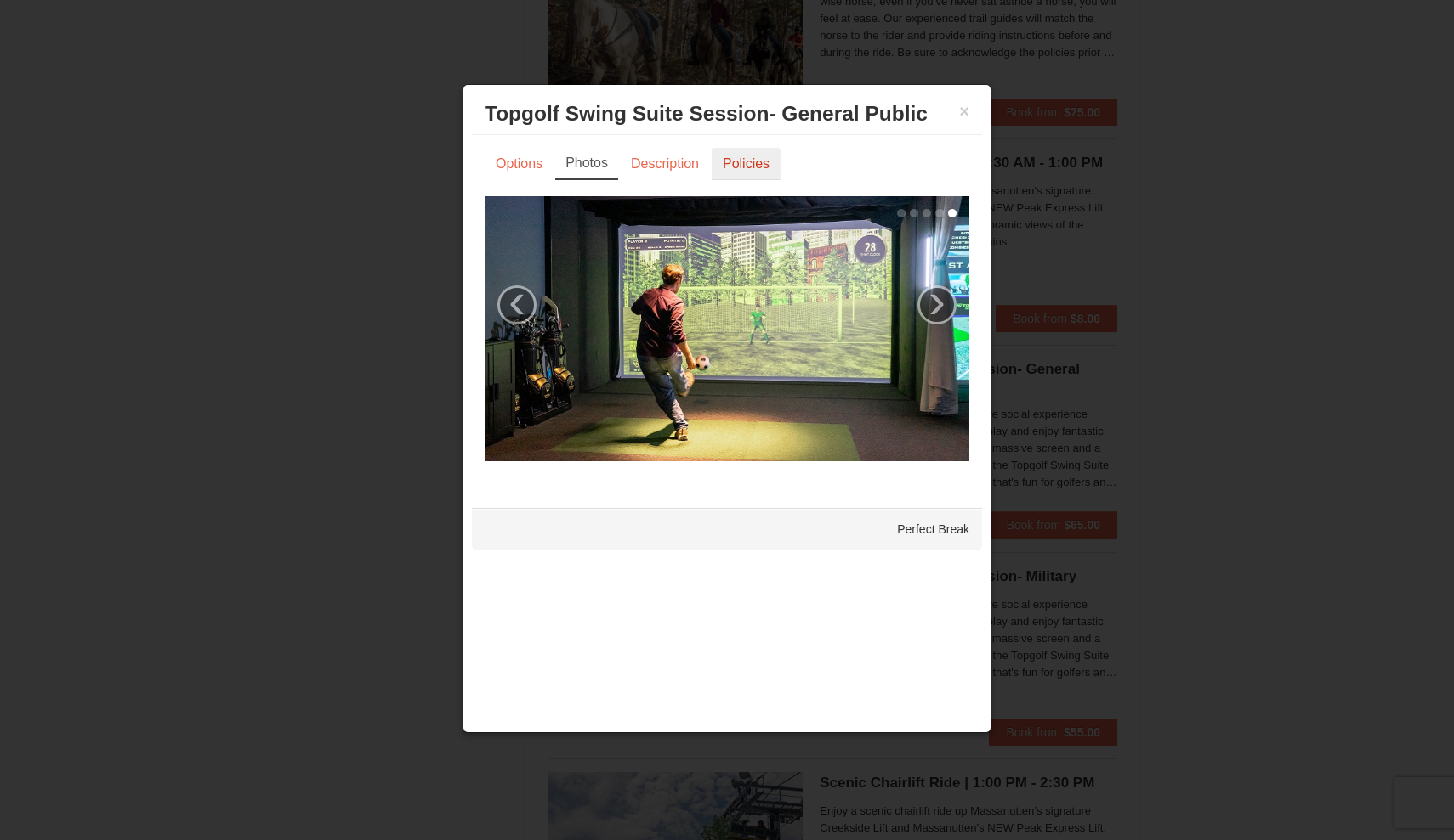
click at [751, 159] on link "Policies" at bounding box center [746, 164] width 69 height 32
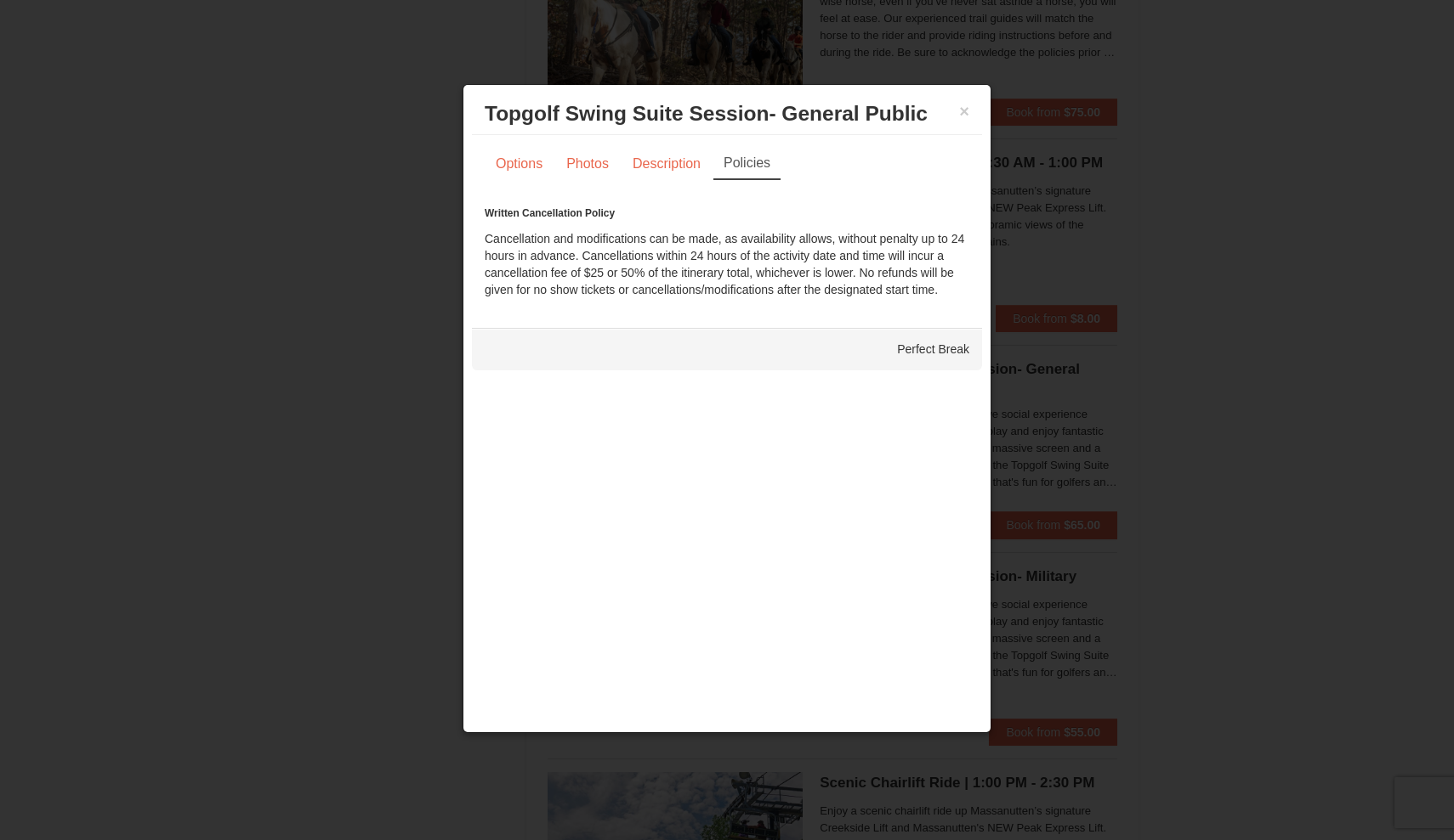
click at [973, 103] on div "× Topgolf Swing Suite Session- General Public Perfect Break" at bounding box center [727, 114] width 510 height 42
click at [963, 109] on button "×" at bounding box center [964, 112] width 10 height 17
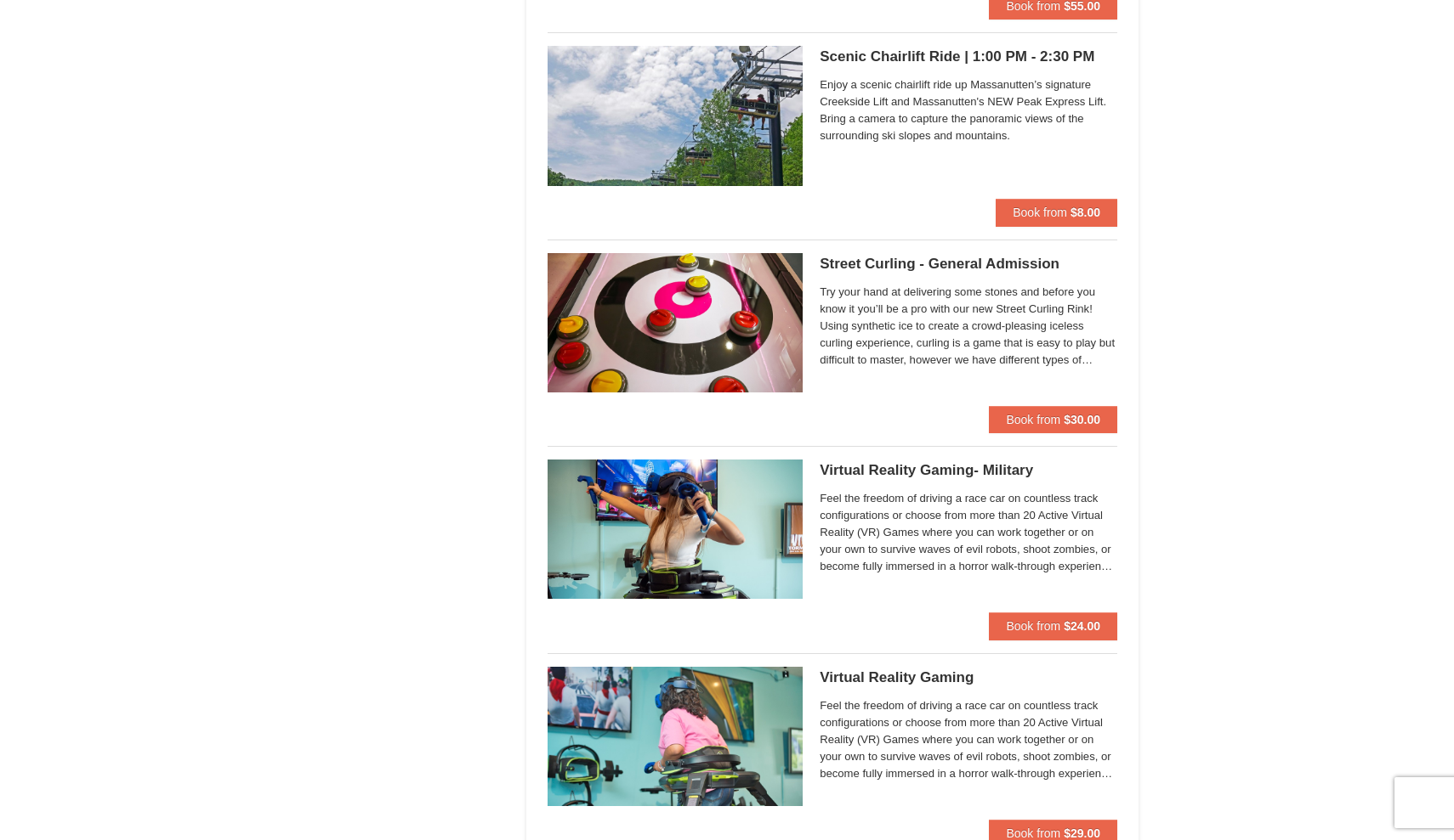
scroll to position [2827, 0]
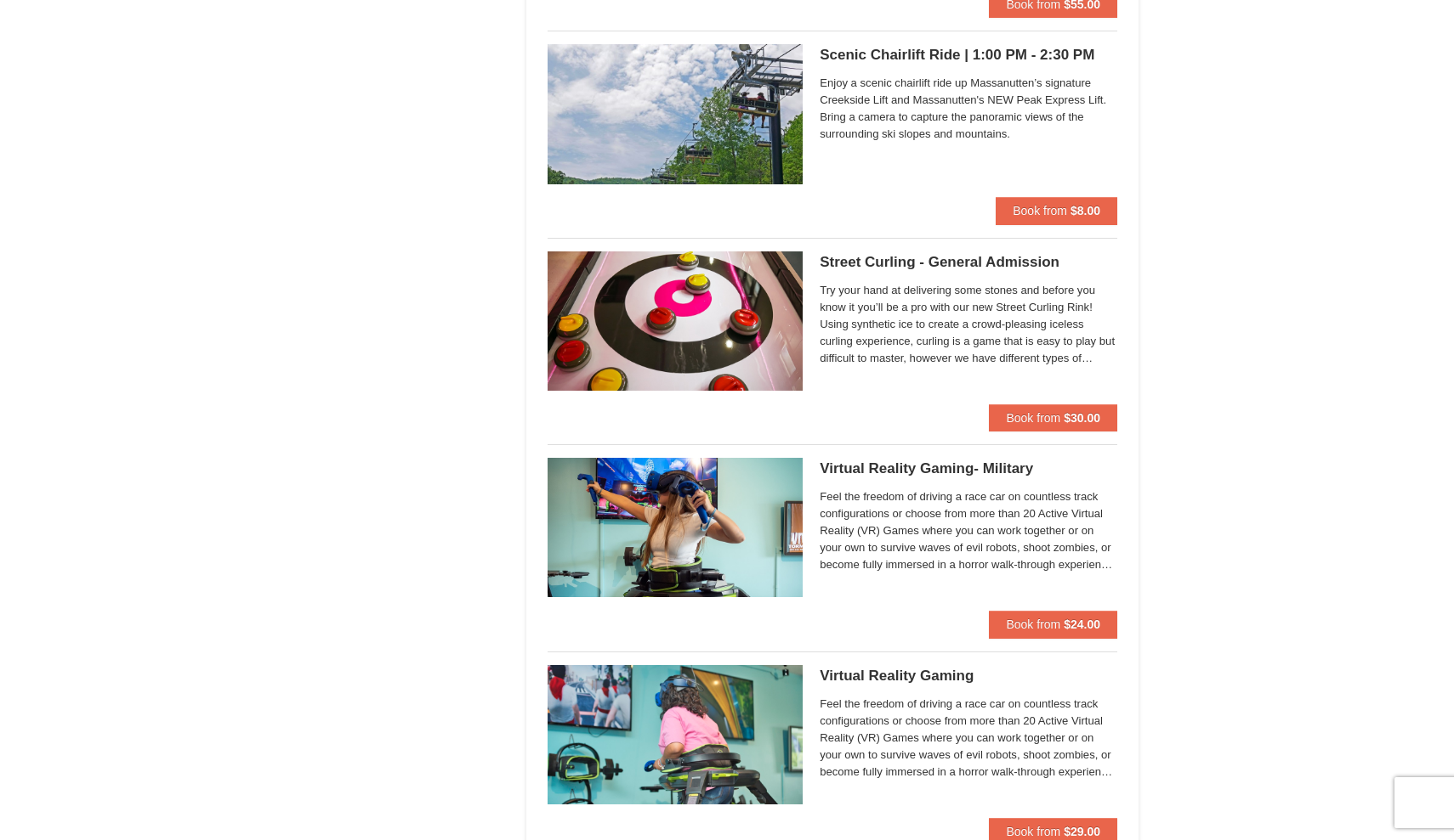
click at [922, 259] on h5 "Street Curling - General Admission Massanutten Street Curling" at bounding box center [968, 263] width 298 height 17
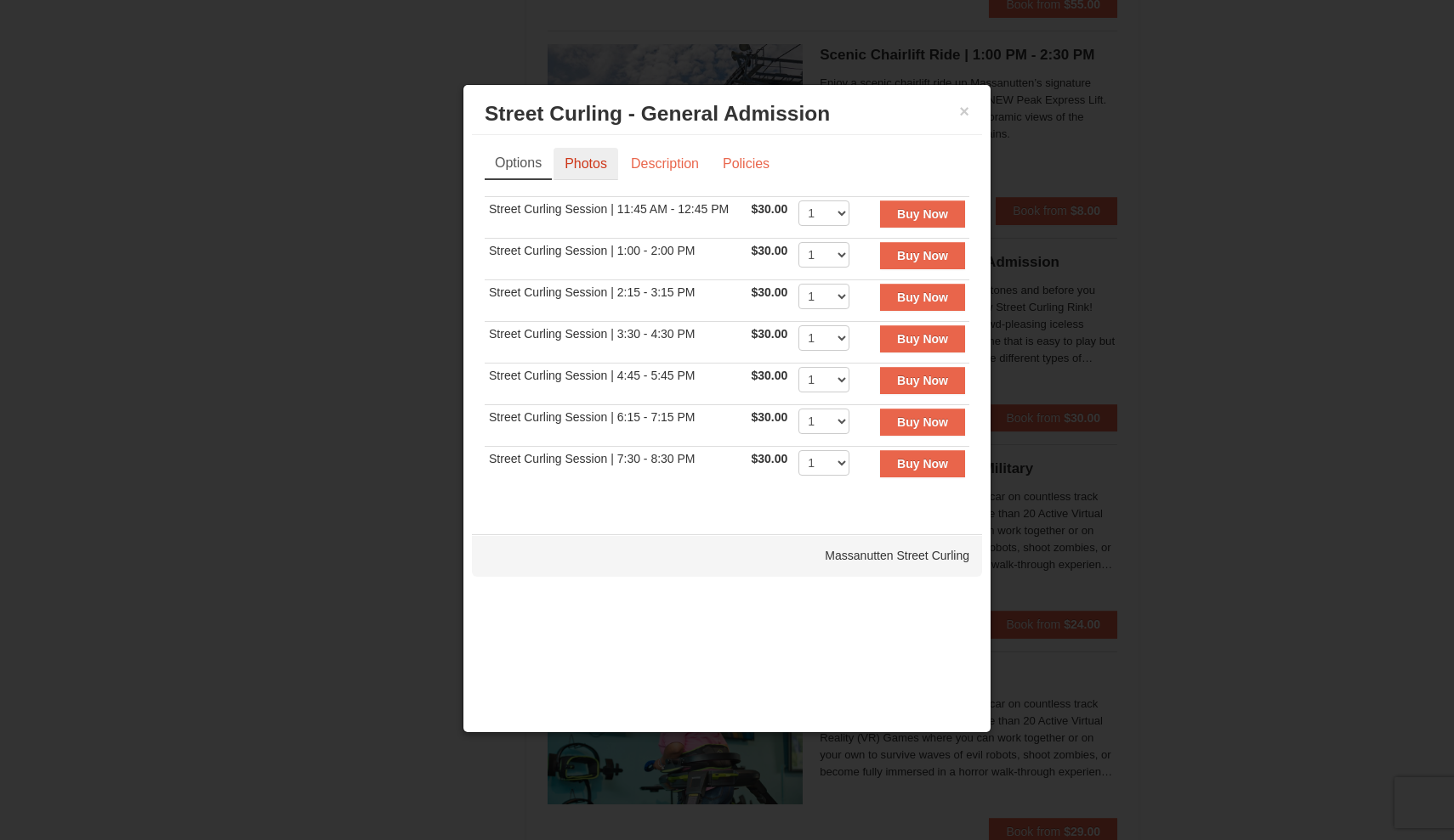
click at [587, 158] on link "Photos" at bounding box center [586, 164] width 65 height 32
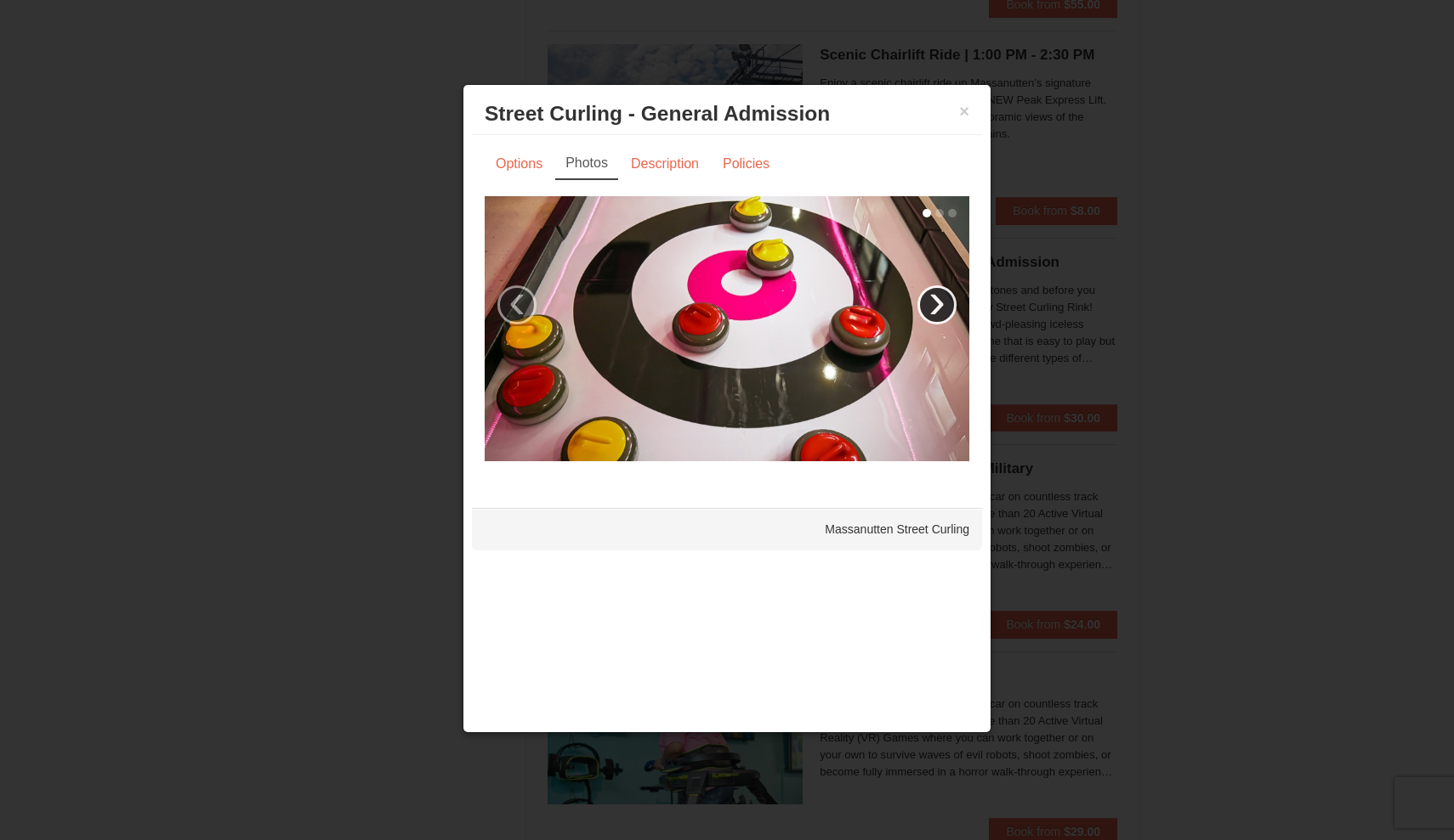
click at [951, 303] on link "›" at bounding box center [937, 305] width 39 height 39
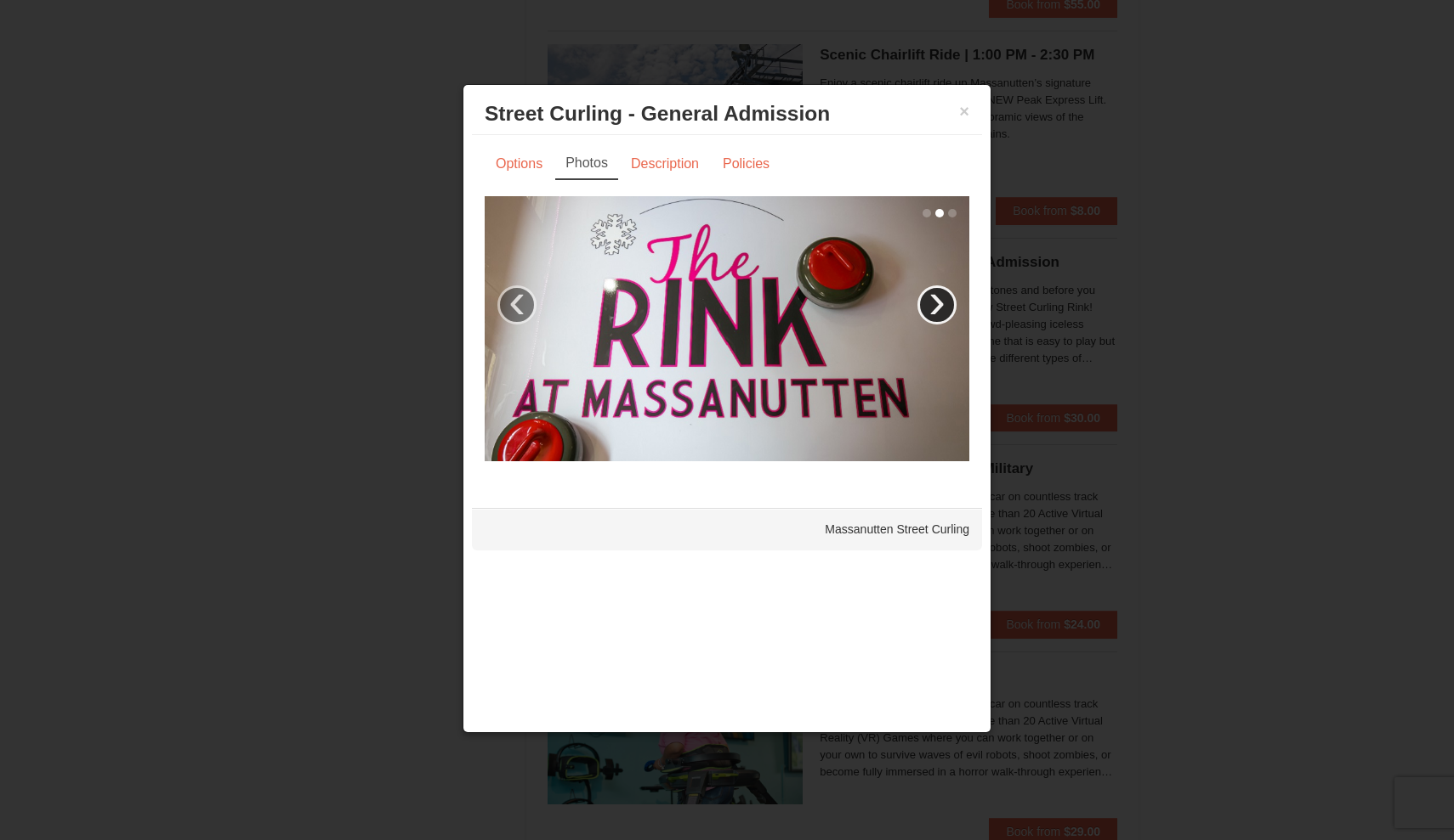
click at [951, 303] on link "›" at bounding box center [937, 305] width 39 height 39
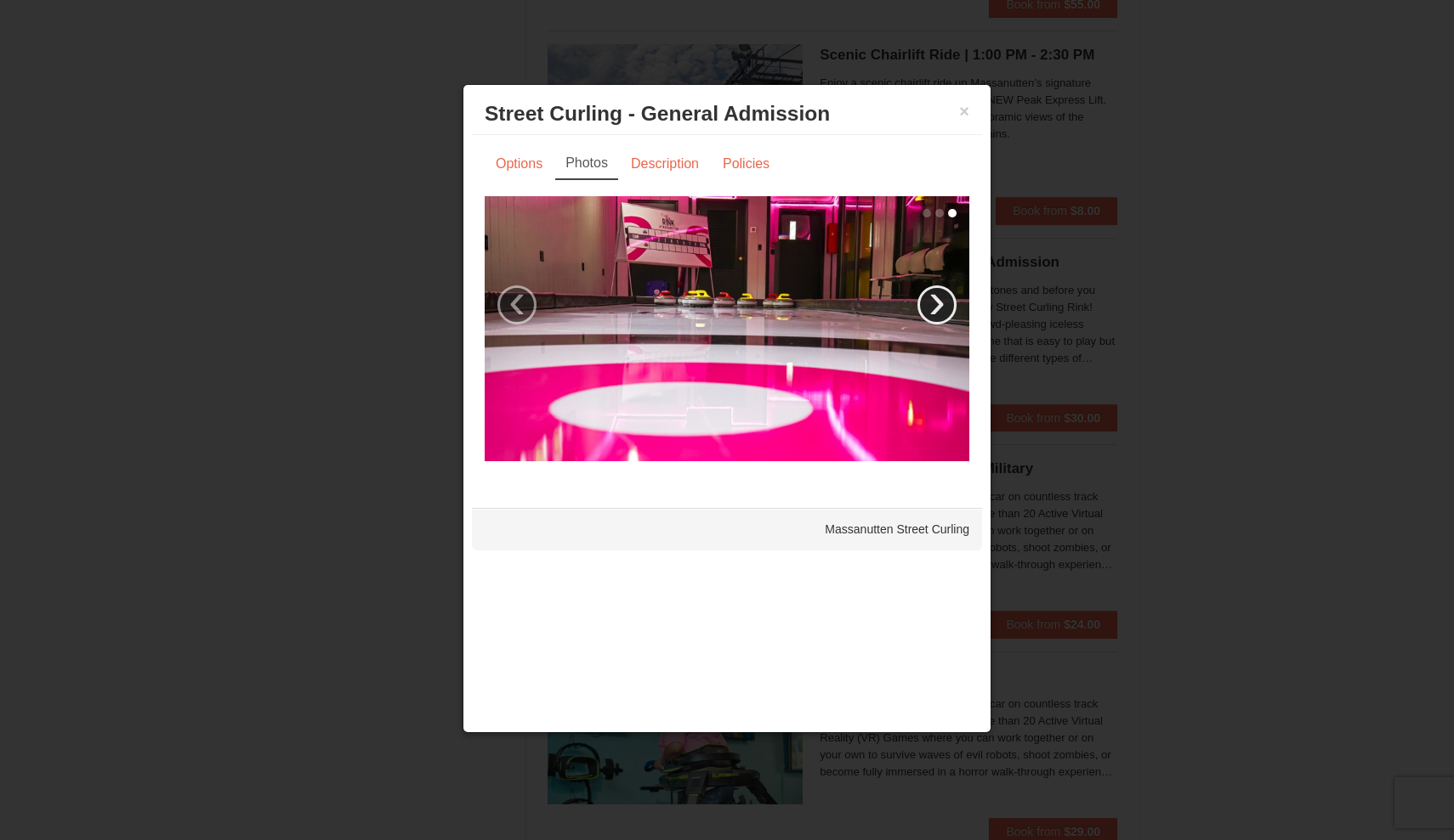
click at [951, 303] on link "›" at bounding box center [937, 305] width 39 height 39
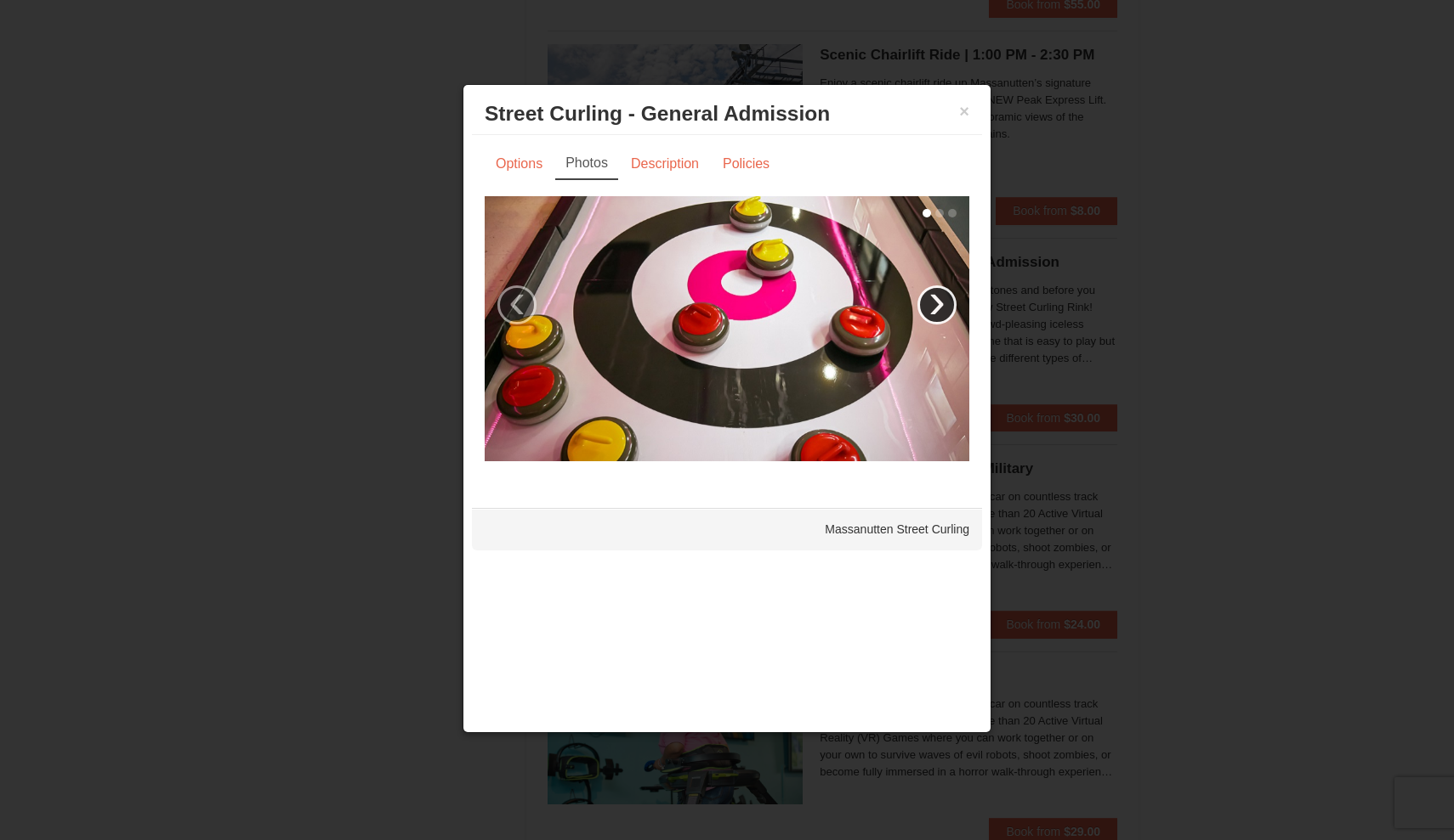
click at [951, 303] on link "›" at bounding box center [937, 305] width 39 height 39
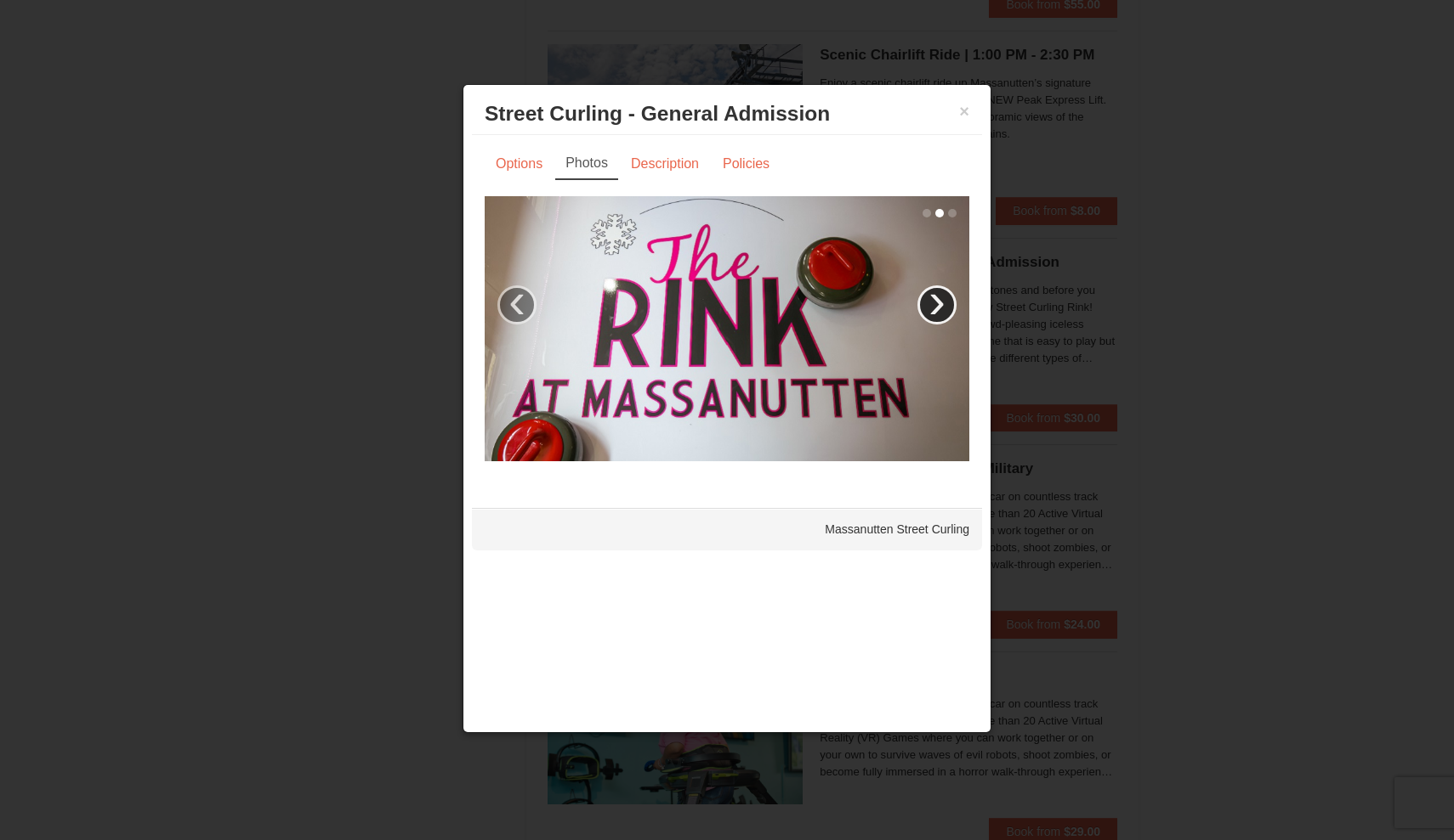
click at [951, 303] on link "›" at bounding box center [937, 305] width 39 height 39
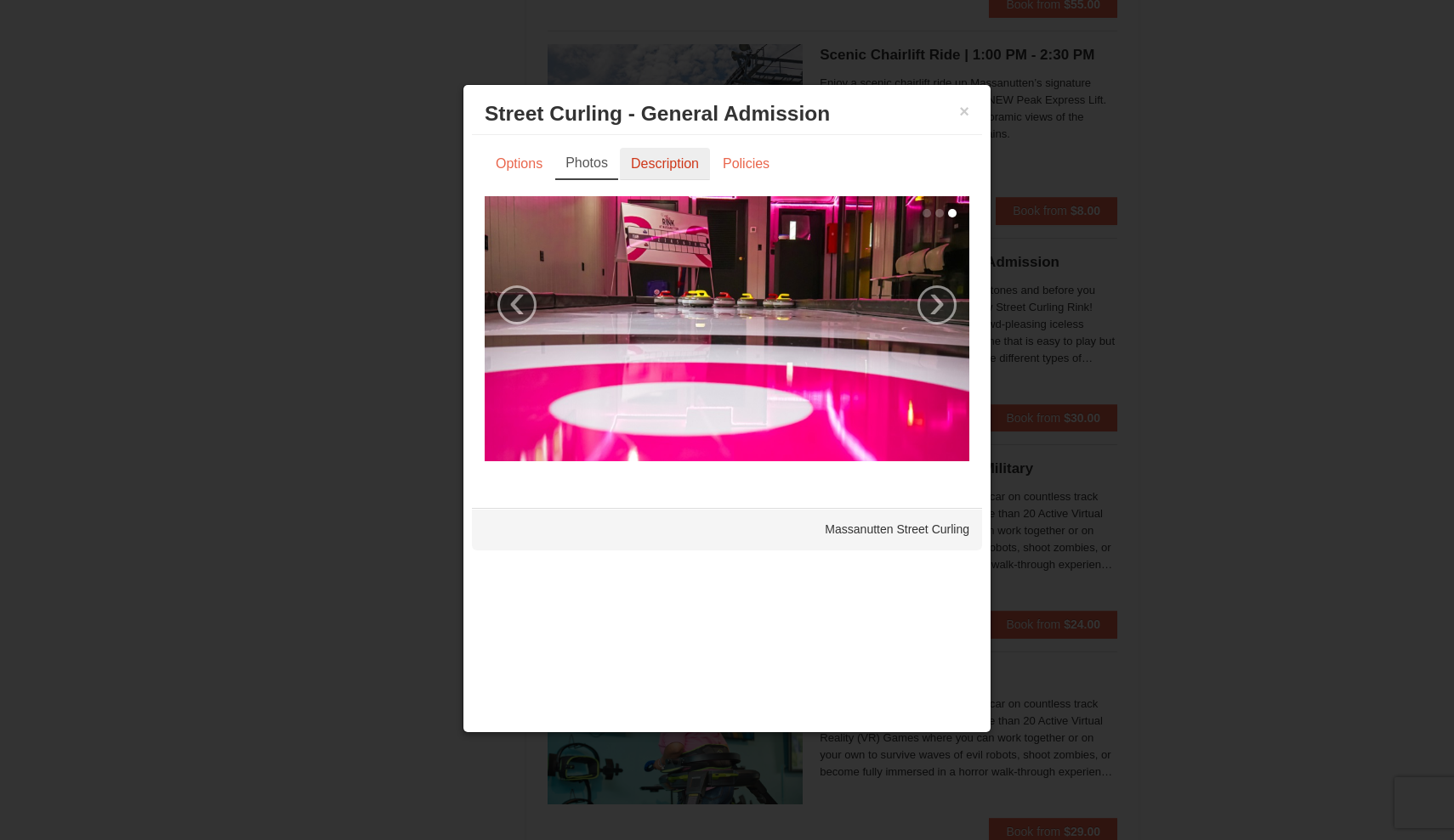
click at [644, 160] on link "Description" at bounding box center [665, 164] width 90 height 32
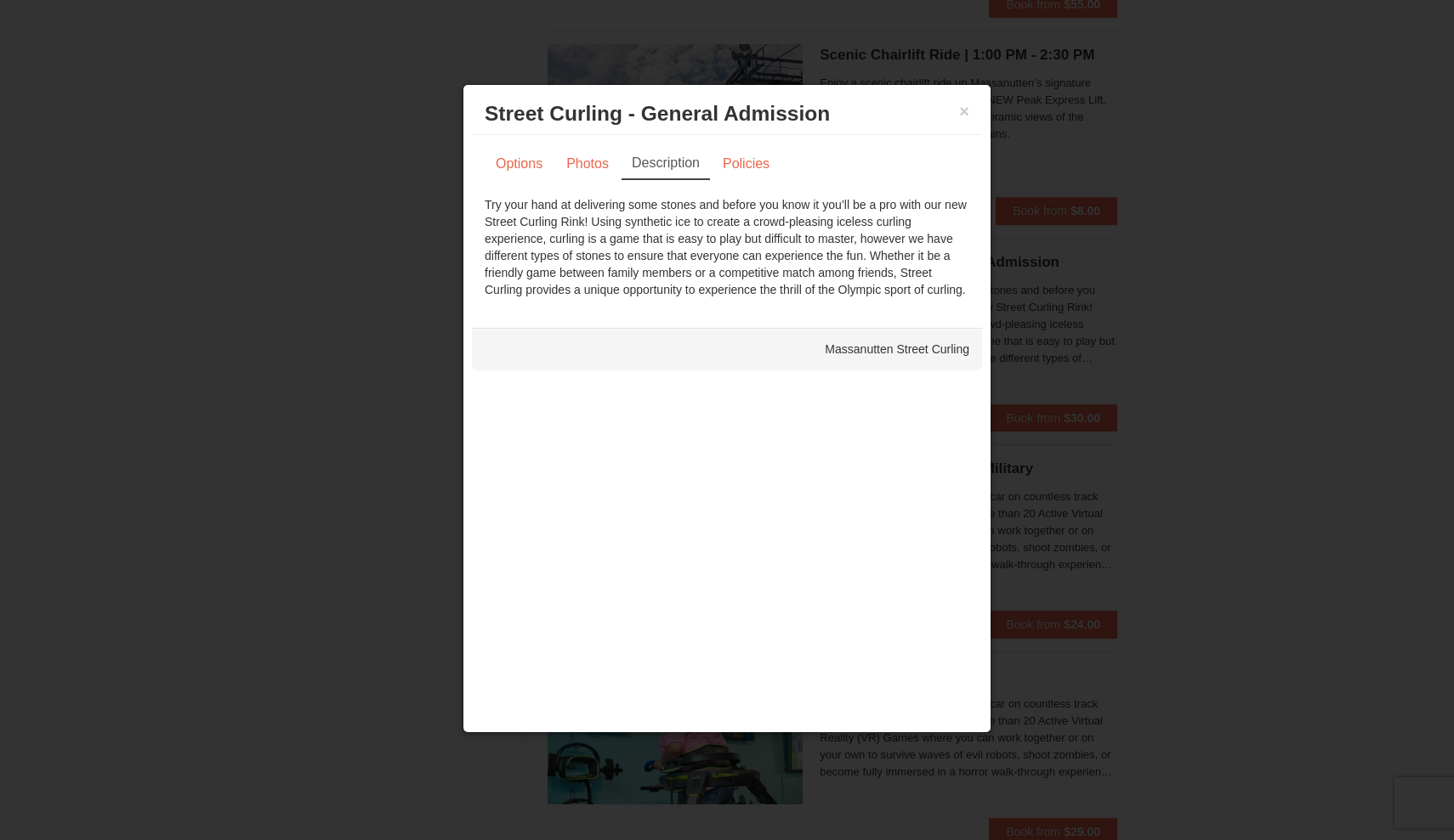
click at [958, 128] on div "× Street Curling - General Admission Massanutten Street Curling" at bounding box center [727, 114] width 510 height 42
click at [958, 118] on h3 "Street Curling - General Admission Massanutten Street Curling" at bounding box center [727, 114] width 485 height 26
click at [965, 113] on button "×" at bounding box center [964, 112] width 10 height 17
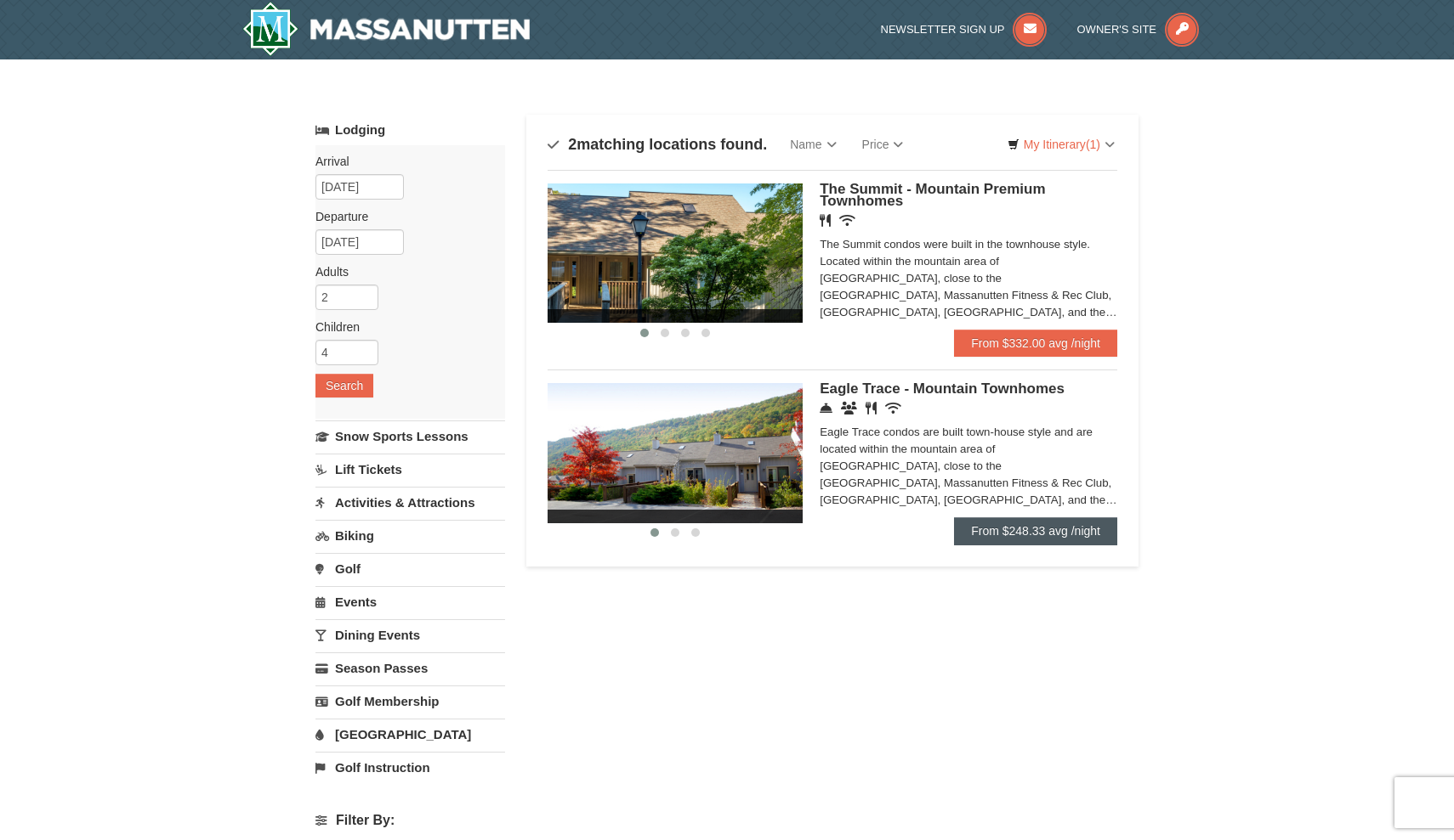
click at [1069, 524] on link "From $248.33 avg /night" at bounding box center [1035, 531] width 163 height 27
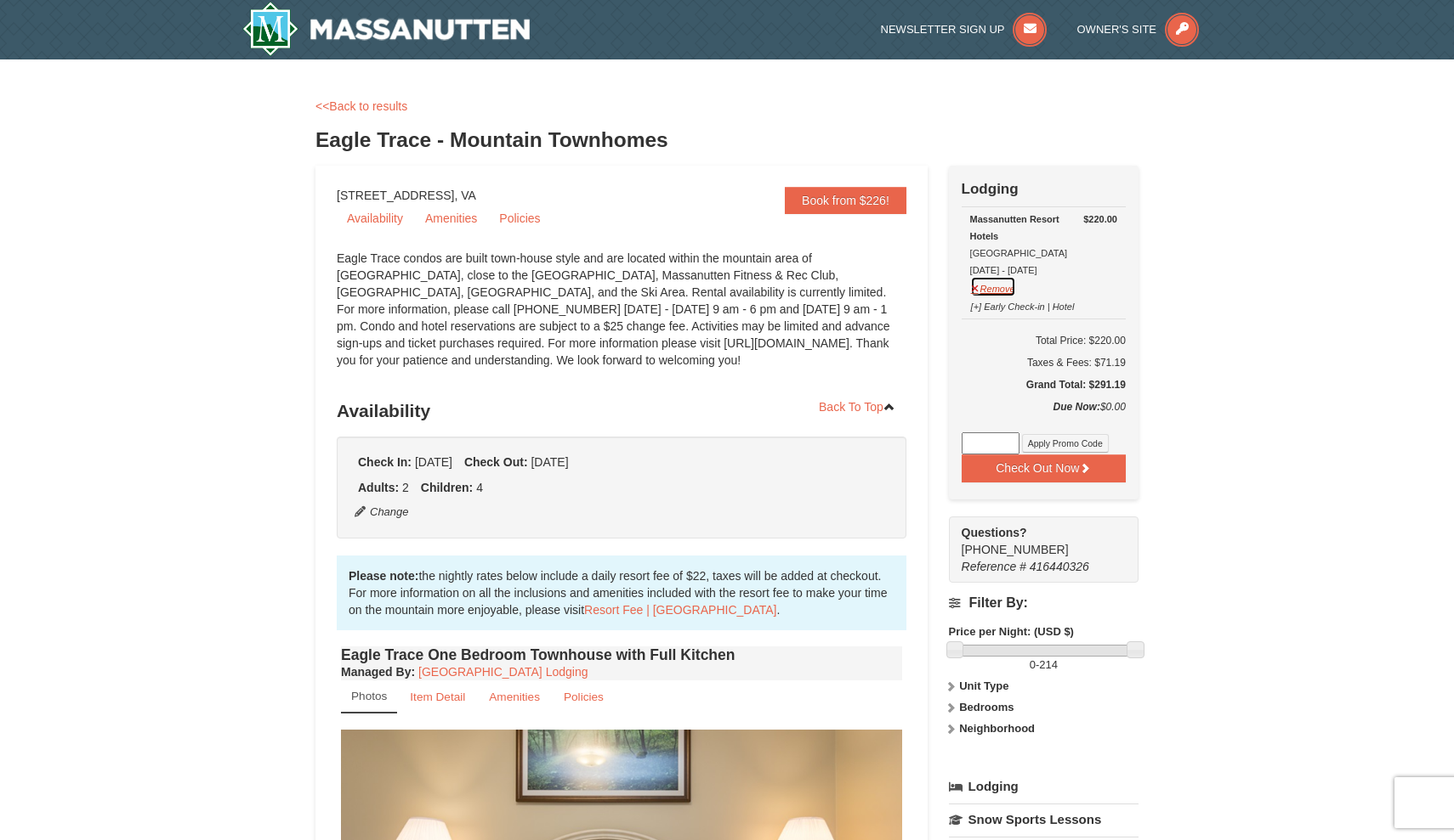
click at [995, 281] on button "Remove" at bounding box center [993, 287] width 46 height 21
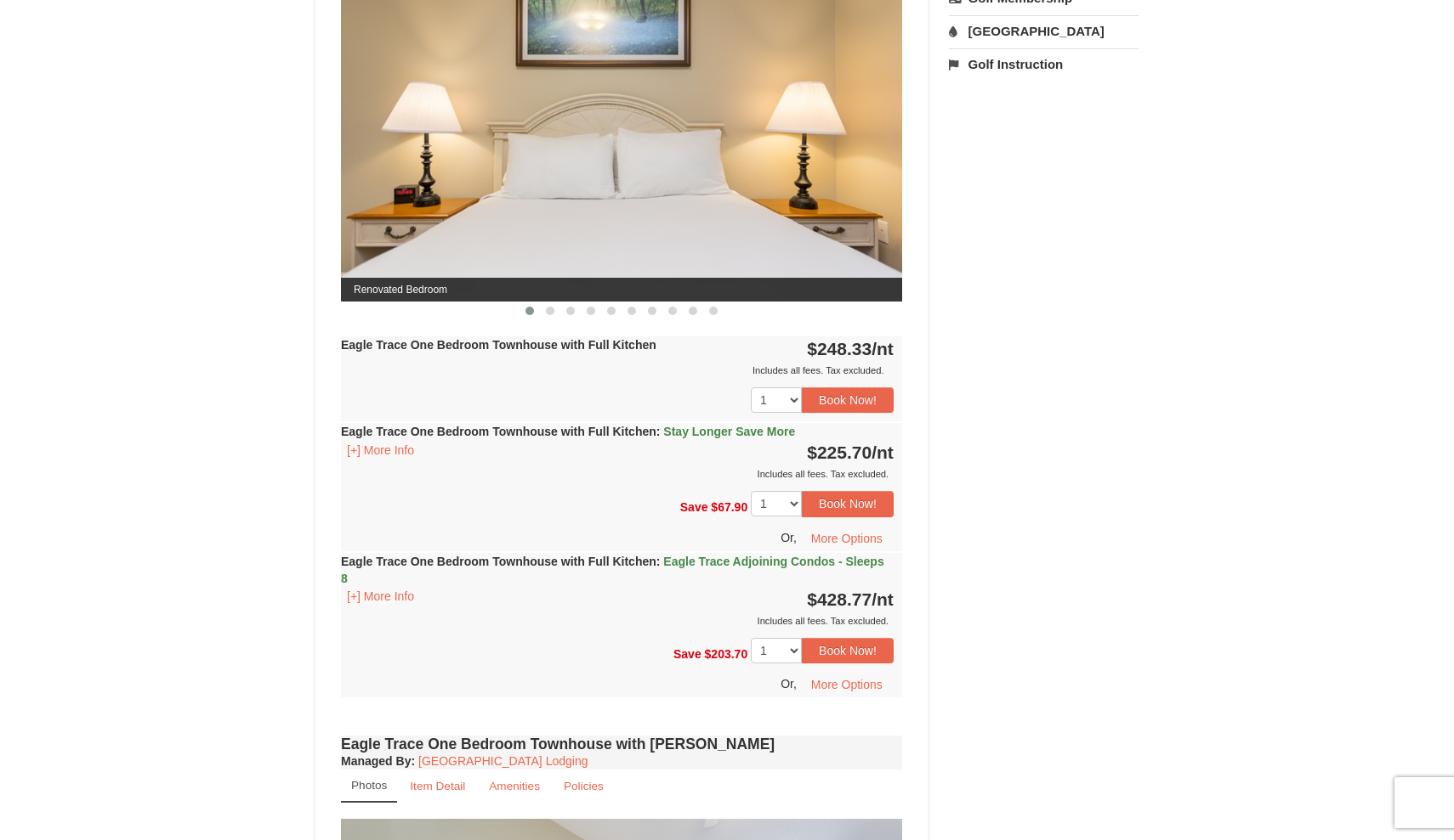
scroll to position [739, 0]
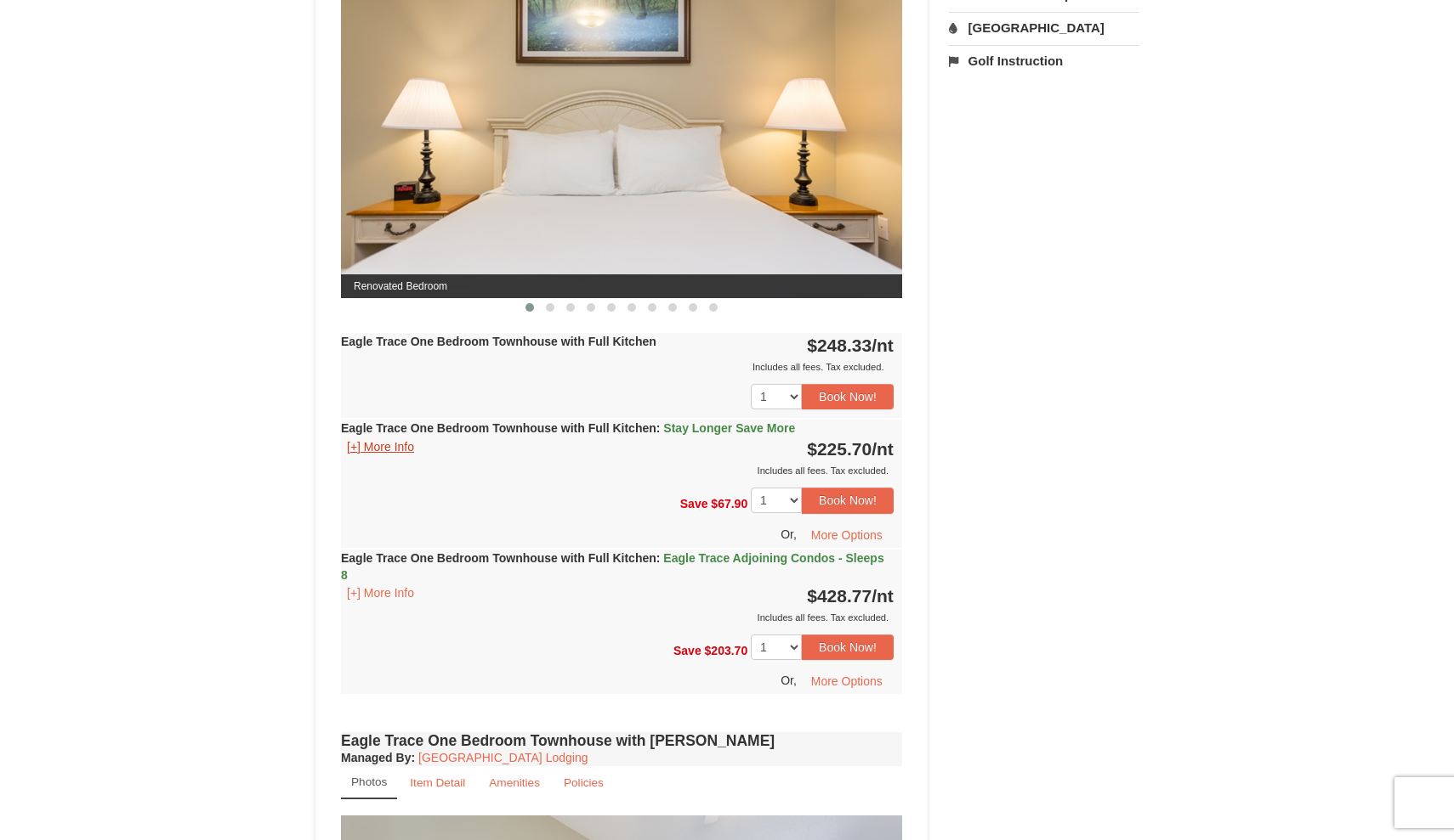
click at [388, 443] on button "[+] More Info" at bounding box center [380, 447] width 79 height 19
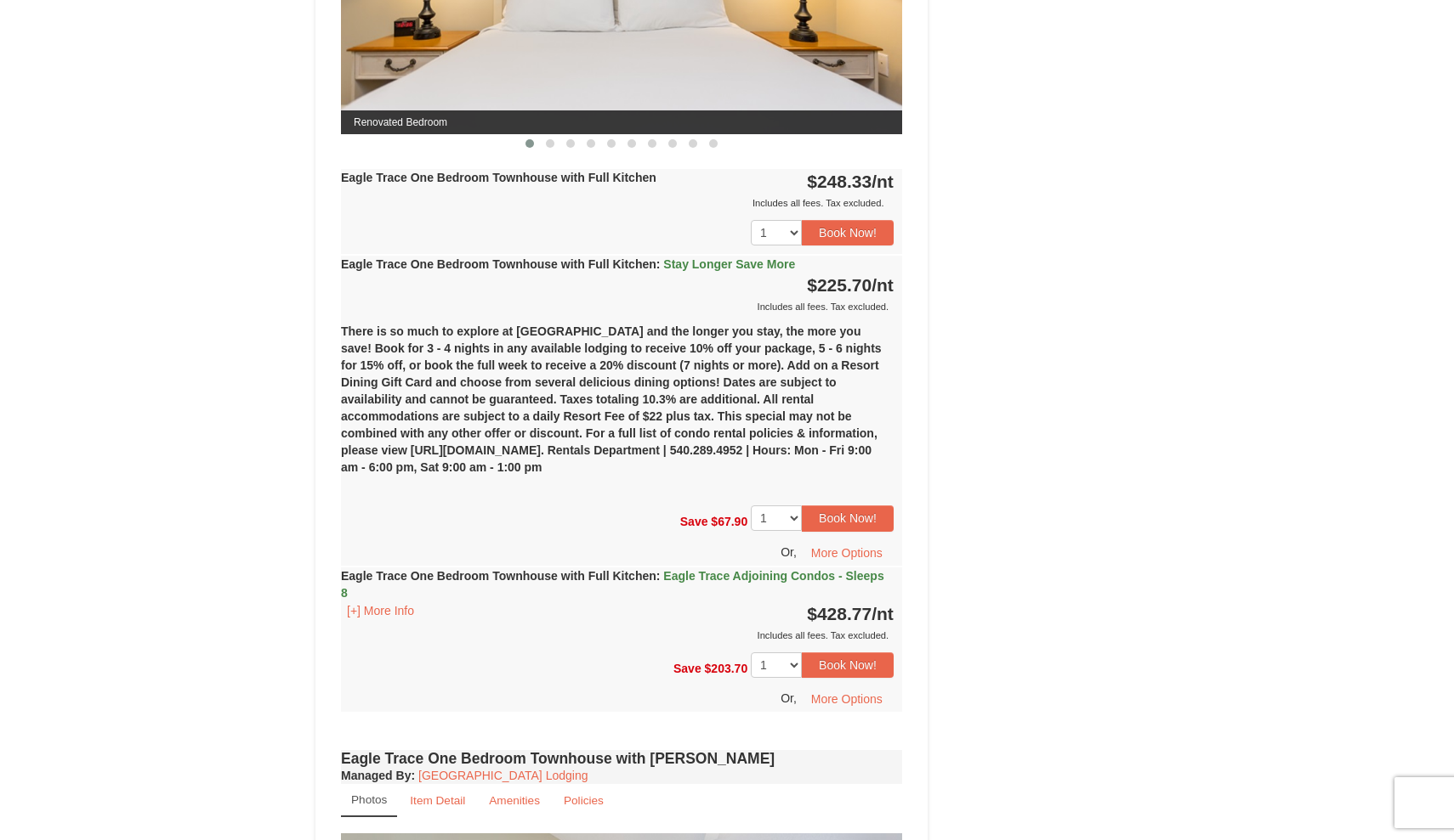
scroll to position [903, 0]
click at [397, 331] on div "There is so much to explore at Massanutten Resort and the longer you stay, the …" at bounding box center [620, 406] width 561 height 182
click at [518, 416] on div "There is so much to explore at Massanutten Resort and the longer you stay, the …" at bounding box center [620, 406] width 561 height 182
click at [842, 560] on button "More Options" at bounding box center [846, 553] width 94 height 26
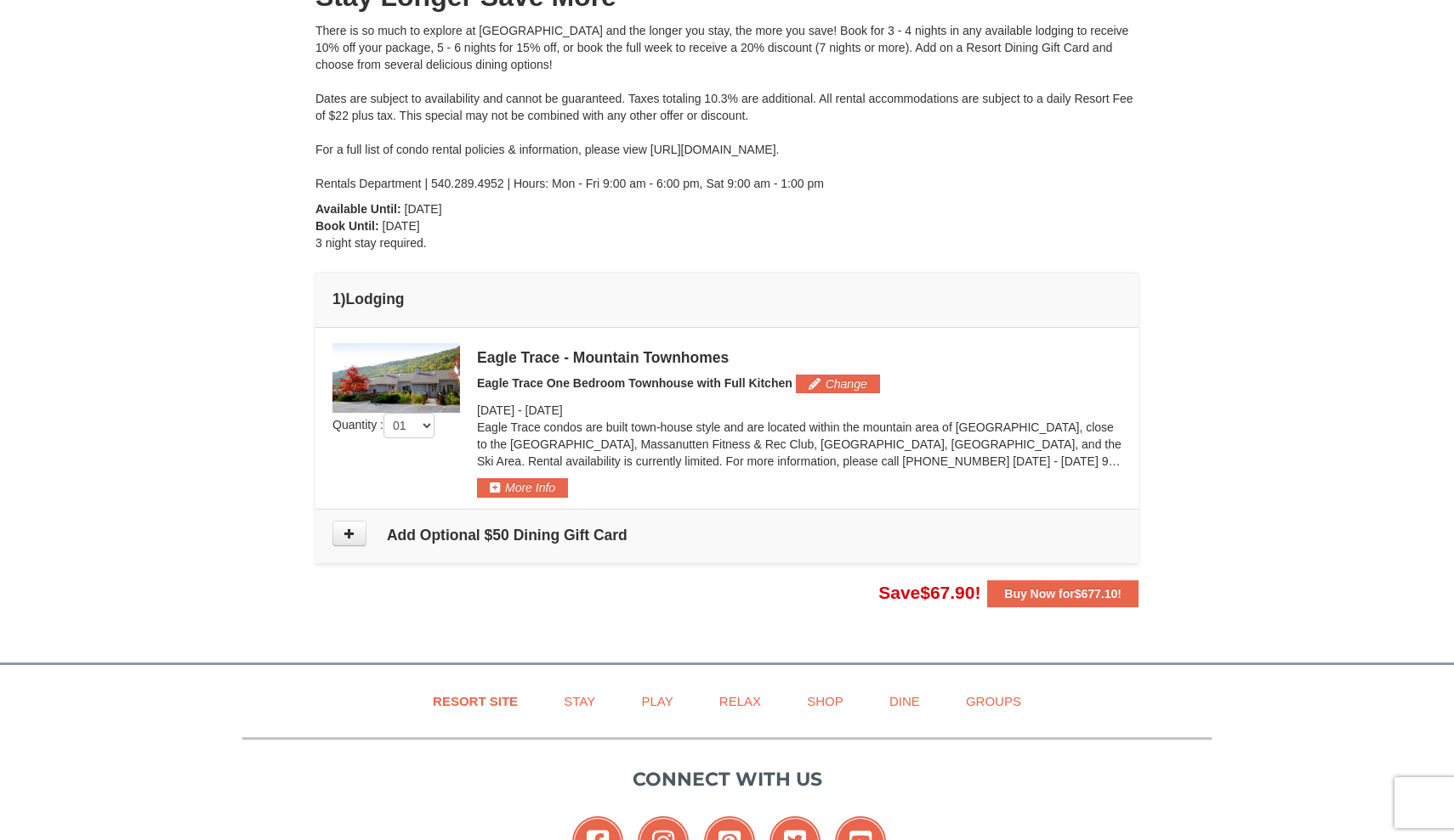
scroll to position [214, 0]
click at [1057, 592] on strong "Buy Now for $677.10 !" at bounding box center [1062, 594] width 117 height 14
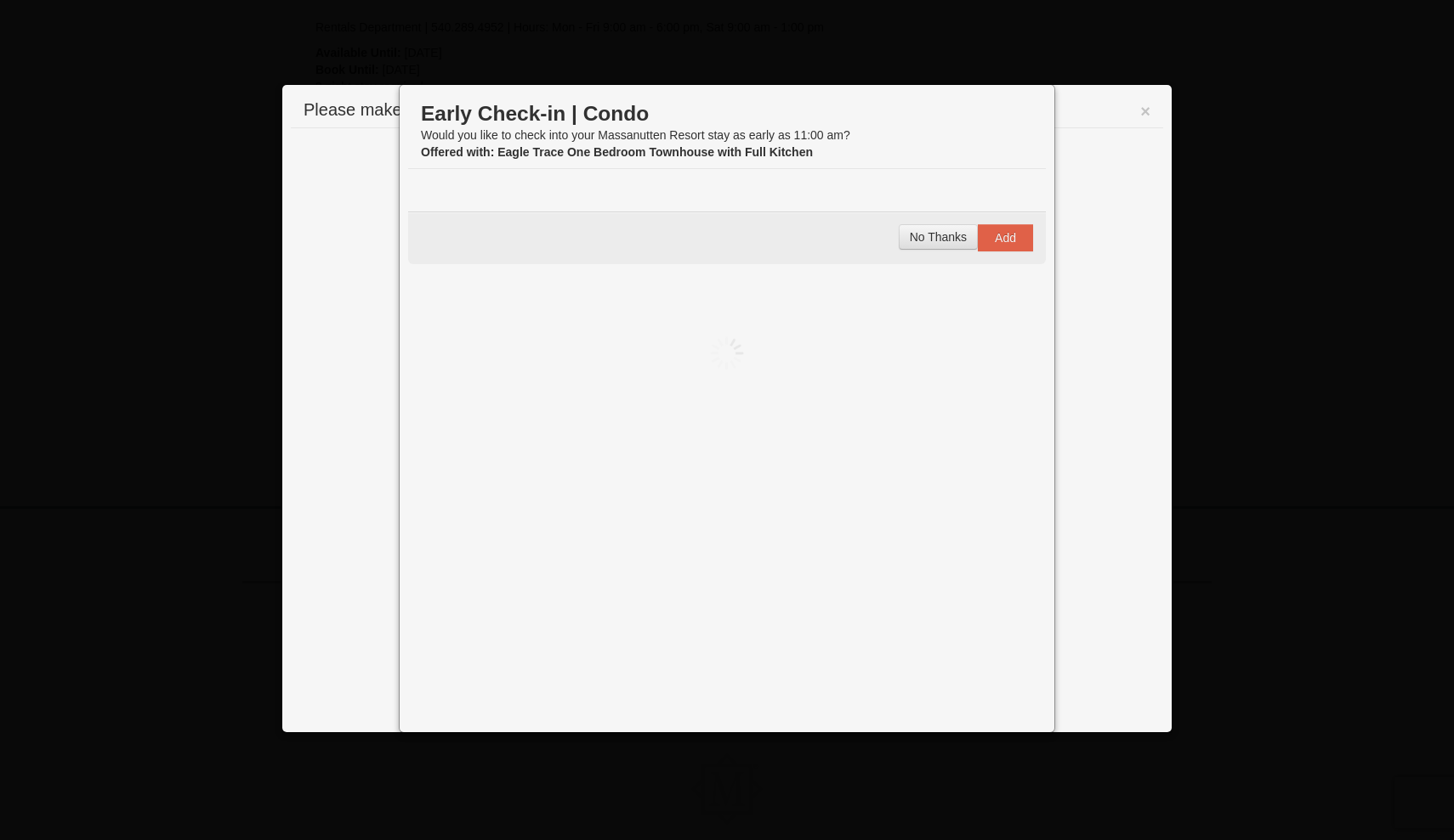
scroll to position [443, 0]
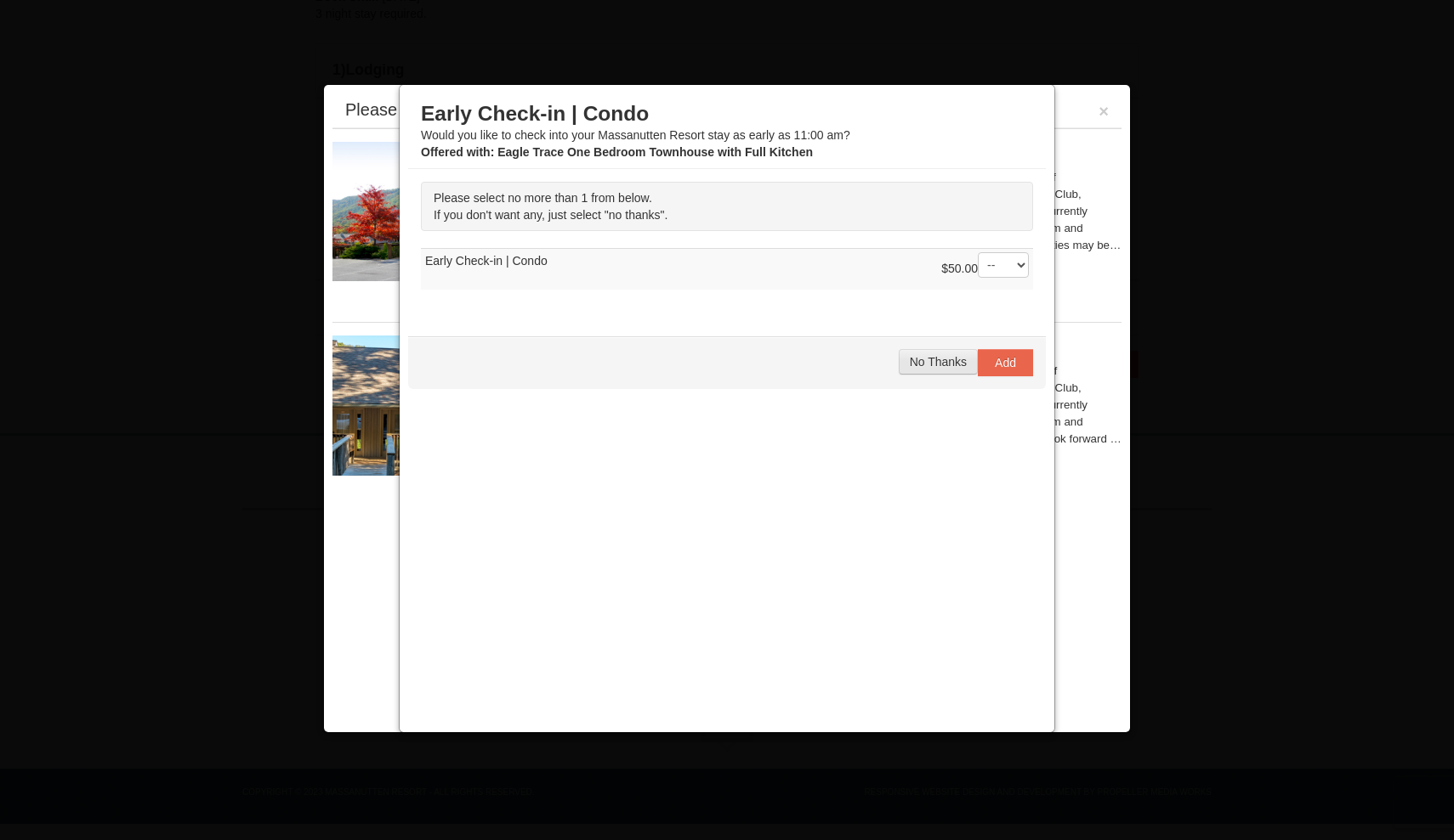
click at [950, 356] on span "No Thanks" at bounding box center [938, 362] width 57 height 14
